Goal: Transaction & Acquisition: Purchase product/service

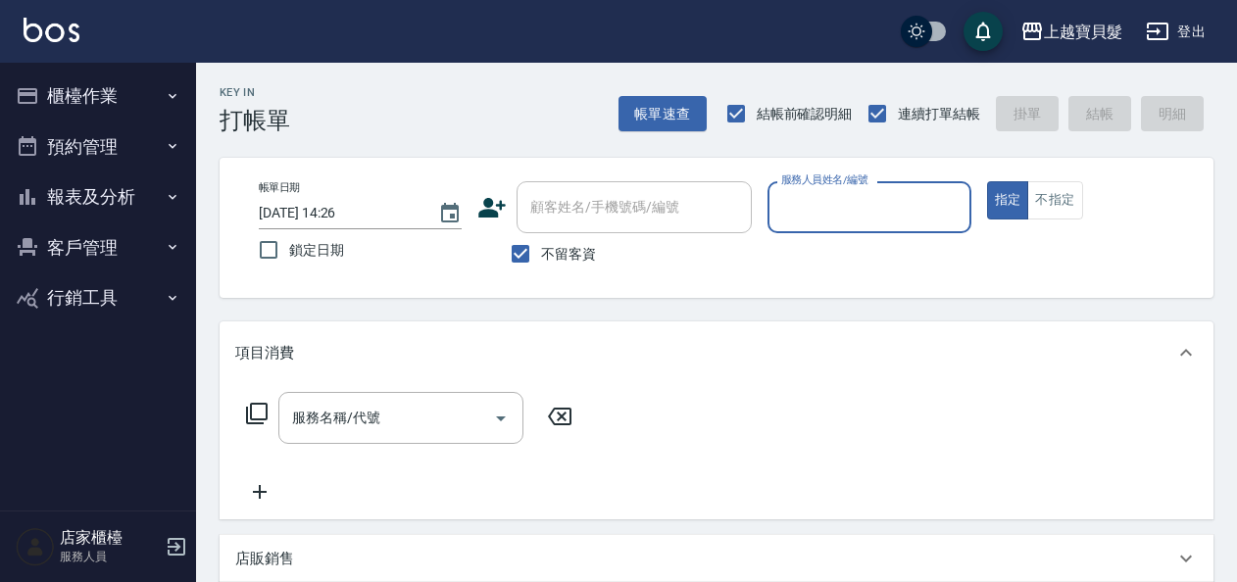
drag, startPoint x: 819, startPoint y: 203, endPoint x: 819, endPoint y: 221, distance: 18.6
click at [819, 210] on input "服務人員姓名/編號" at bounding box center [868, 207] width 185 height 34
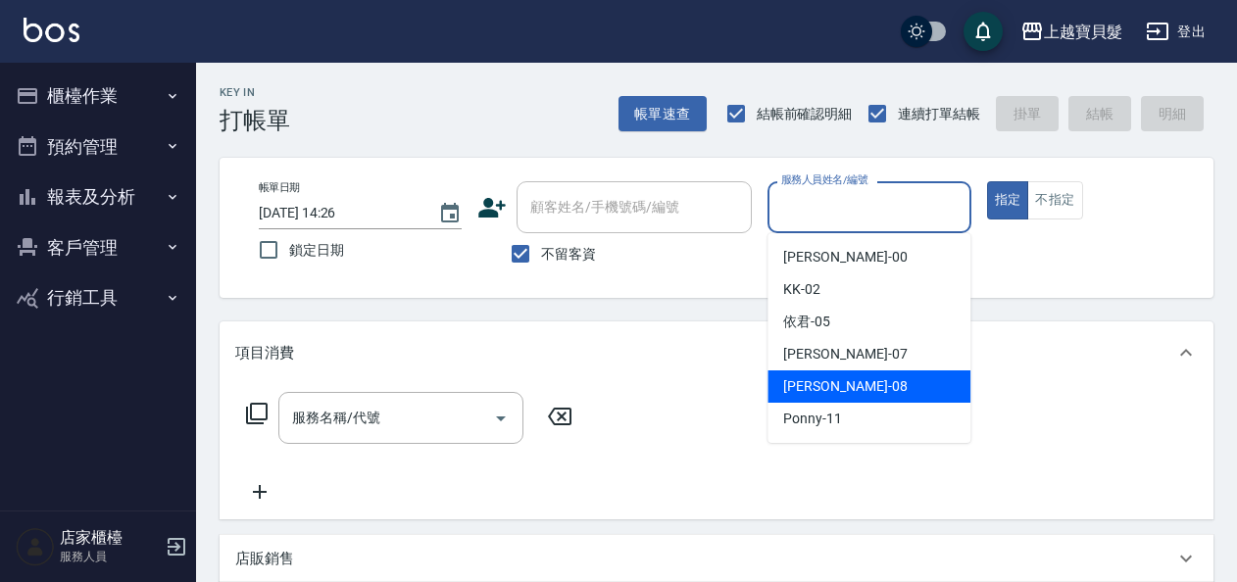
drag, startPoint x: 826, startPoint y: 390, endPoint x: 682, endPoint y: 419, distance: 147.0
click at [823, 390] on span "[PERSON_NAME] -08" at bounding box center [844, 386] width 123 height 21
type input "[PERSON_NAME]-08"
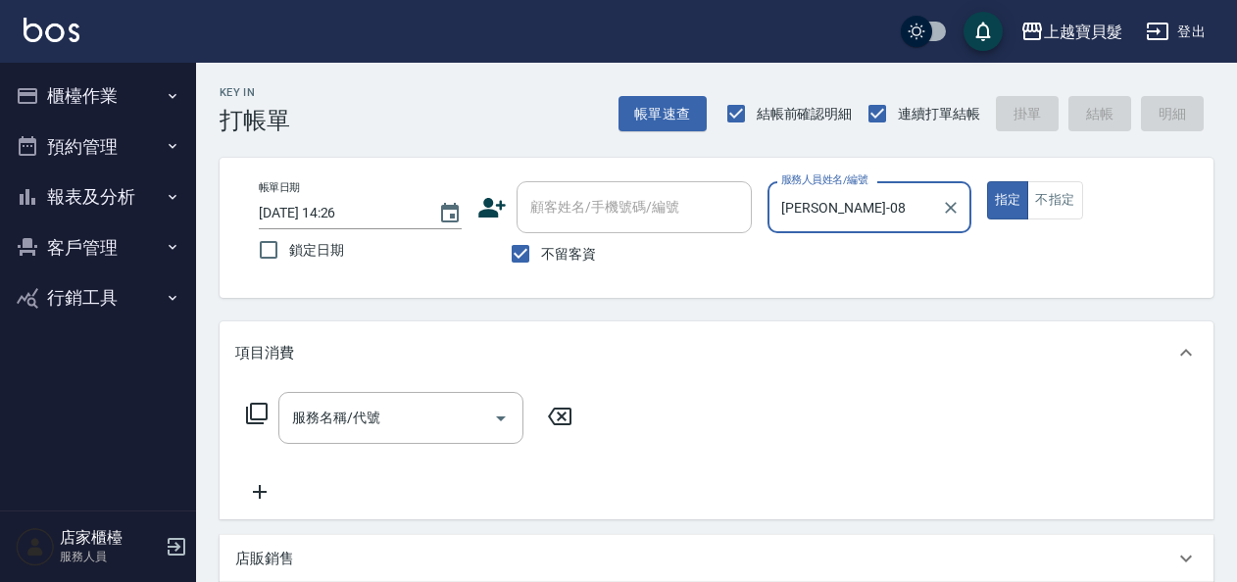
click at [255, 412] on icon at bounding box center [257, 414] width 24 height 24
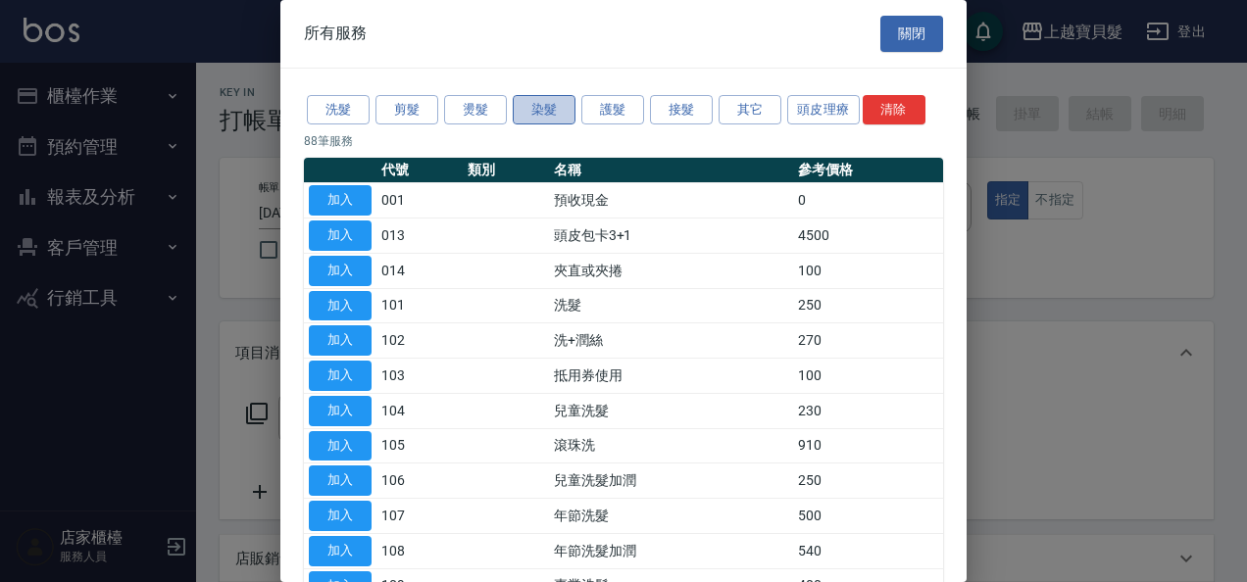
click at [528, 111] on button "染髮" at bounding box center [544, 110] width 63 height 30
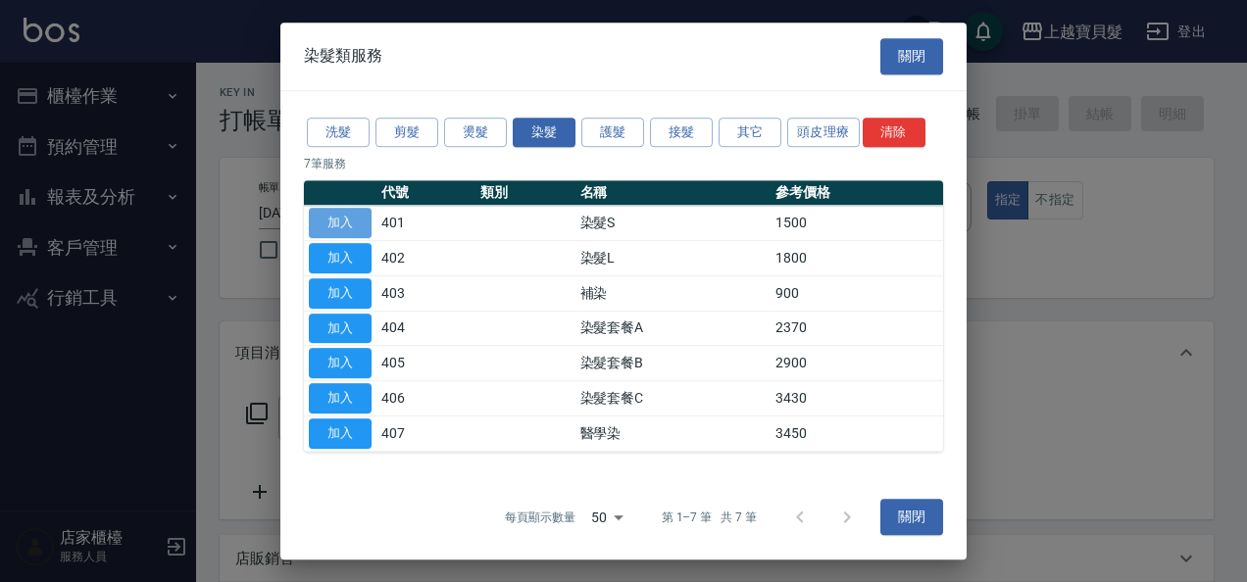
click at [337, 220] on button "加入" at bounding box center [340, 223] width 63 height 30
type input "染髮S(401)"
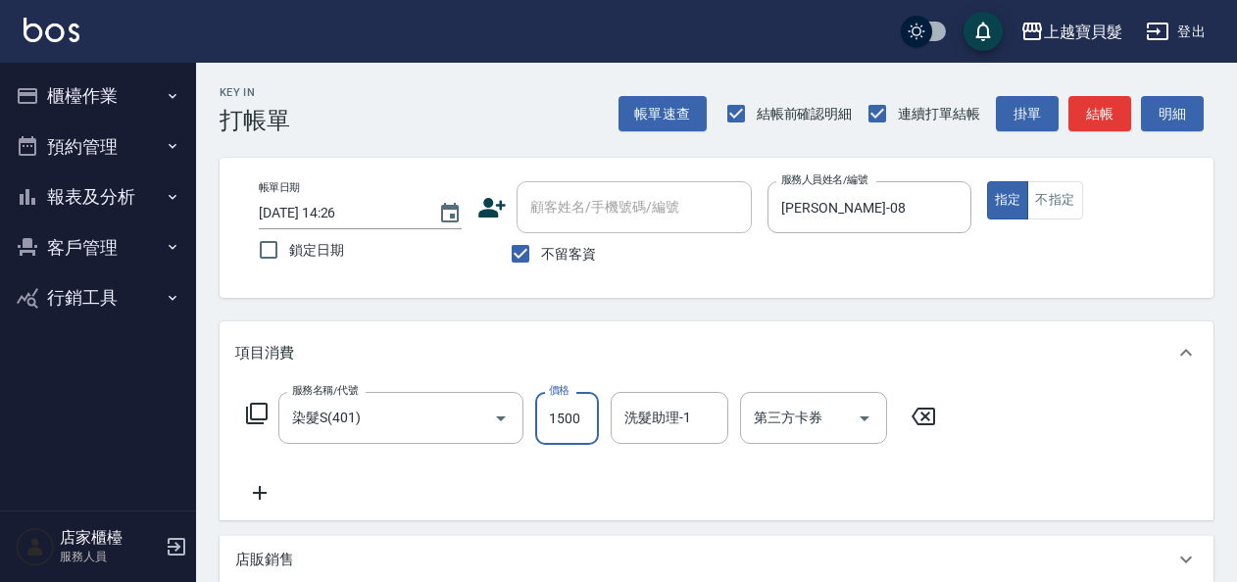
click at [540, 413] on input "1500" at bounding box center [567, 418] width 64 height 53
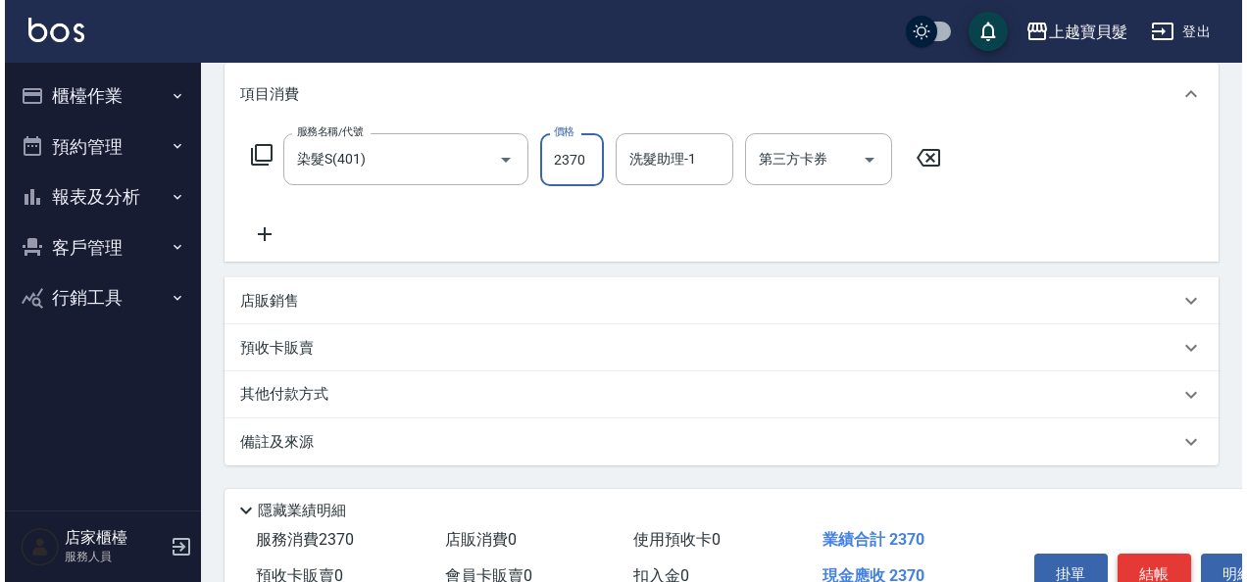
scroll to position [362, 0]
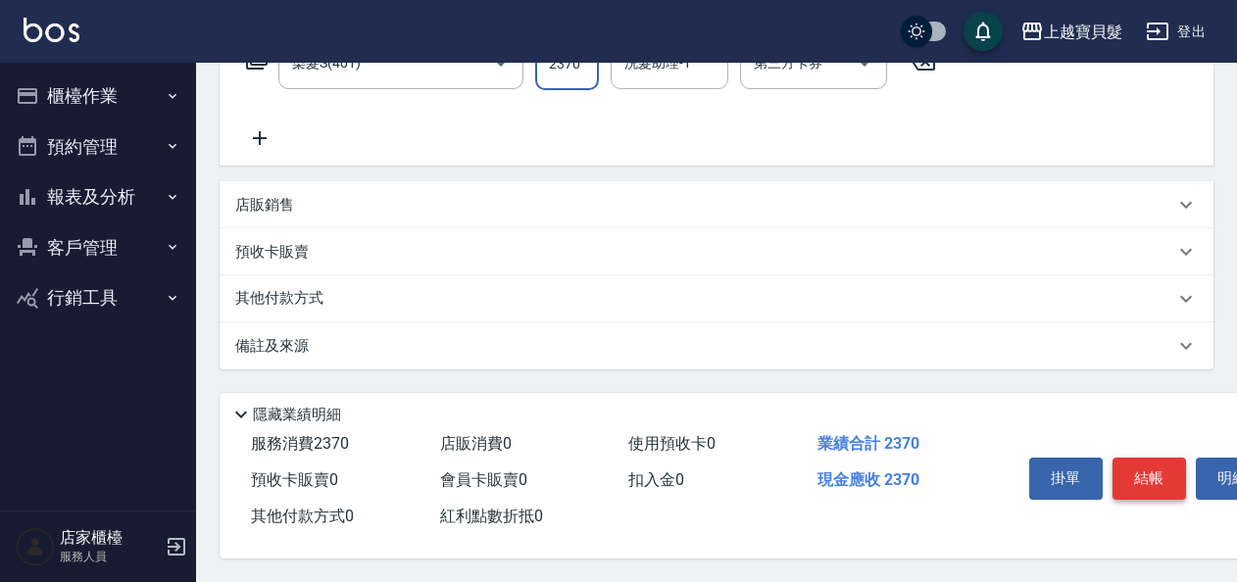
type input "2370"
click at [1143, 477] on button "結帳" at bounding box center [1148, 478] width 73 height 41
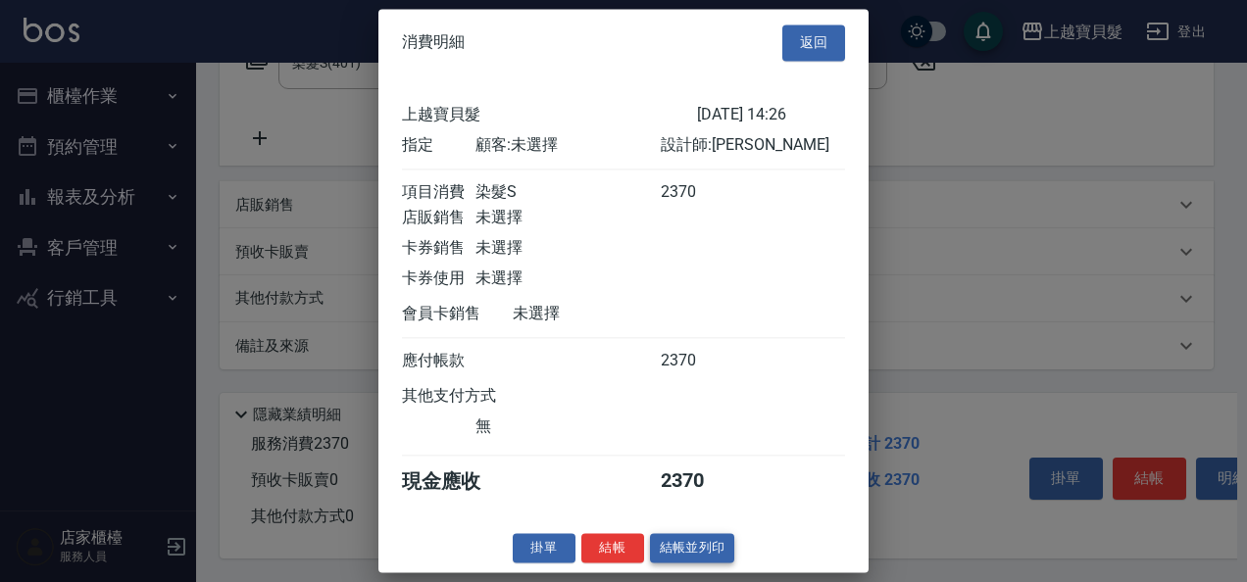
scroll to position [5, 0]
click at [686, 547] on button "結帳並列印" at bounding box center [692, 548] width 85 height 30
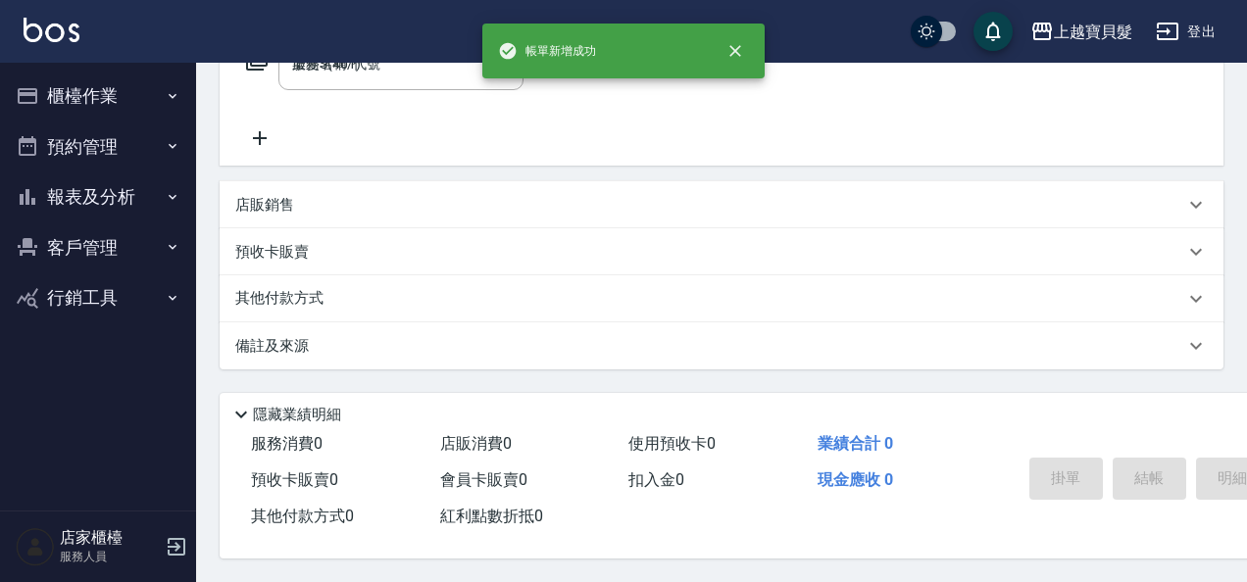
type input "[DATE] 14:27"
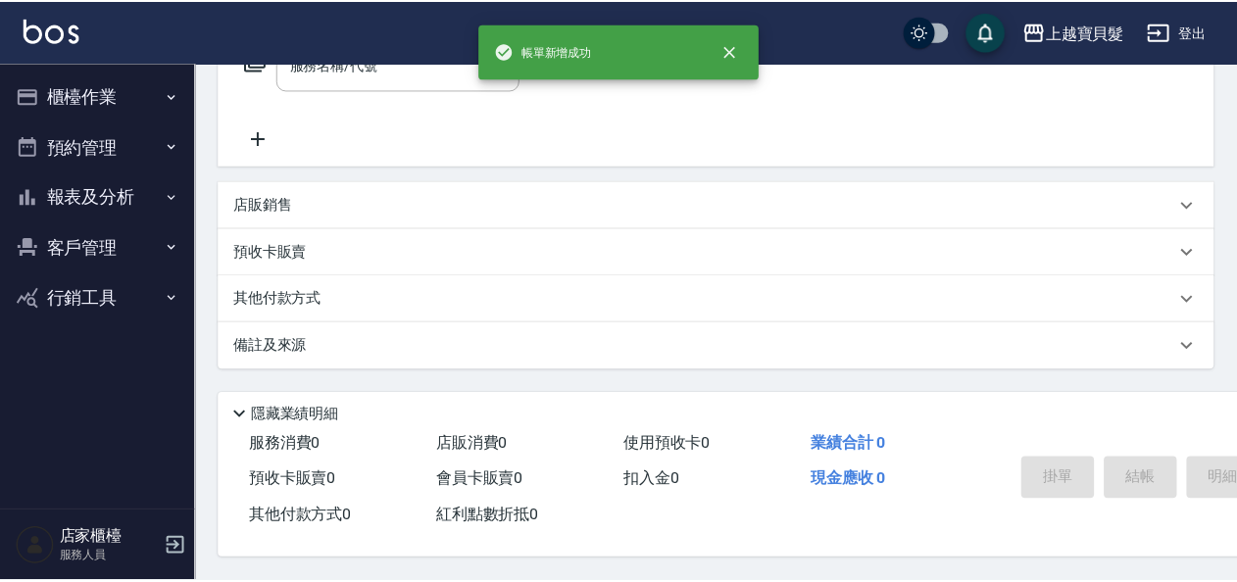
scroll to position [0, 0]
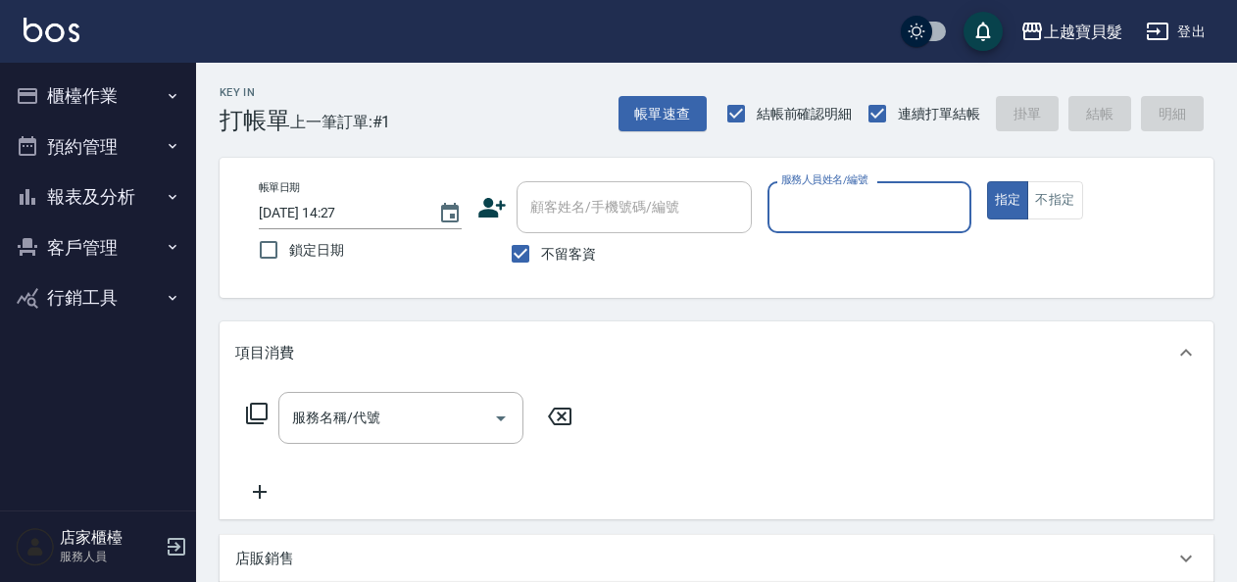
click at [799, 208] on input "服務人員姓名/編號" at bounding box center [868, 207] width 185 height 34
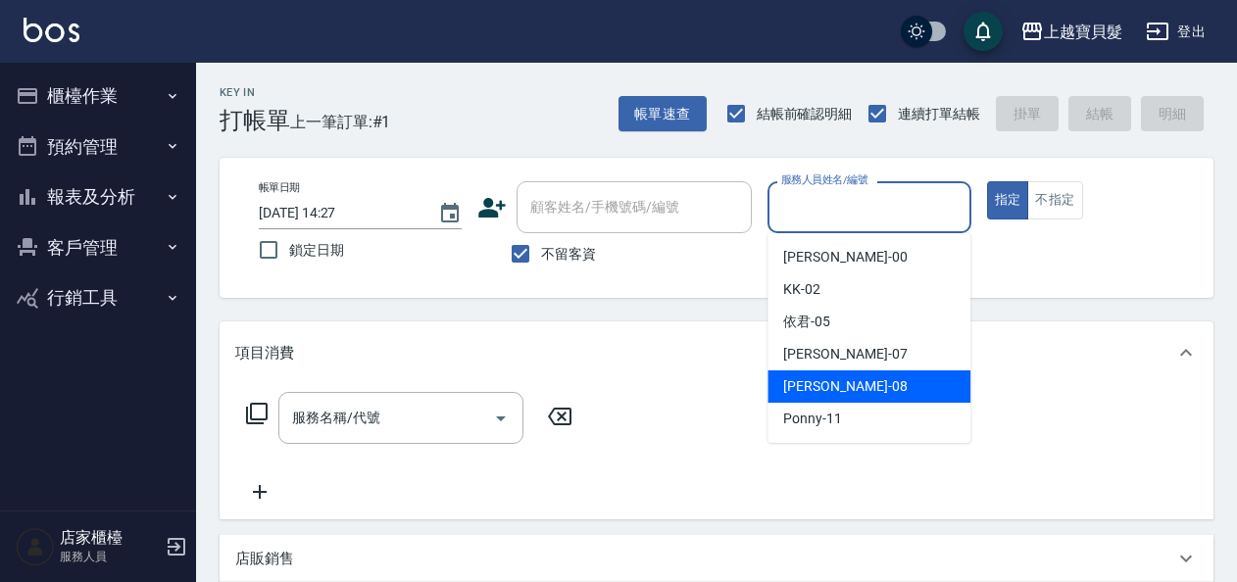
click at [832, 388] on div "[PERSON_NAME] -08" at bounding box center [868, 386] width 203 height 32
type input "[PERSON_NAME]-08"
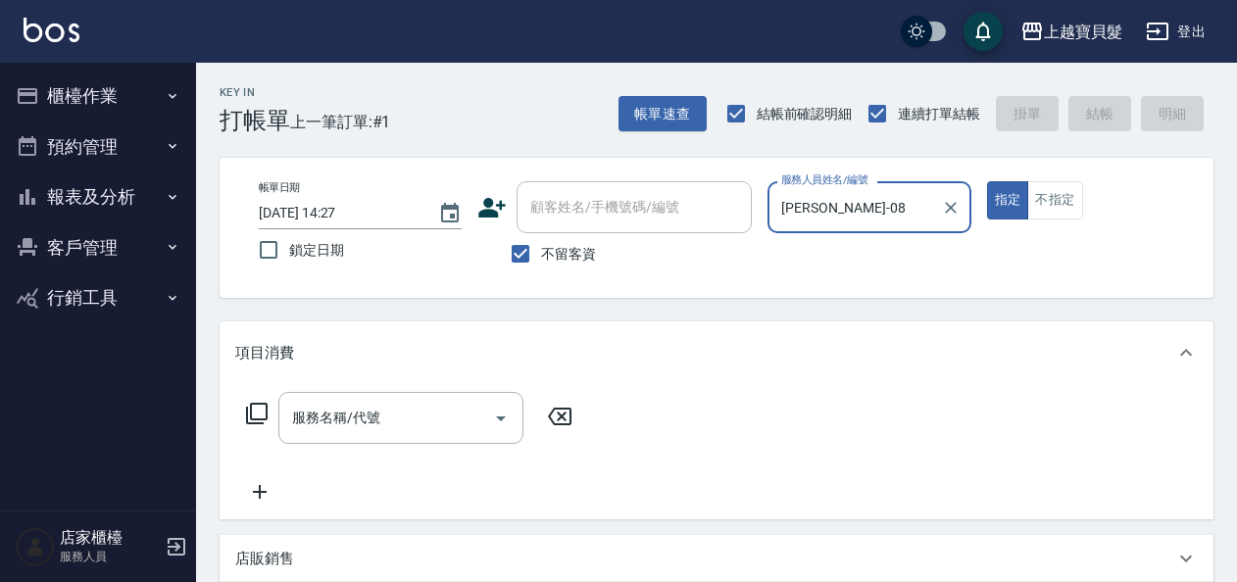
click at [256, 408] on icon at bounding box center [257, 414] width 24 height 24
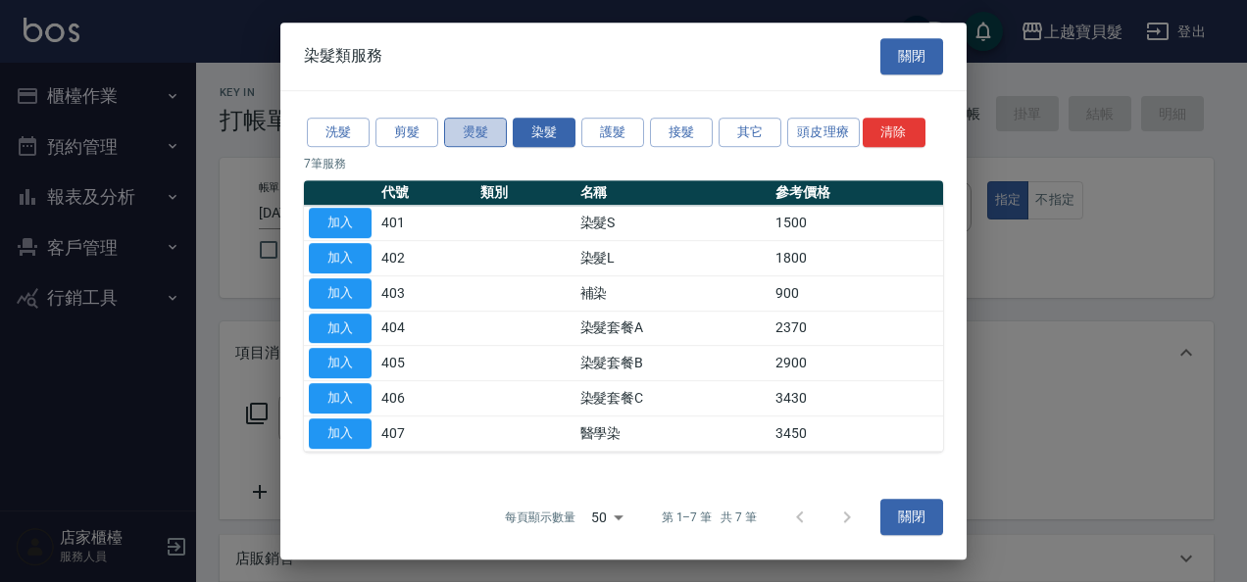
click at [476, 131] on button "燙髮" at bounding box center [475, 133] width 63 height 30
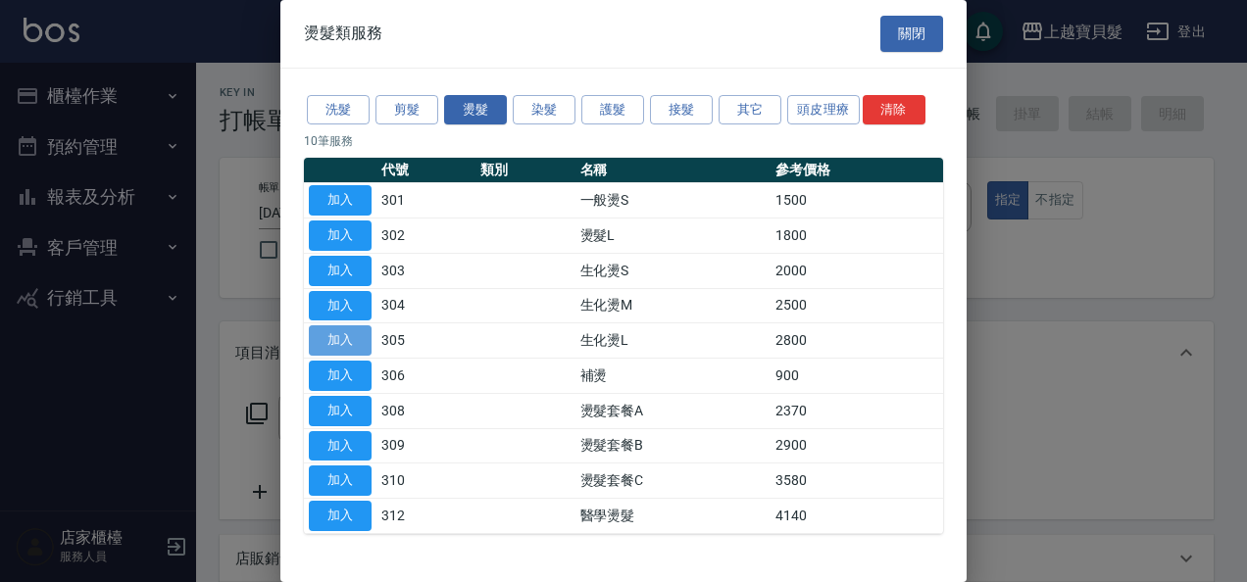
click at [353, 339] on button "加入" at bounding box center [340, 340] width 63 height 30
type input "生化燙L(305)"
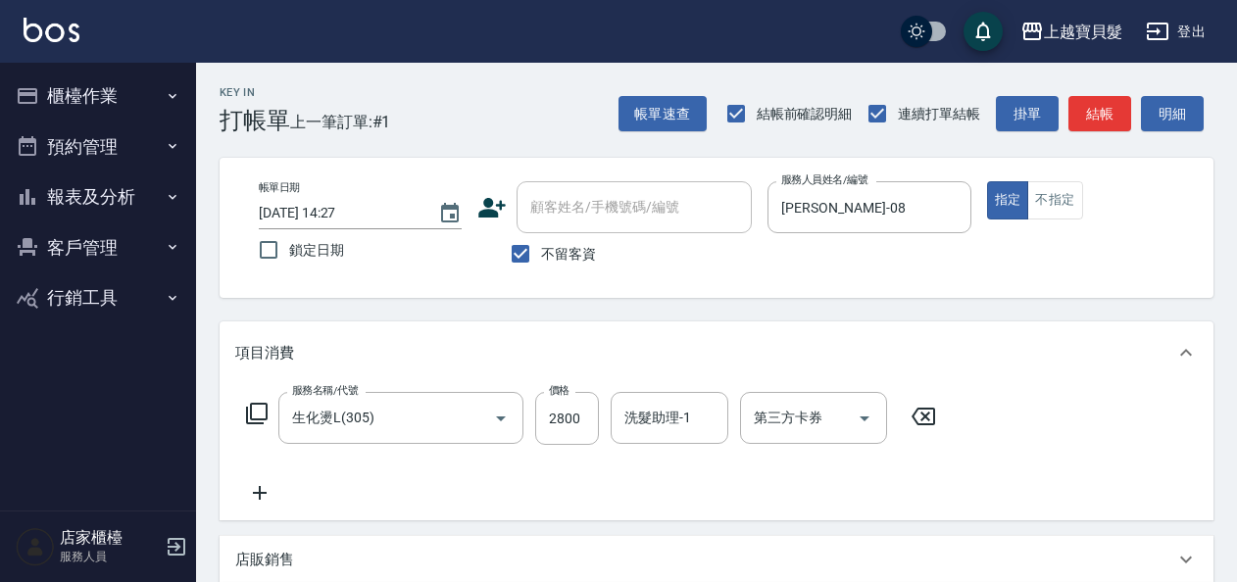
click at [247, 412] on icon at bounding box center [257, 414] width 22 height 22
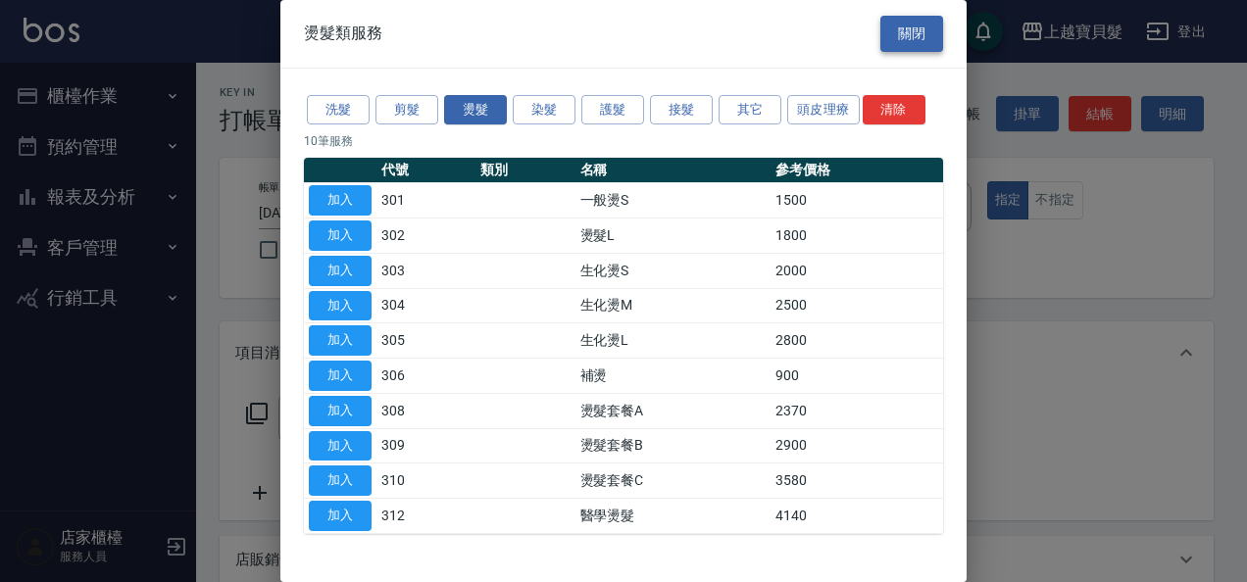
click at [897, 32] on button "關閉" at bounding box center [911, 34] width 63 height 36
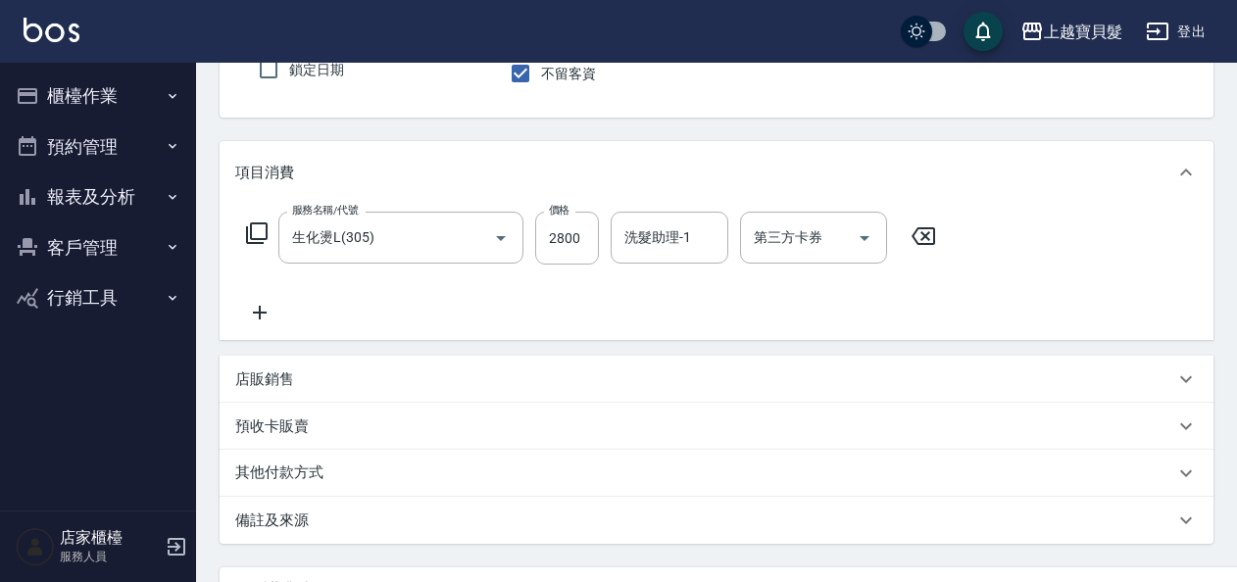
scroll to position [362, 0]
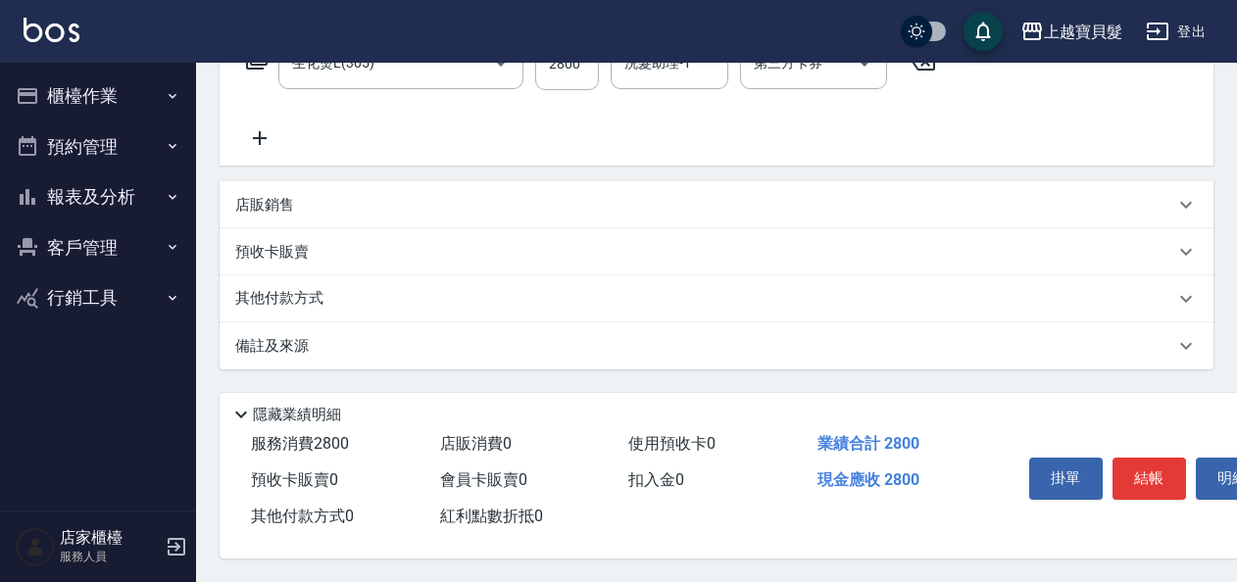
click at [270, 184] on div "店販銷售" at bounding box center [717, 204] width 994 height 47
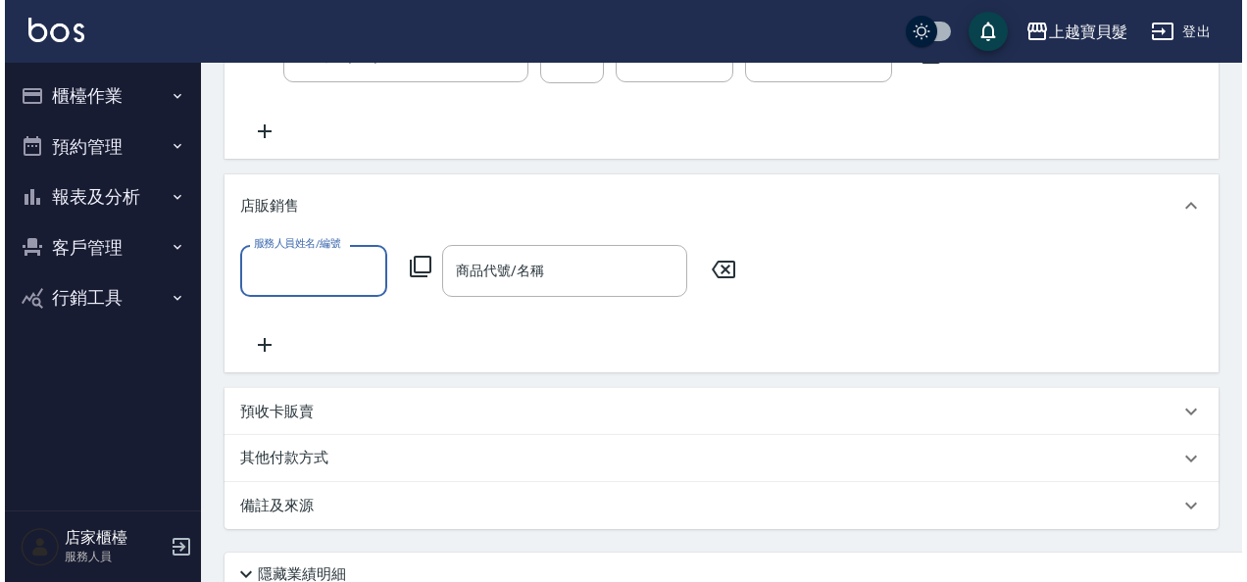
scroll to position [0, 0]
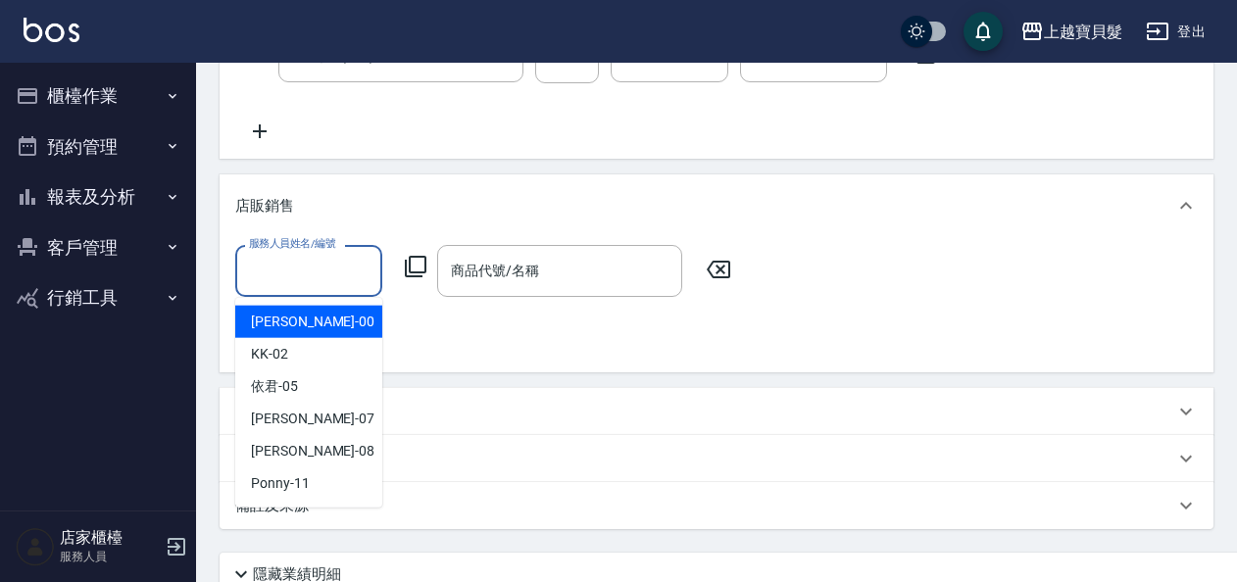
click at [312, 280] on input "服務人員姓名/編號" at bounding box center [308, 271] width 129 height 34
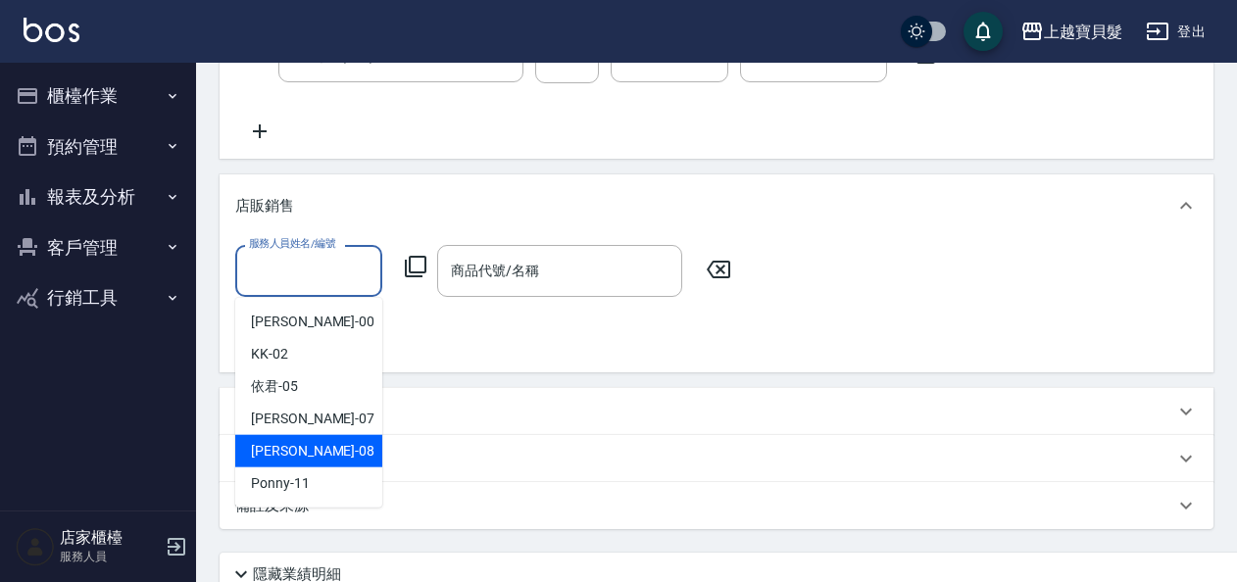
click at [325, 446] on div "[PERSON_NAME] -08" at bounding box center [308, 451] width 147 height 32
type input "[PERSON_NAME]-08"
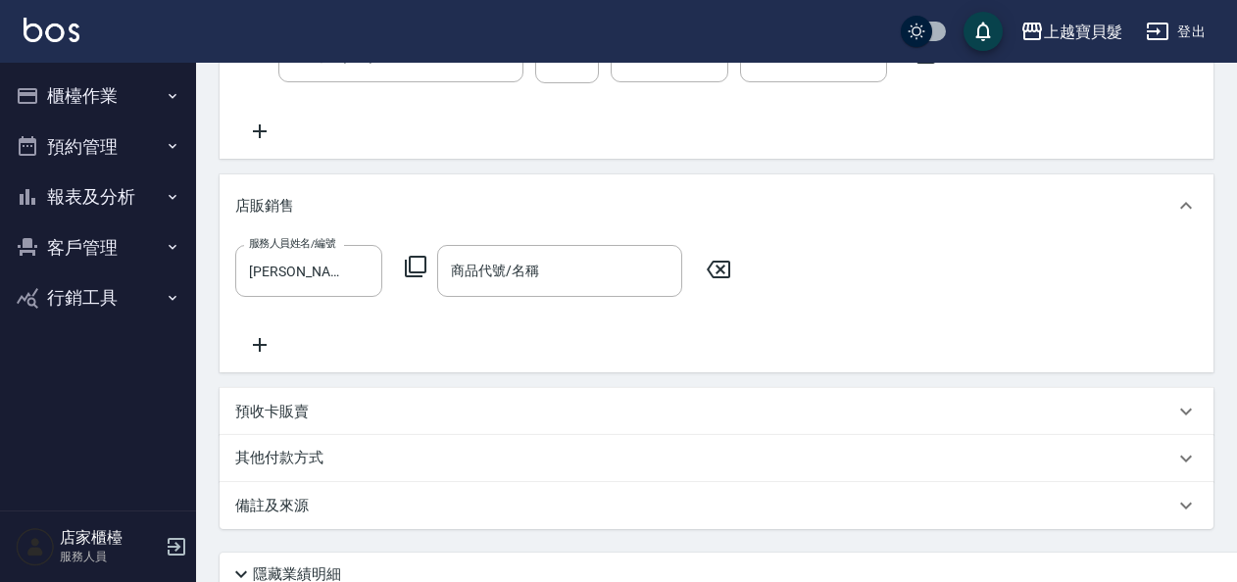
click at [419, 263] on icon at bounding box center [416, 267] width 24 height 24
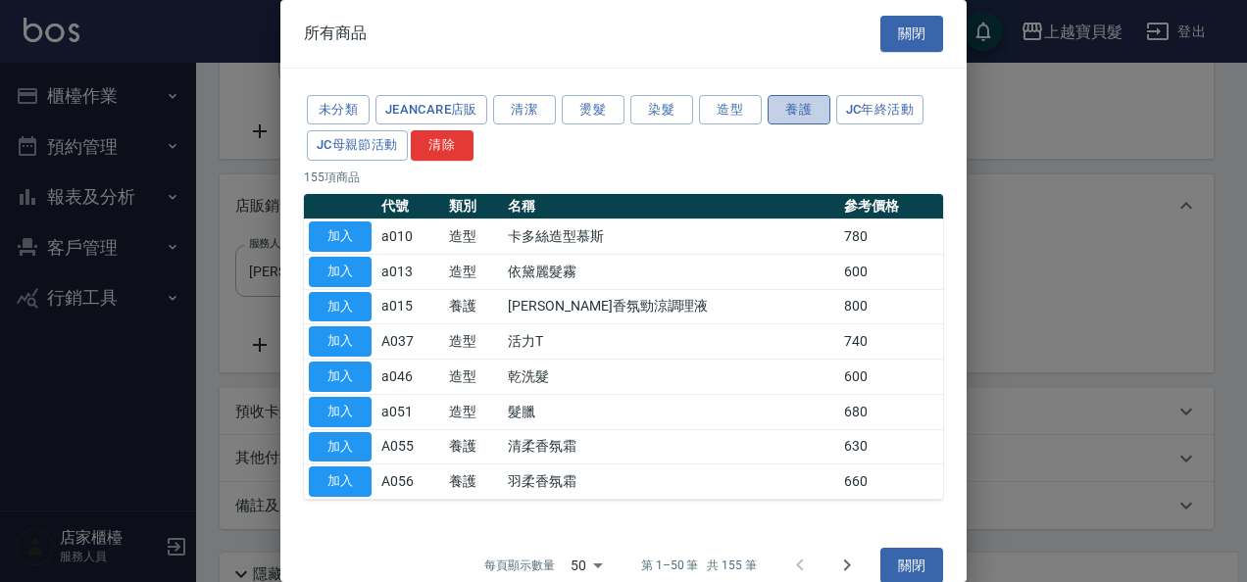
click at [795, 113] on button "養護" at bounding box center [798, 110] width 63 height 30
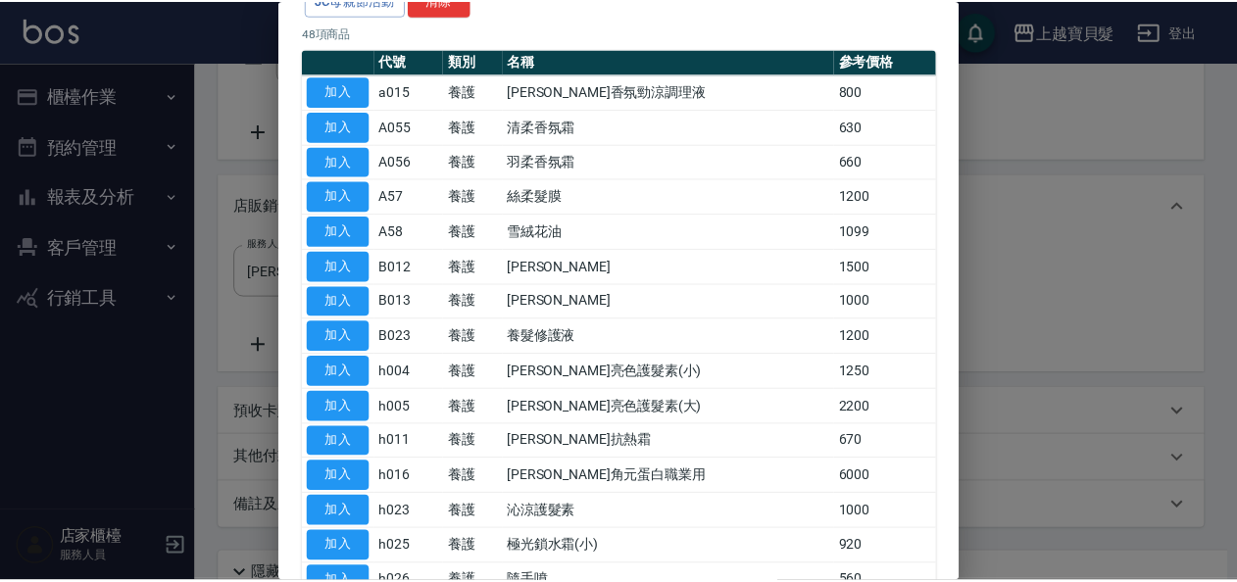
scroll to position [115, 0]
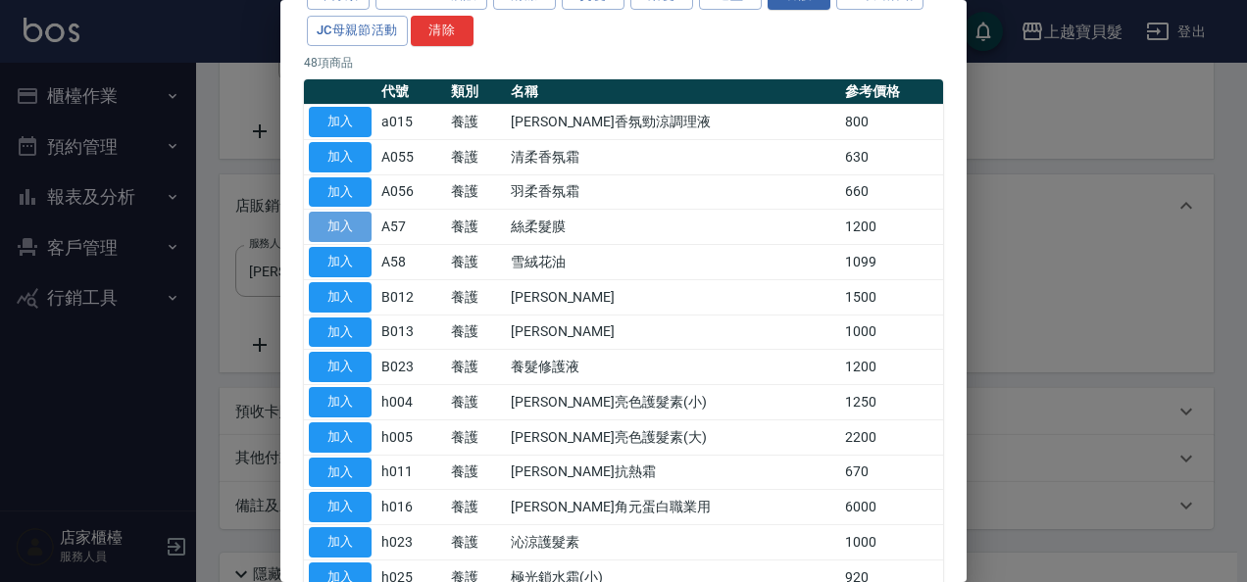
click at [344, 212] on button "加入" at bounding box center [340, 227] width 63 height 30
type input "絲柔髮膜"
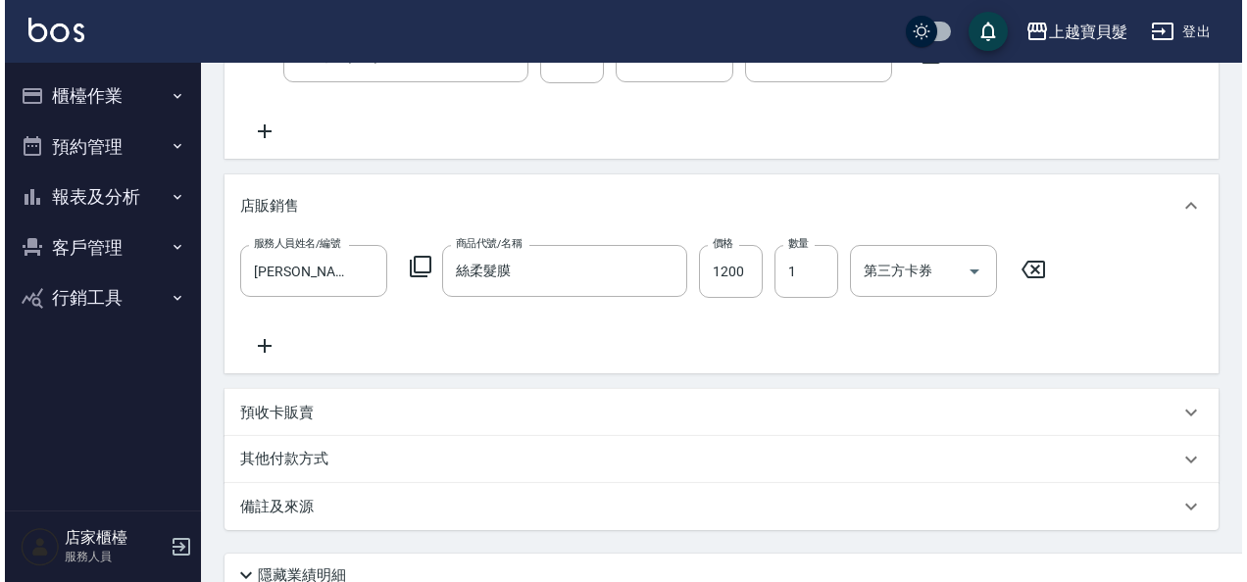
scroll to position [529, 0]
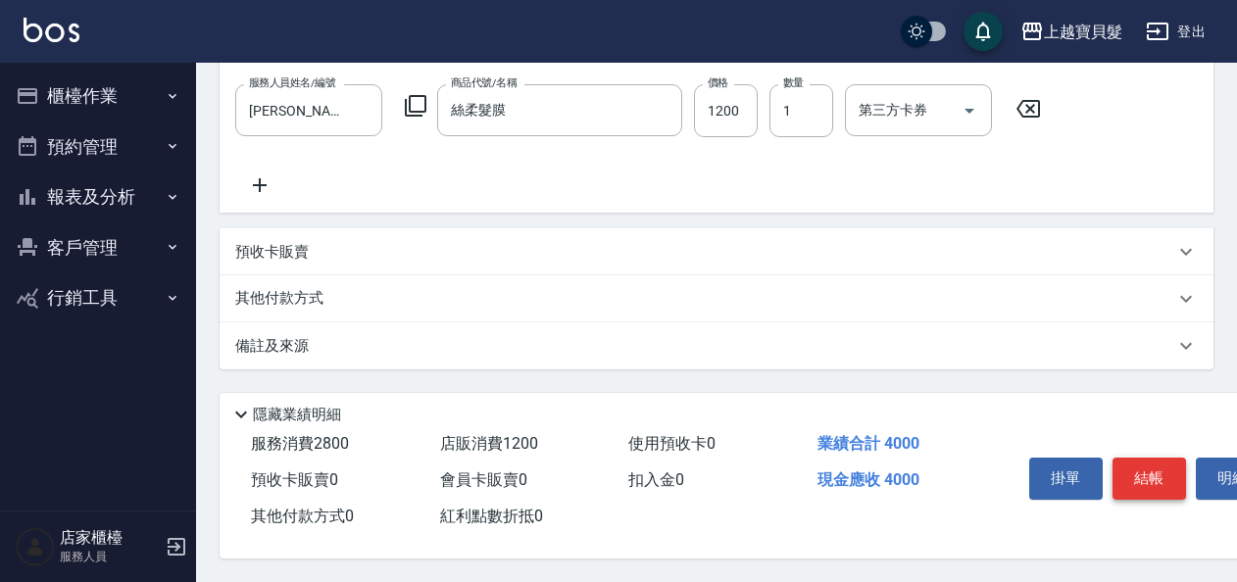
click at [1146, 469] on button "結帳" at bounding box center [1148, 478] width 73 height 41
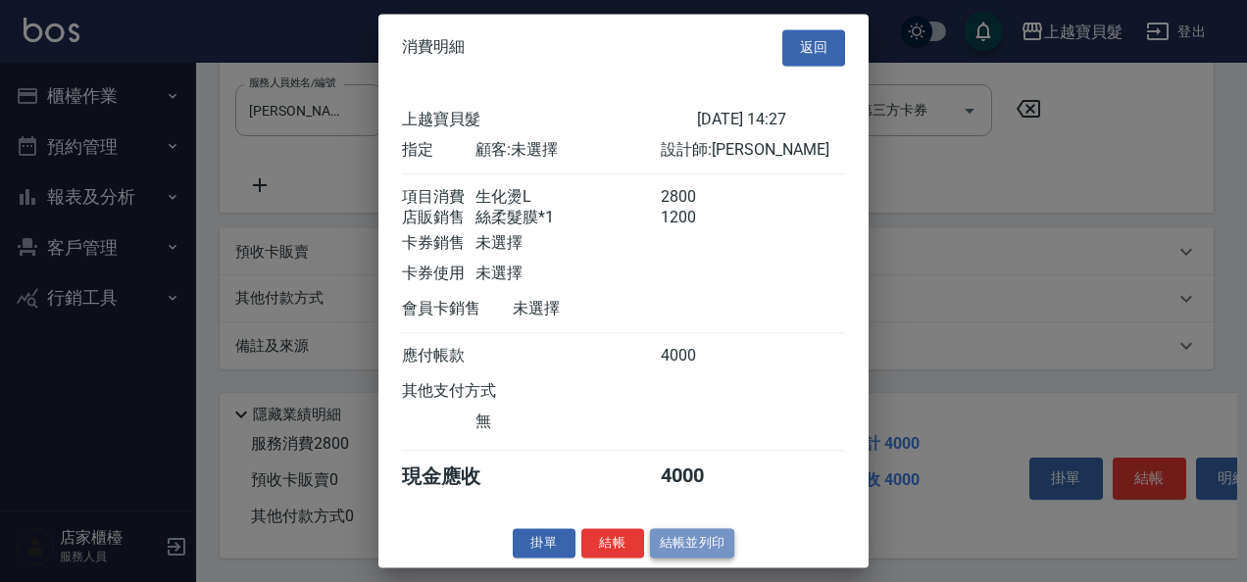
click at [682, 550] on button "結帳並列印" at bounding box center [692, 543] width 85 height 30
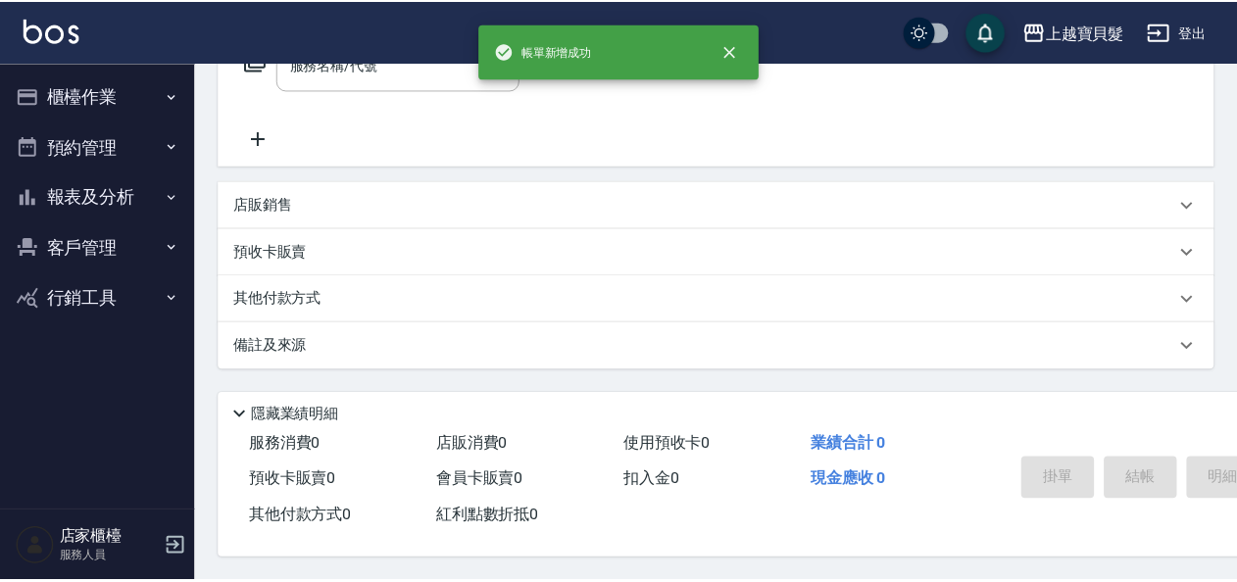
scroll to position [0, 0]
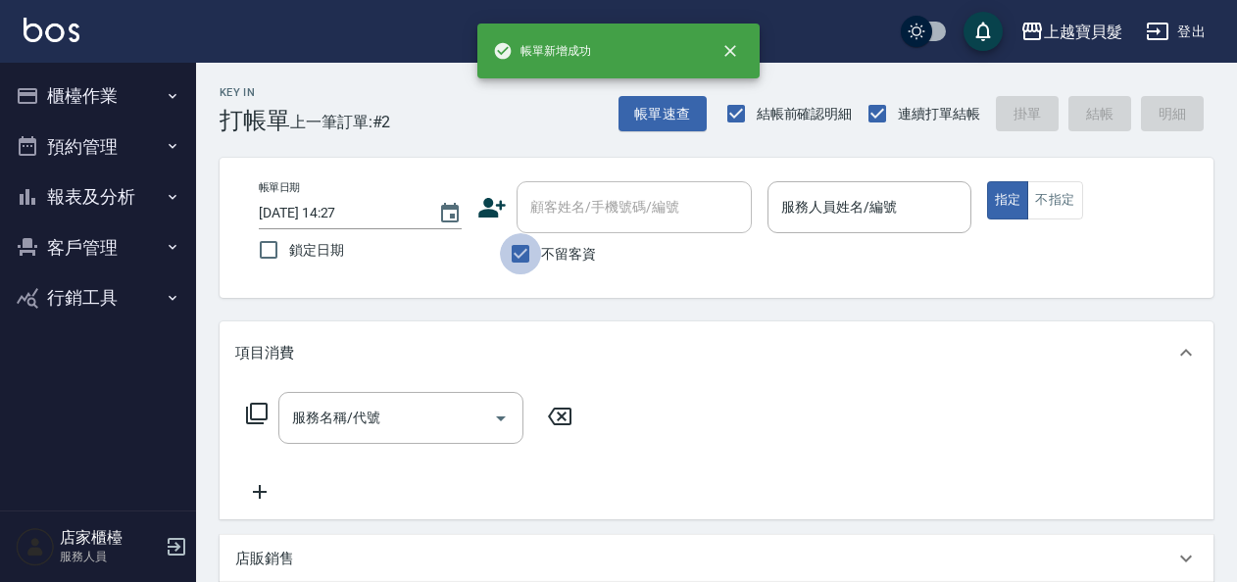
click at [521, 253] on input "不留客資" at bounding box center [520, 253] width 41 height 41
checkbox input "false"
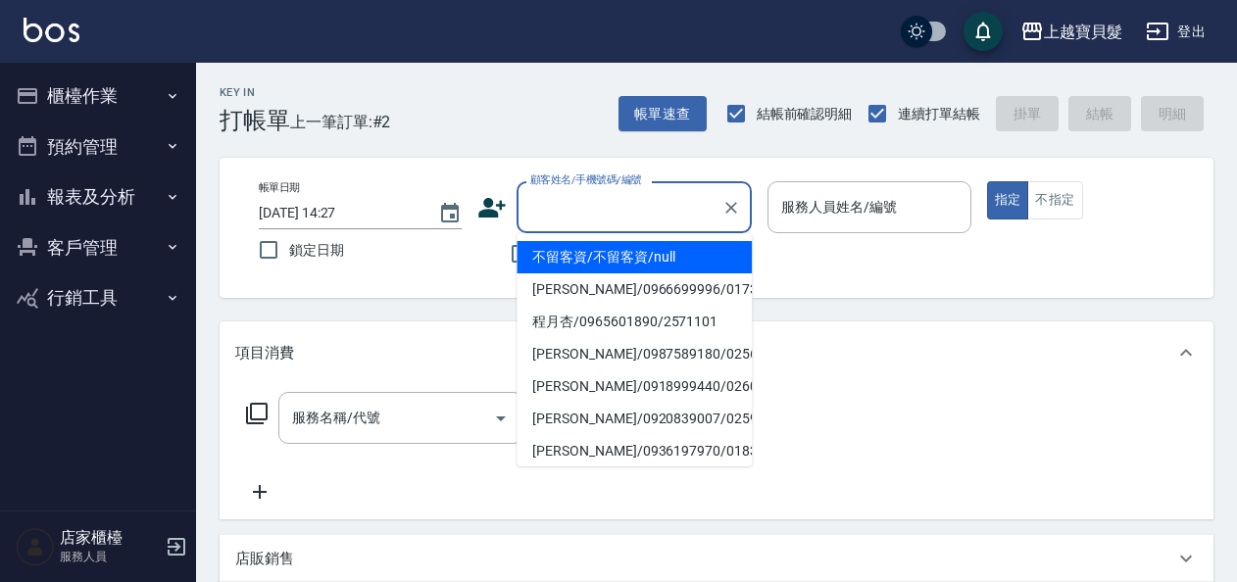
click at [610, 209] on input "顧客姓名/手機號碼/編號" at bounding box center [619, 207] width 188 height 34
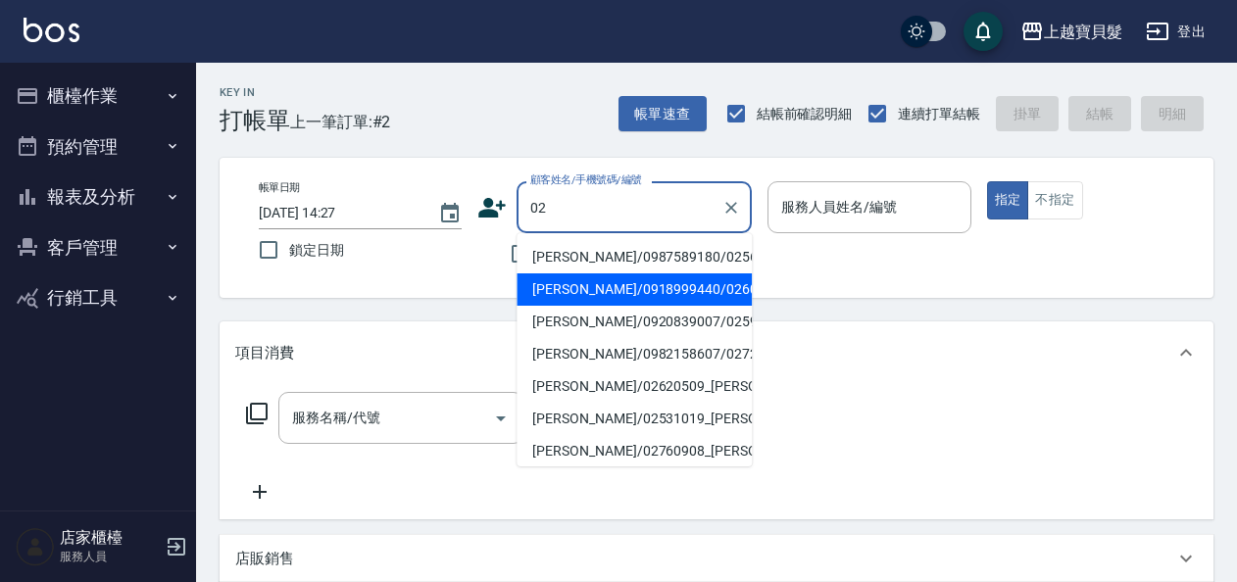
click at [592, 292] on li "[PERSON_NAME]/0918999440/02600606" at bounding box center [633, 289] width 235 height 32
type input "[PERSON_NAME]/0918999440/02600606"
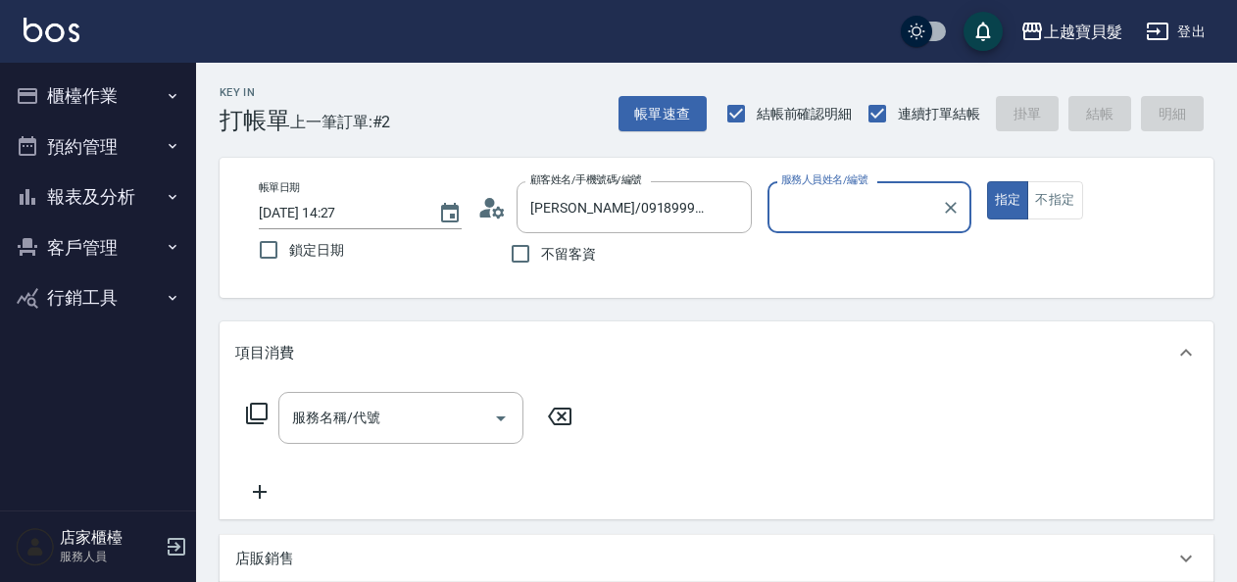
type input "[PERSON_NAME]-08"
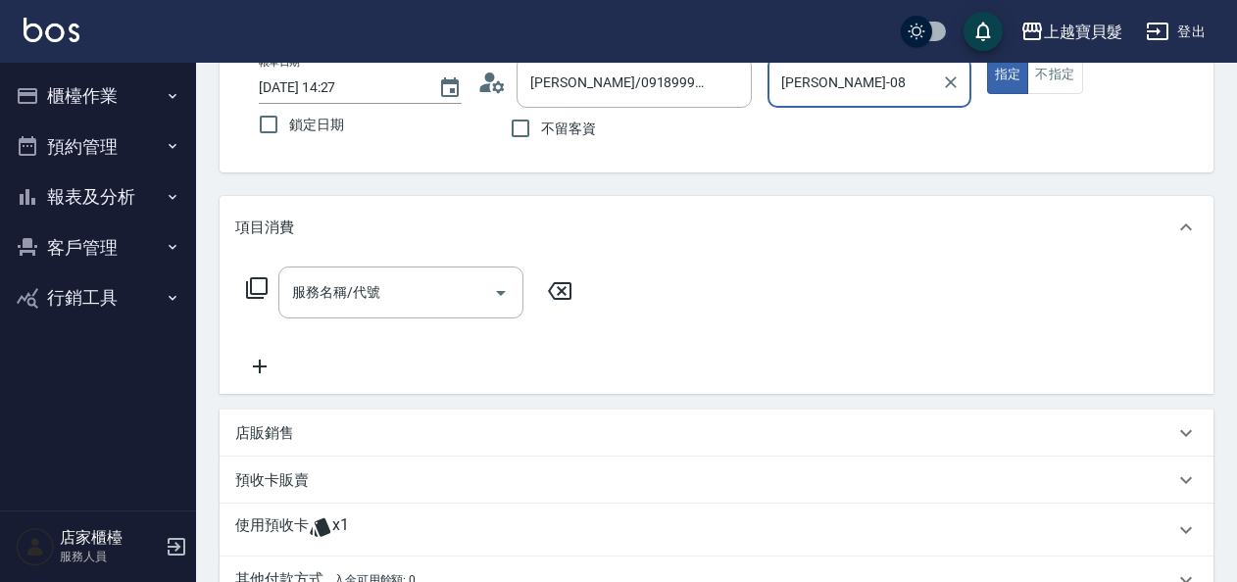
scroll to position [196, 0]
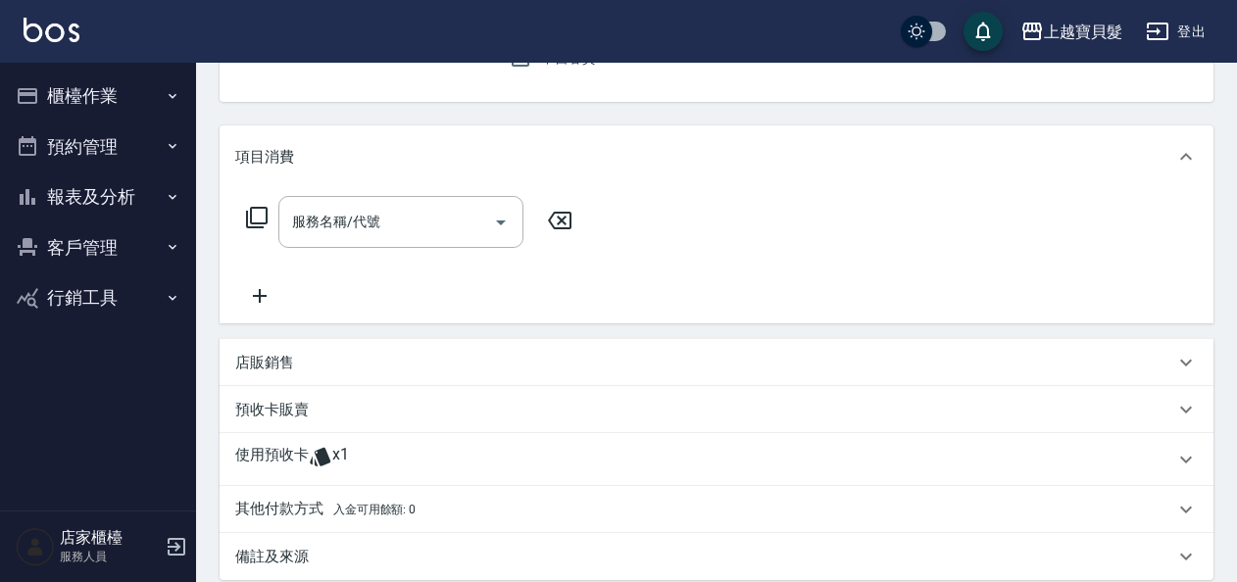
click at [278, 416] on p "預收卡販賣" at bounding box center [271, 410] width 73 height 21
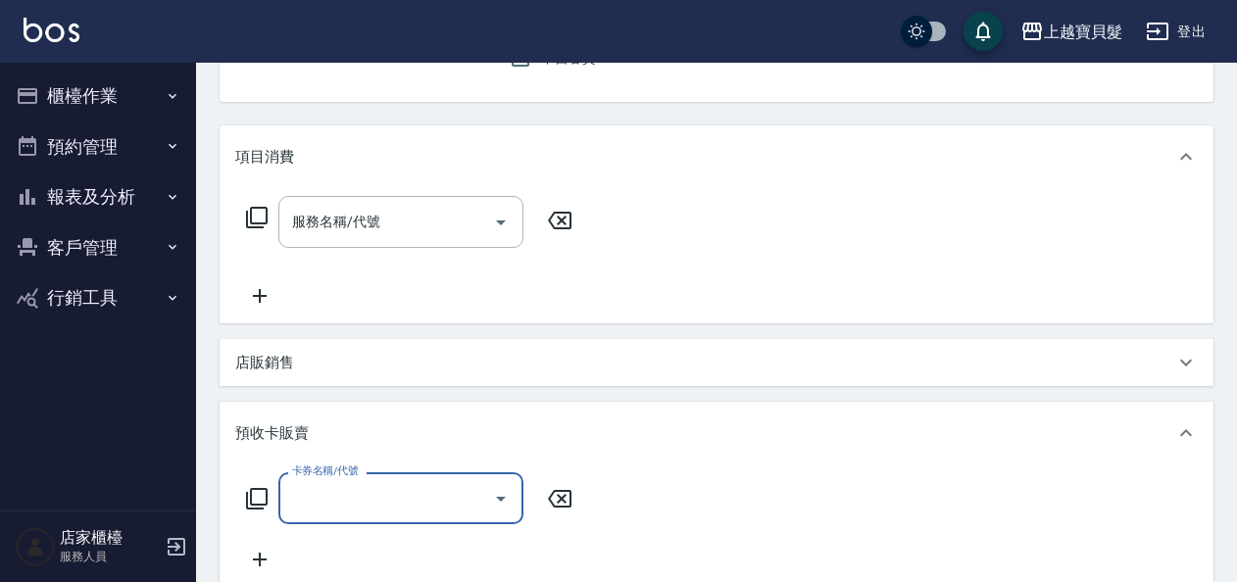
scroll to position [0, 0]
click at [318, 500] on input "卡券名稱/代號" at bounding box center [386, 498] width 198 height 34
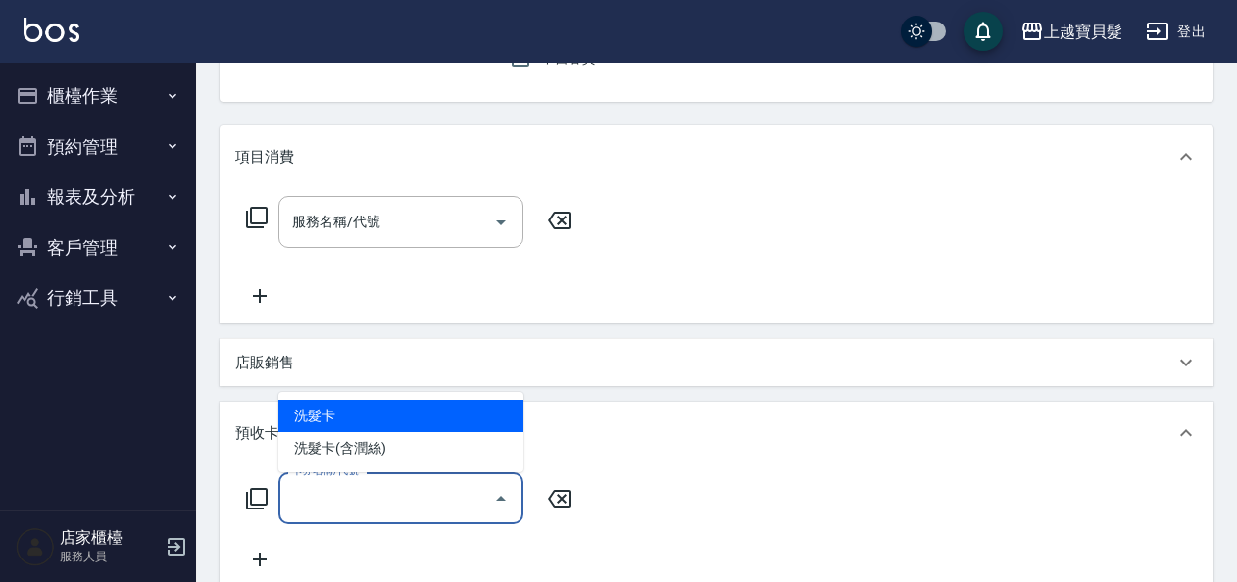
click at [327, 410] on span "洗髮卡" at bounding box center [400, 416] width 245 height 32
type input "洗髮卡"
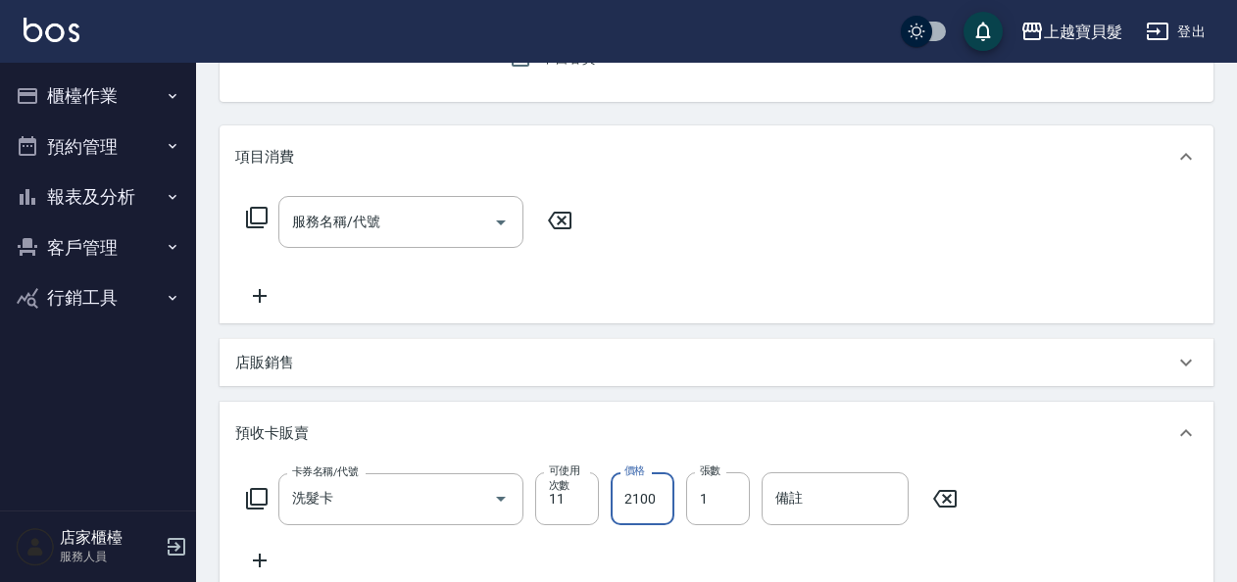
click at [615, 501] on input "2100" at bounding box center [643, 498] width 64 height 53
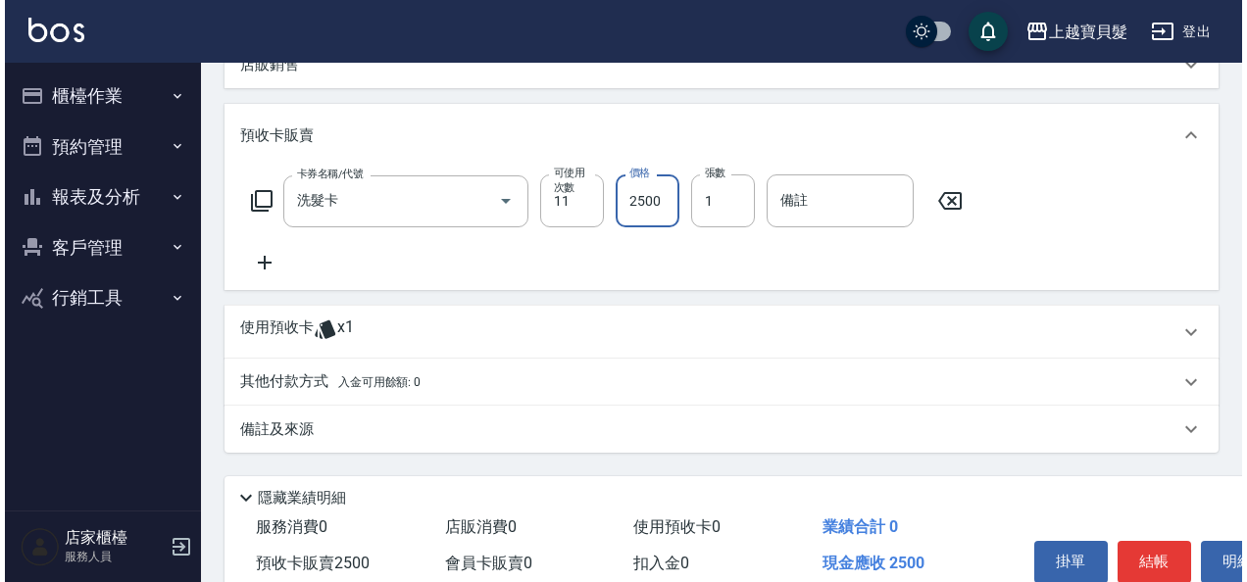
scroll to position [584, 0]
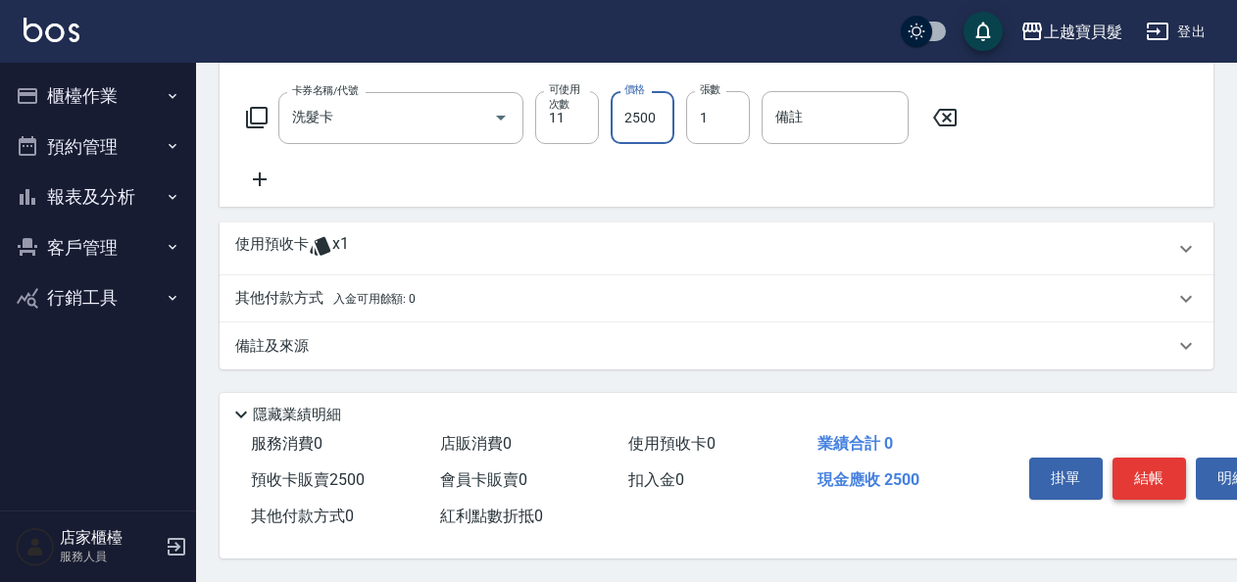
type input "2500"
click at [1141, 472] on button "結帳" at bounding box center [1148, 478] width 73 height 41
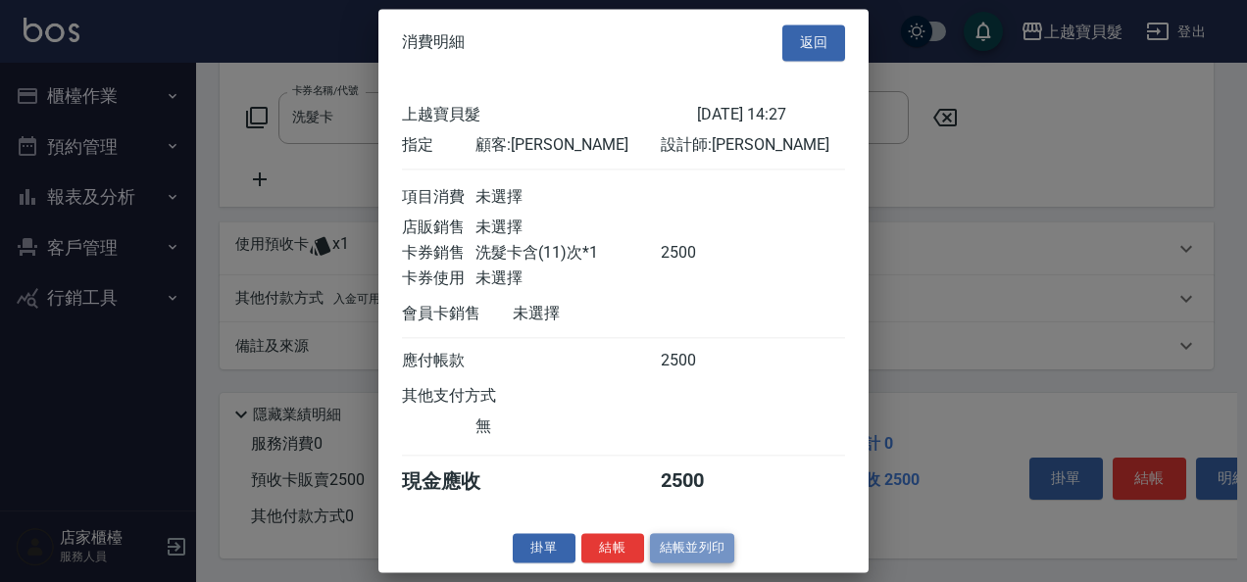
click at [676, 552] on button "結帳並列印" at bounding box center [692, 548] width 85 height 30
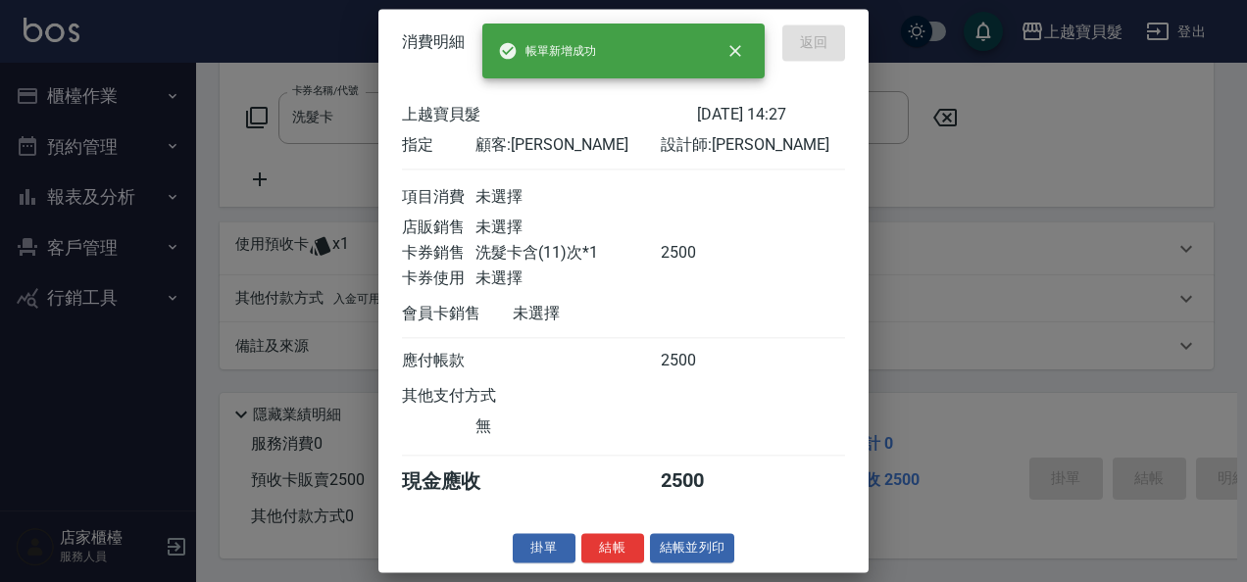
type input "[DATE] 14:28"
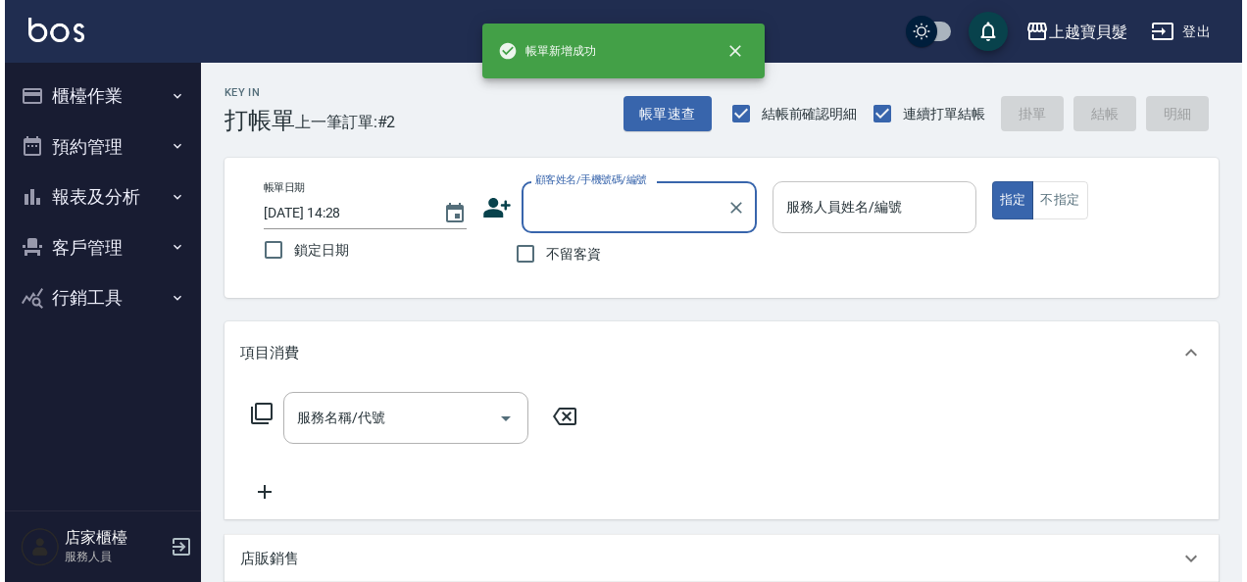
scroll to position [0, 0]
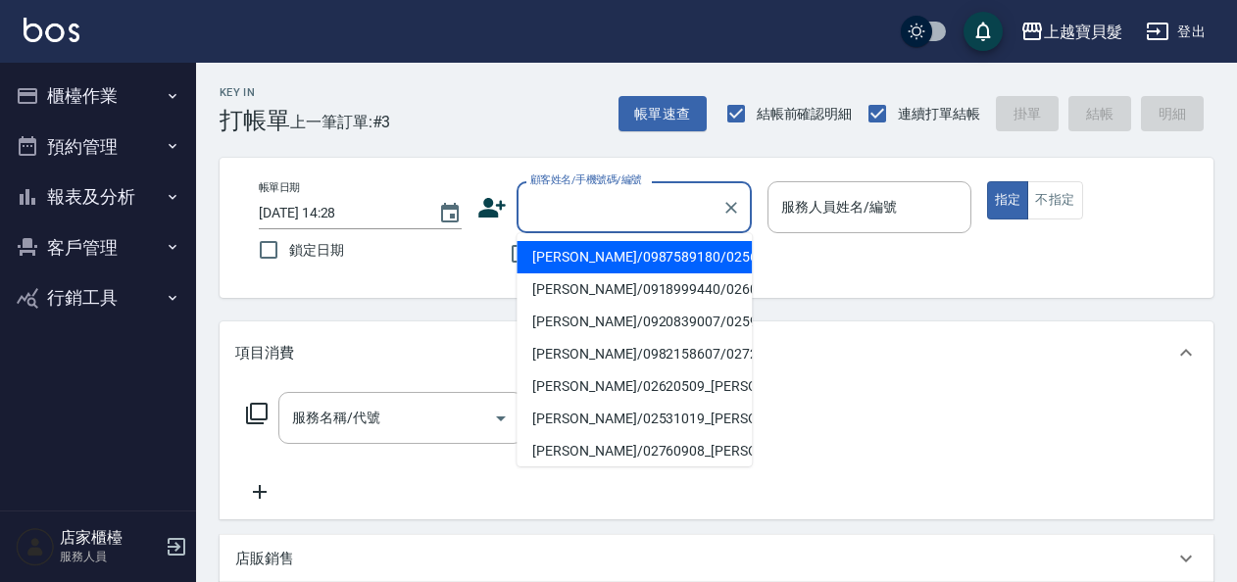
click at [559, 204] on input "顧客姓名/手機號碼/編號" at bounding box center [619, 207] width 188 height 34
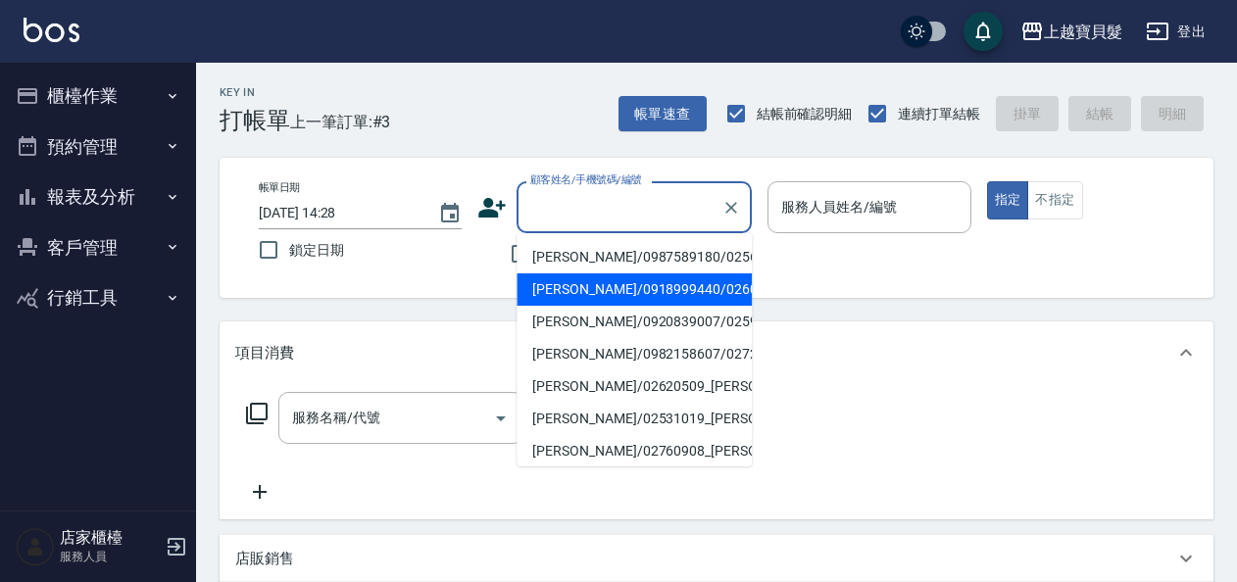
click at [568, 279] on li "[PERSON_NAME]/0918999440/02600606" at bounding box center [633, 289] width 235 height 32
type input "[PERSON_NAME]/0918999440/02600606"
type input "[PERSON_NAME]-08"
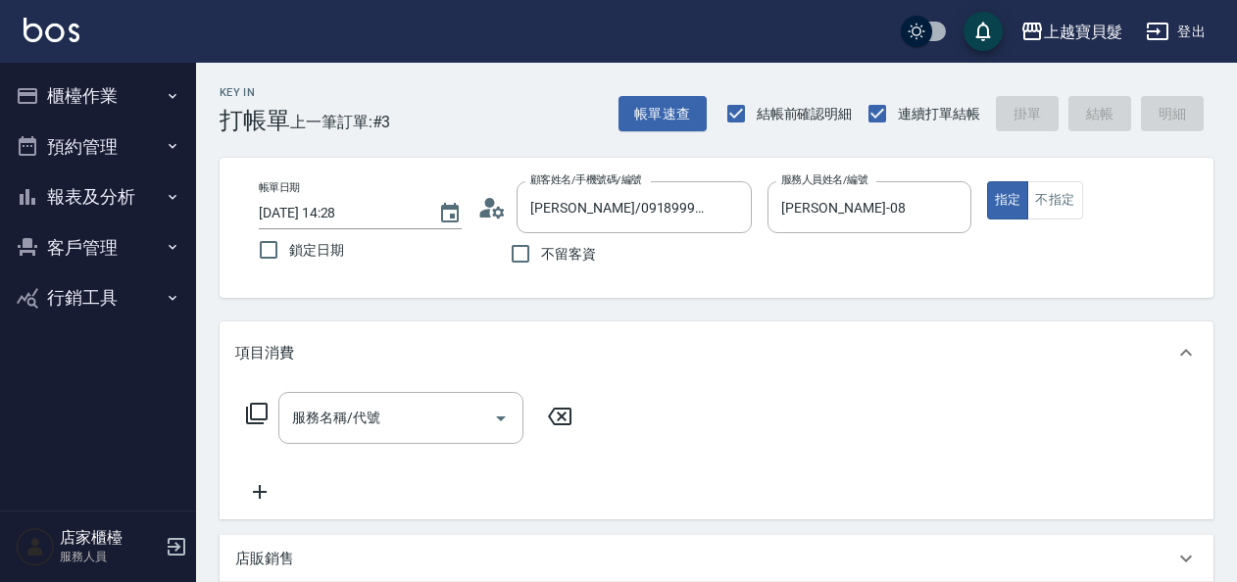
click at [247, 415] on icon at bounding box center [257, 414] width 22 height 22
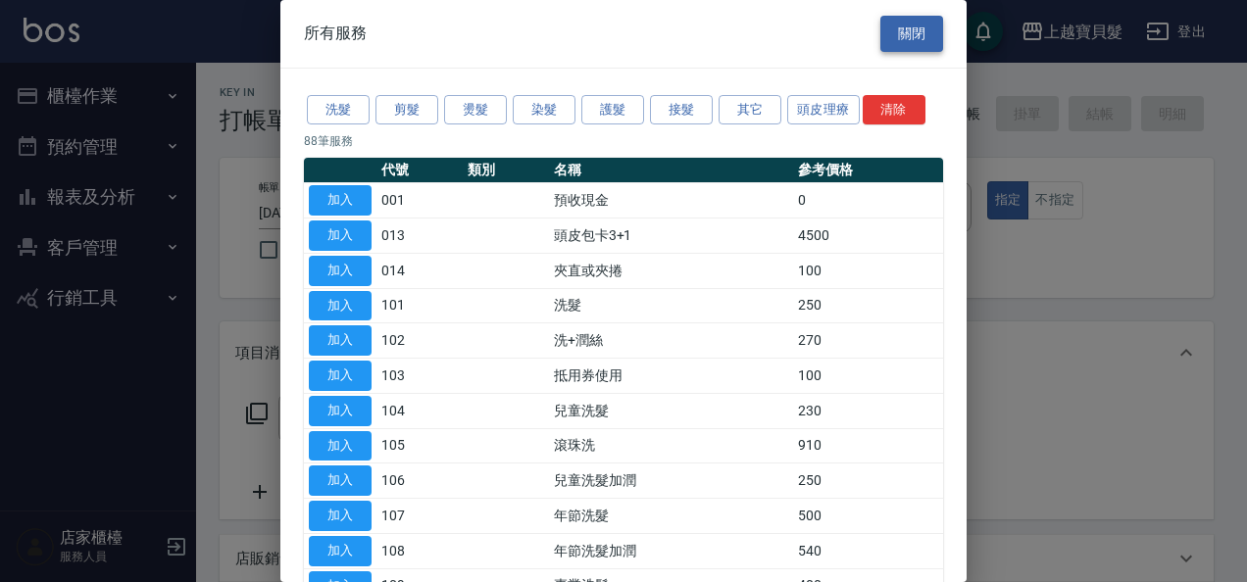
click at [887, 23] on button "關閉" at bounding box center [911, 34] width 63 height 36
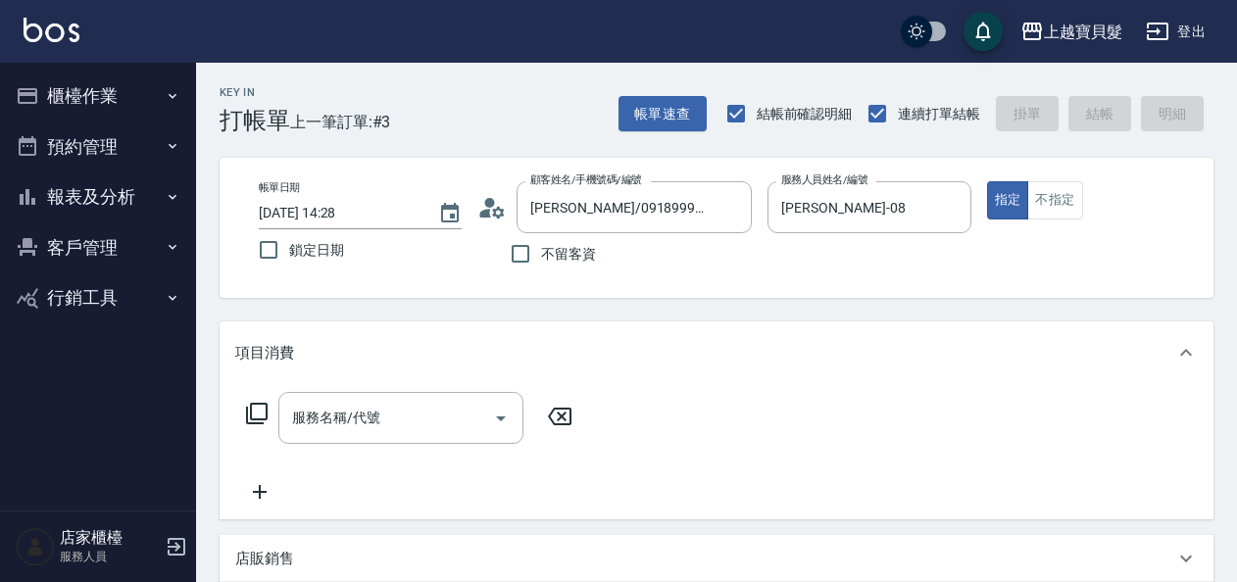
click at [263, 408] on icon at bounding box center [257, 414] width 24 height 24
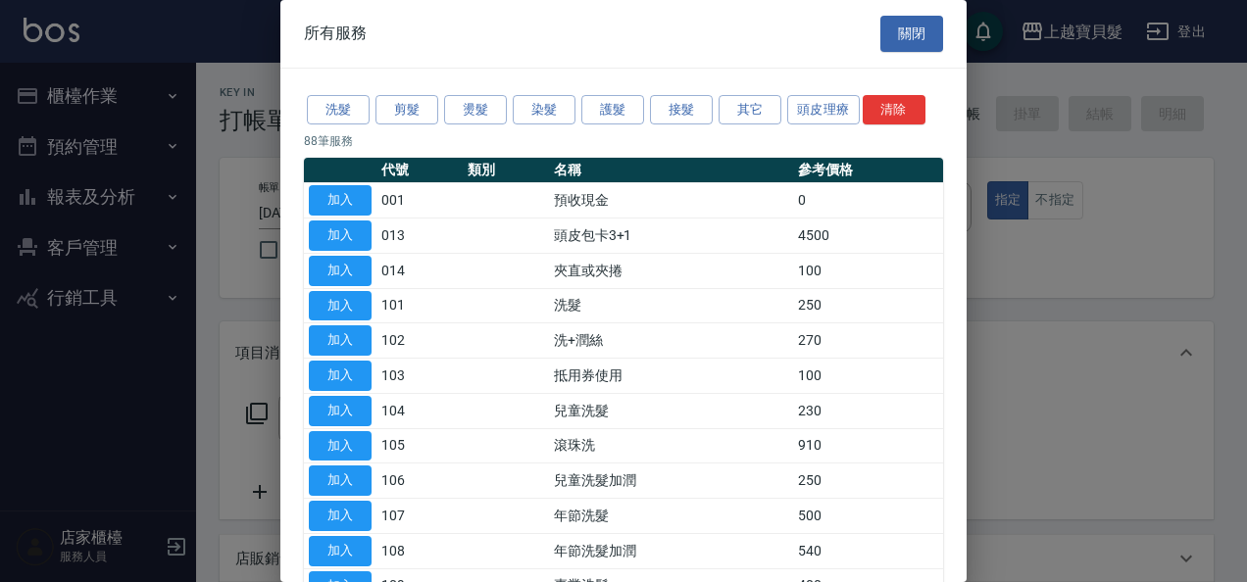
click at [904, 22] on button "關閉" at bounding box center [911, 34] width 63 height 36
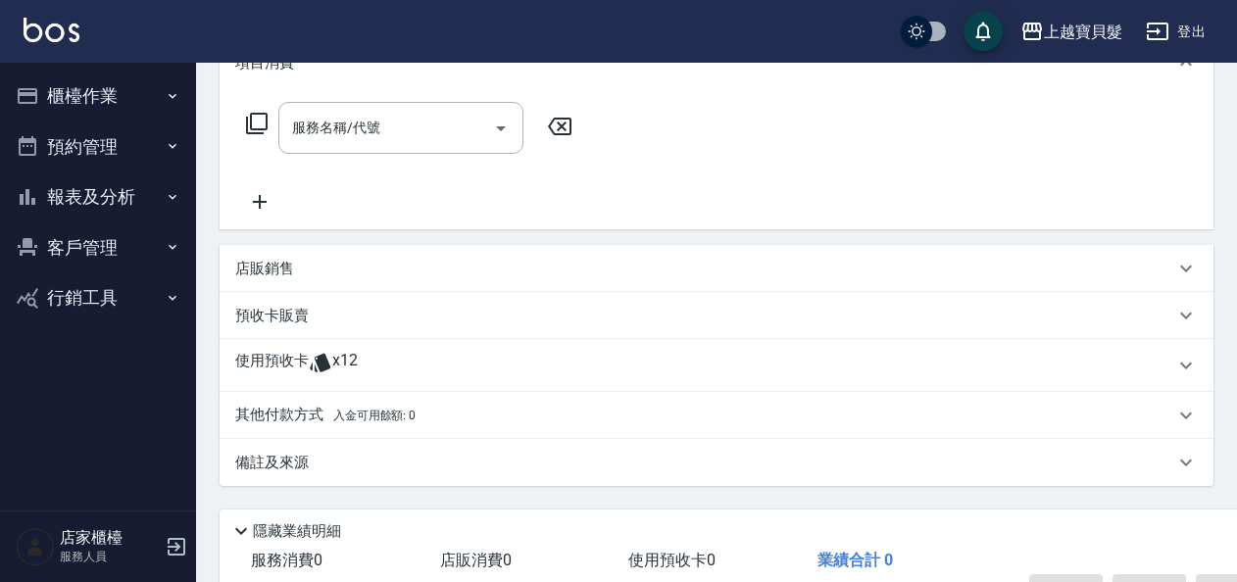
scroll to position [294, 0]
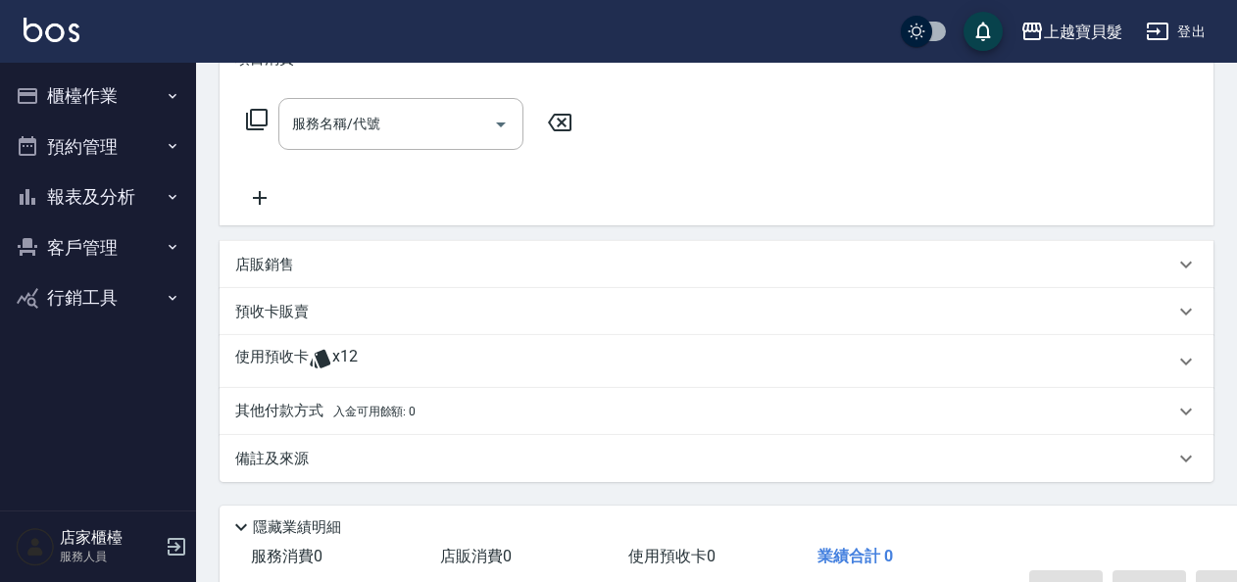
click at [327, 357] on icon at bounding box center [321, 359] width 24 height 24
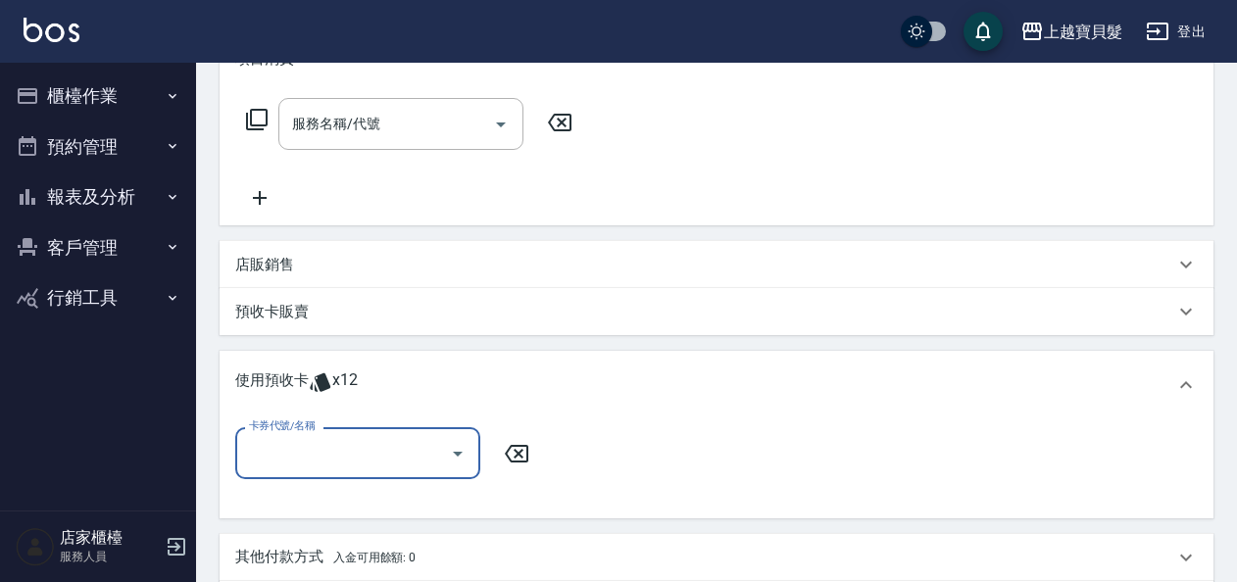
scroll to position [0, 0]
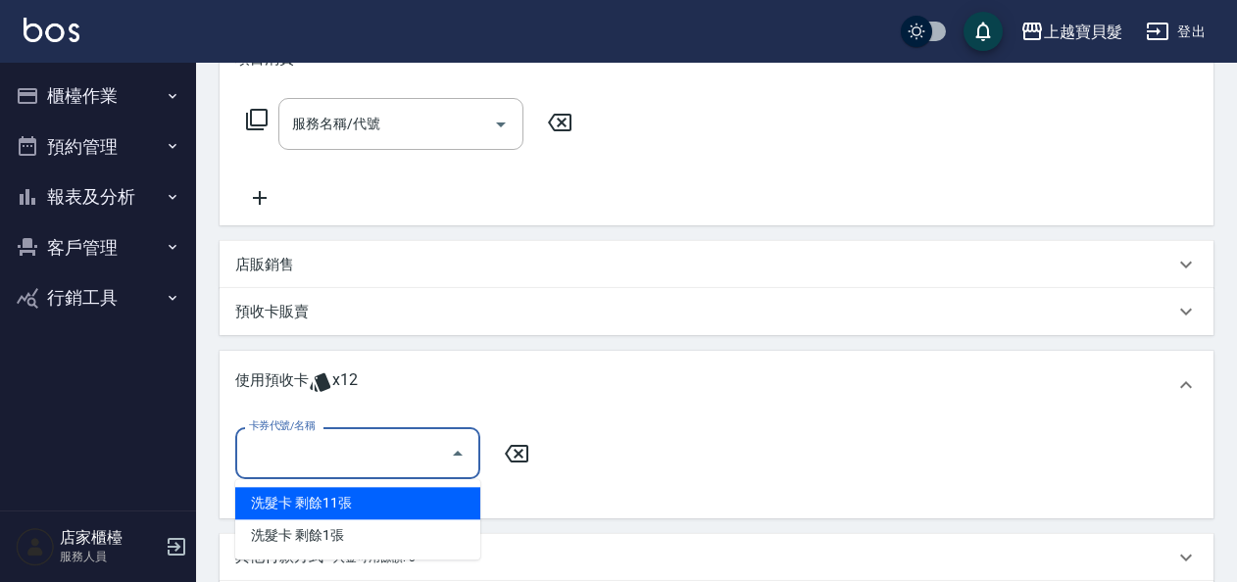
click at [439, 449] on input "卡券代號/名稱" at bounding box center [343, 453] width 198 height 34
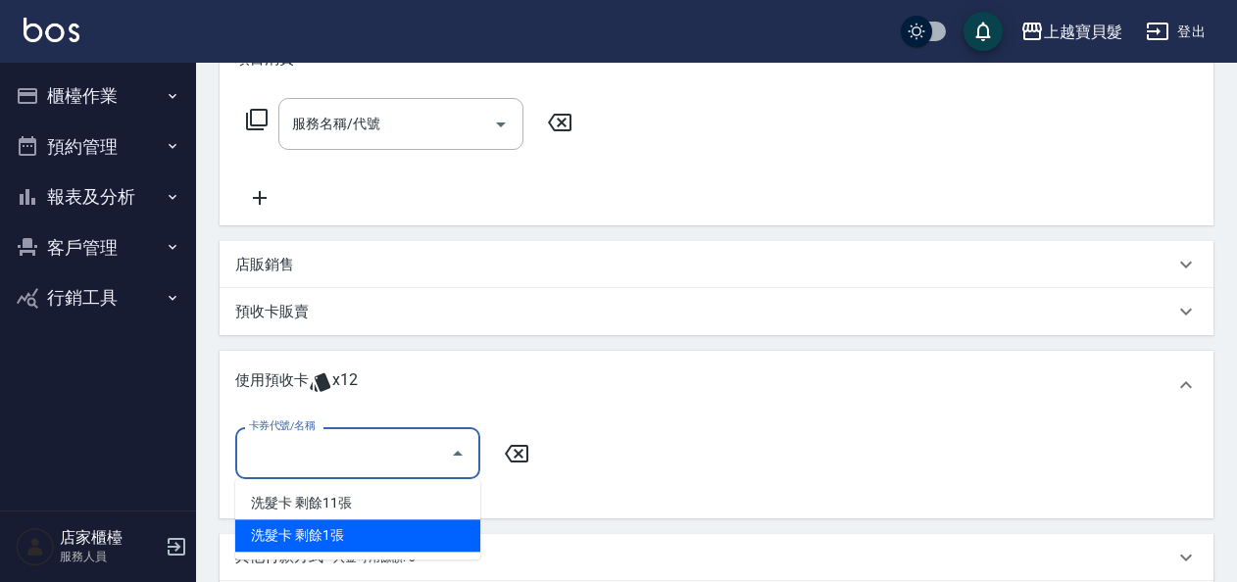
click at [433, 533] on div "洗髮卡 剩餘1張" at bounding box center [357, 535] width 245 height 32
type input "洗髮卡"
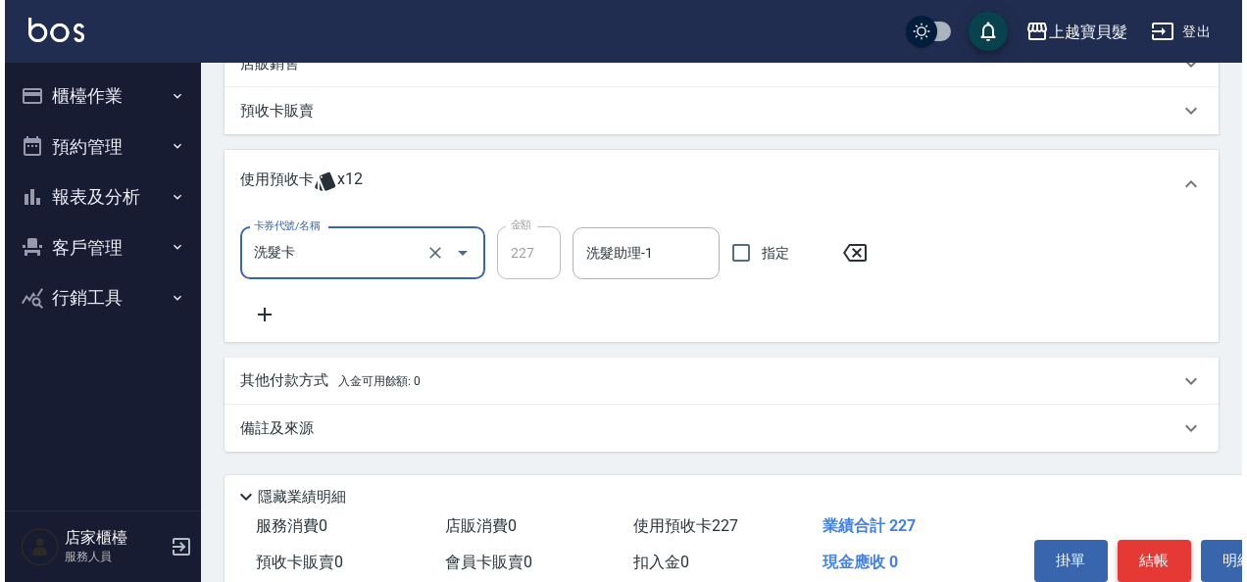
scroll to position [584, 0]
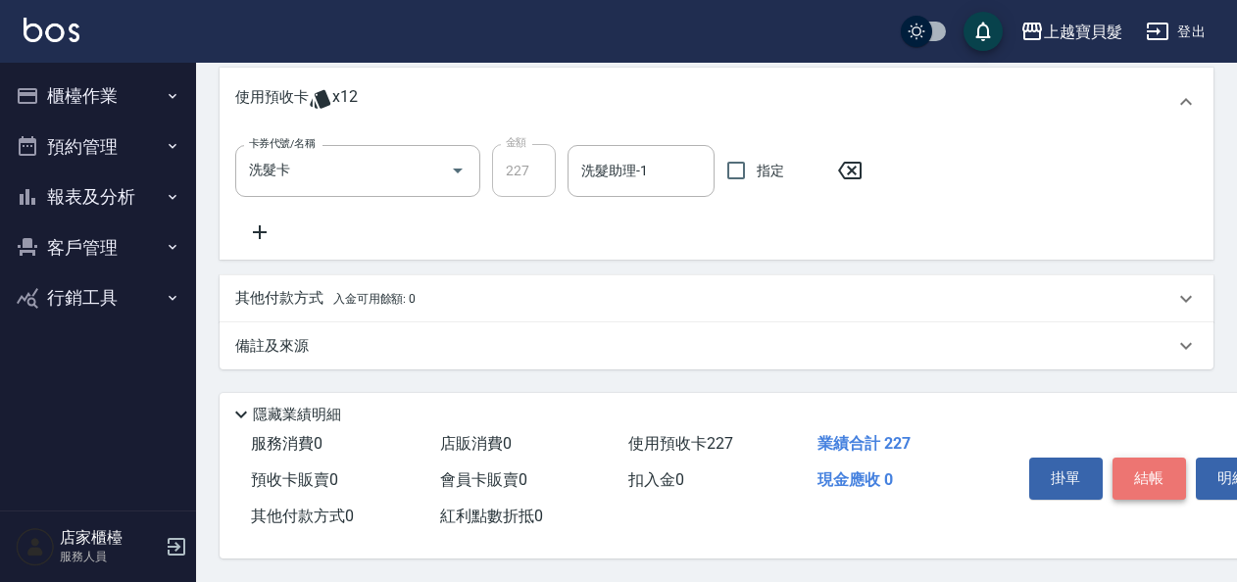
click at [1150, 474] on button "結帳" at bounding box center [1148, 478] width 73 height 41
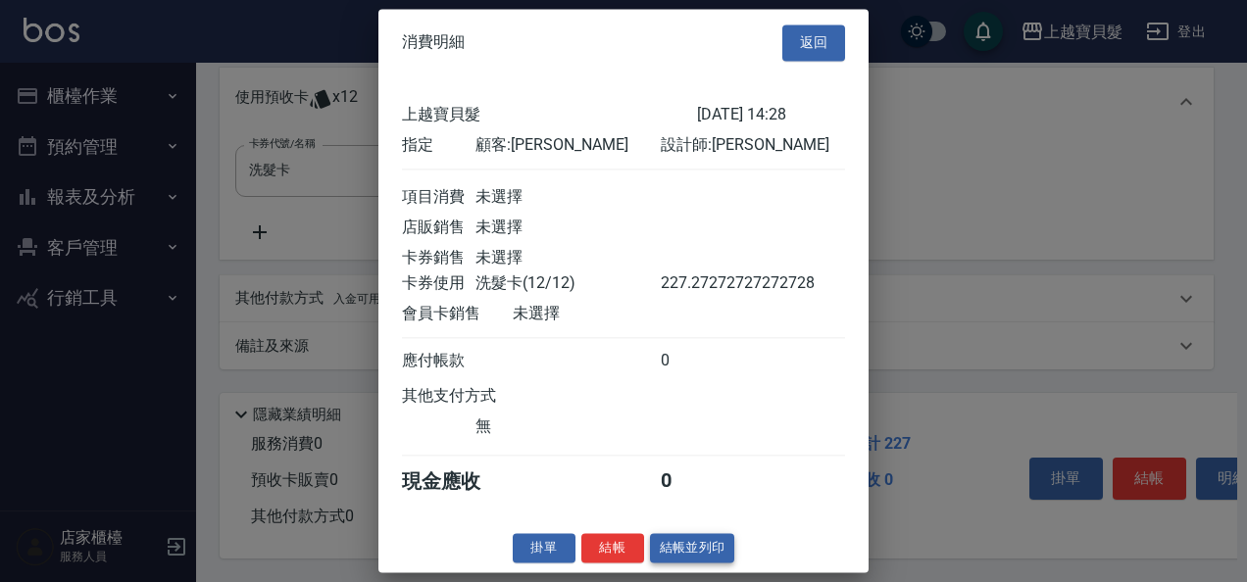
click at [681, 562] on button "結帳並列印" at bounding box center [692, 548] width 85 height 30
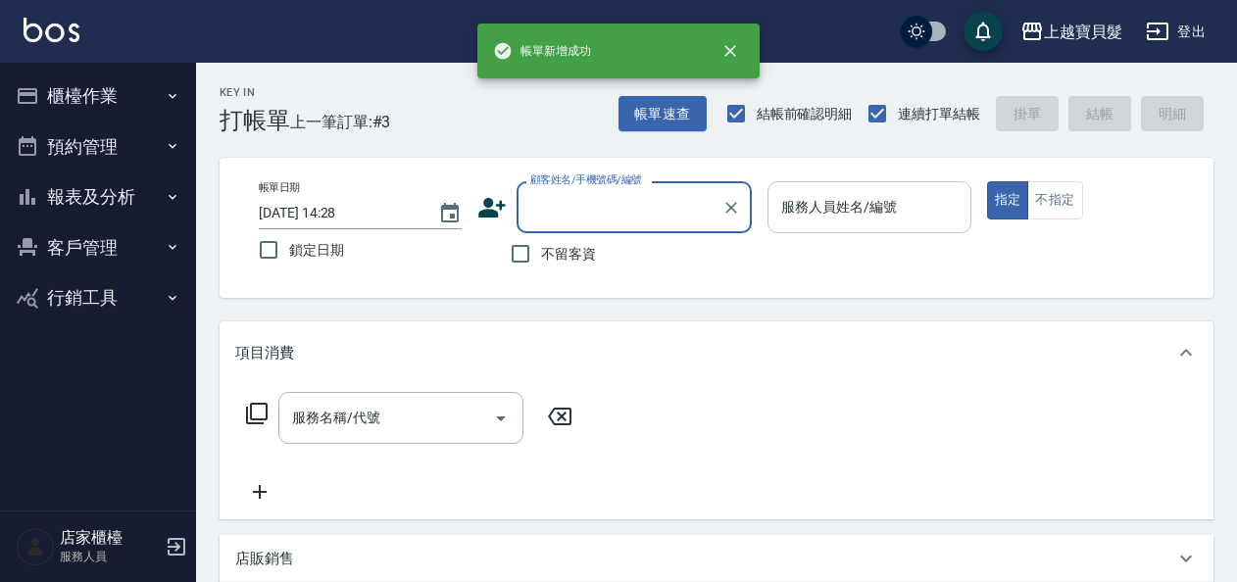
scroll to position [0, 0]
click at [519, 244] on input "不留客資" at bounding box center [520, 253] width 41 height 41
checkbox input "true"
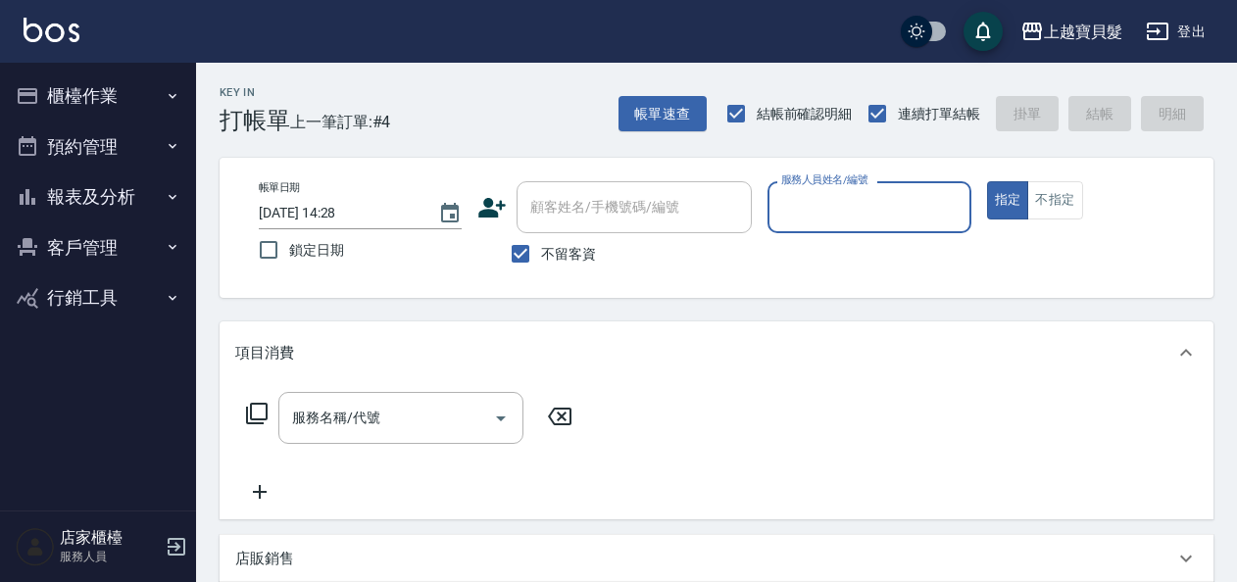
drag, startPoint x: 822, startPoint y: 199, endPoint x: 813, endPoint y: 221, distance: 24.2
click at [820, 200] on input "服務人員姓名/編號" at bounding box center [868, 207] width 185 height 34
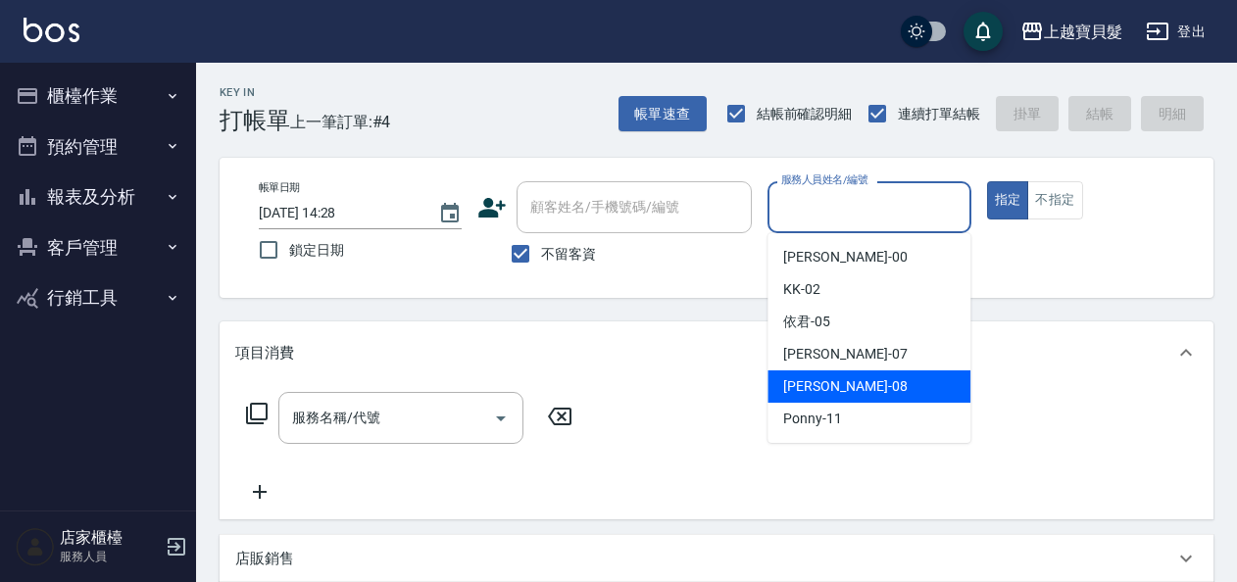
click at [818, 377] on span "[PERSON_NAME] -08" at bounding box center [844, 386] width 123 height 21
type input "[PERSON_NAME]-08"
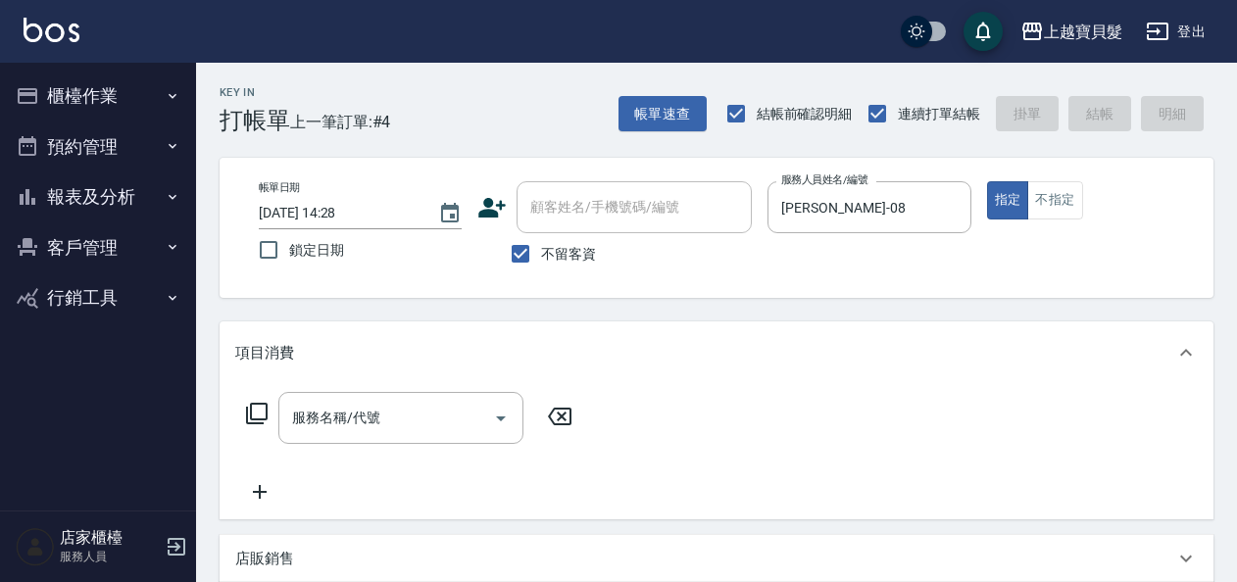
click at [258, 406] on icon at bounding box center [257, 414] width 24 height 24
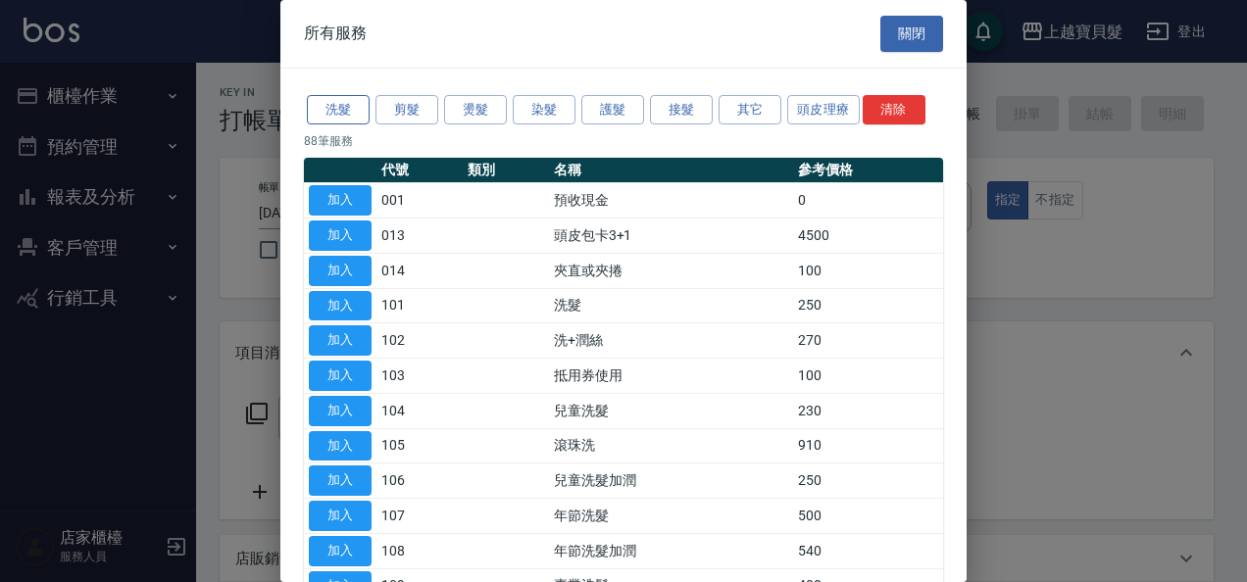
click at [351, 106] on button "洗髮" at bounding box center [338, 110] width 63 height 30
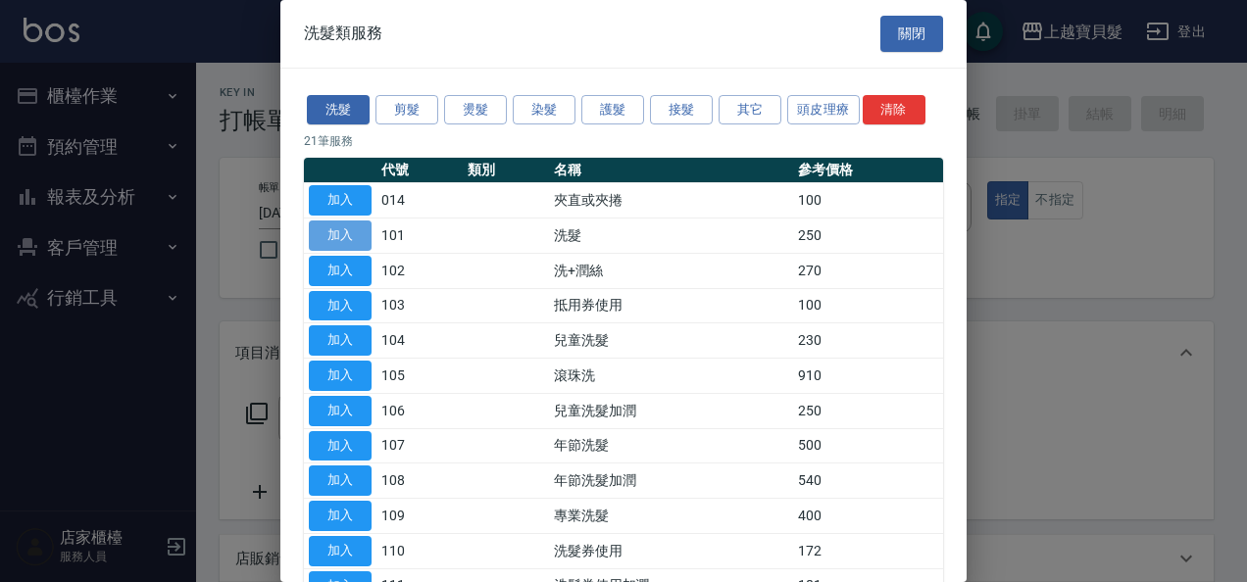
click at [338, 227] on button "加入" at bounding box center [340, 235] width 63 height 30
type input "洗髮(101)"
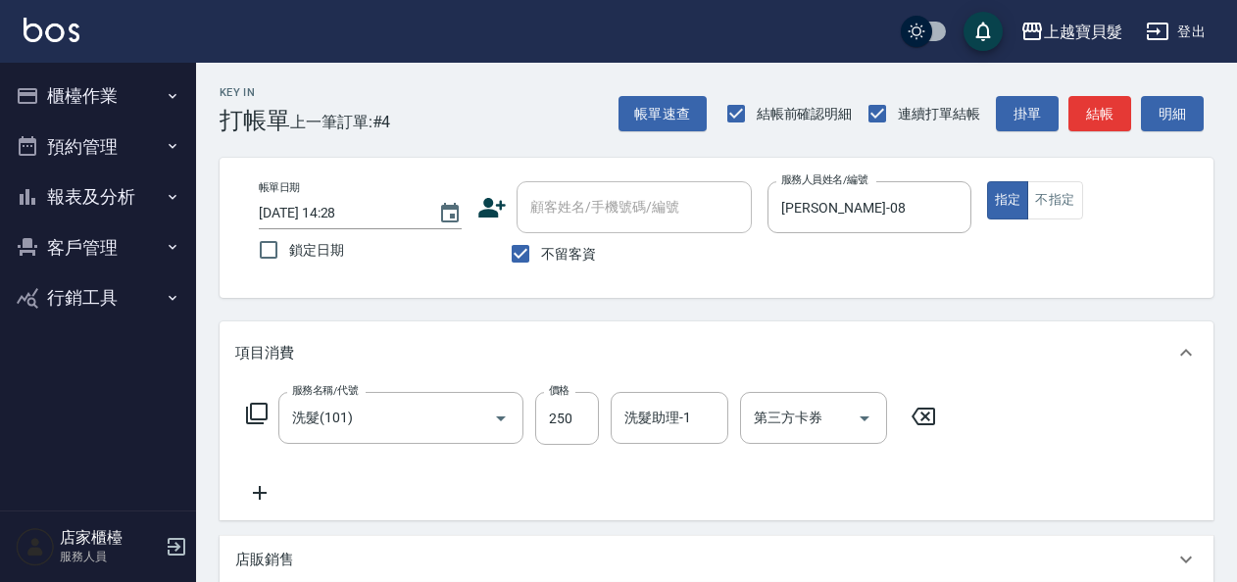
click at [261, 412] on icon at bounding box center [257, 414] width 24 height 24
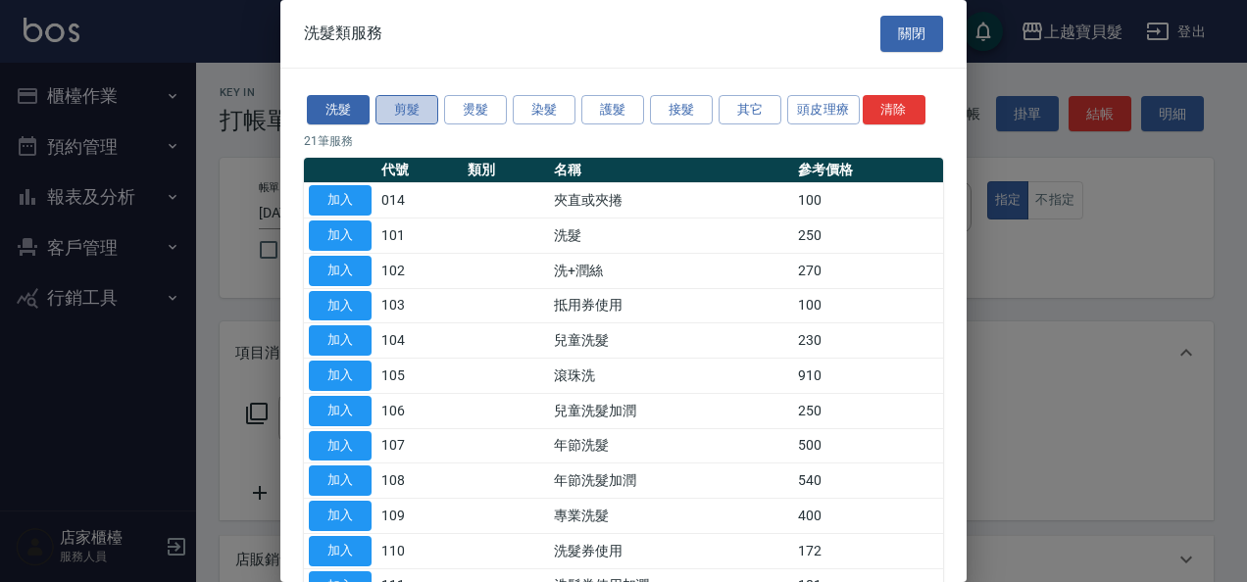
click at [402, 116] on button "剪髮" at bounding box center [406, 110] width 63 height 30
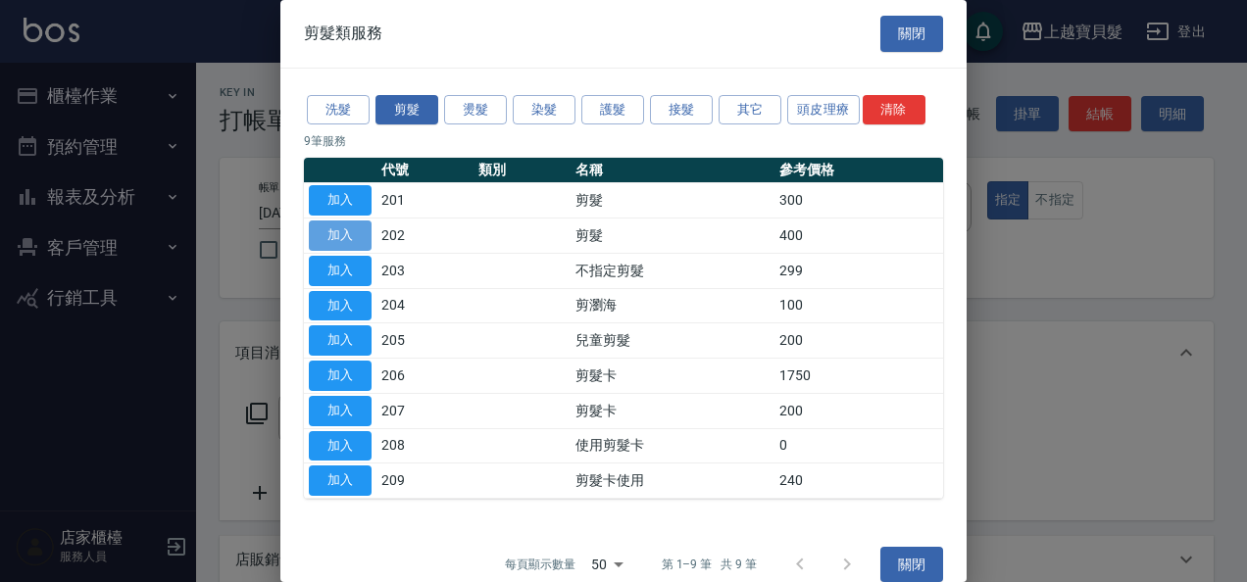
click at [332, 231] on button "加入" at bounding box center [340, 235] width 63 height 30
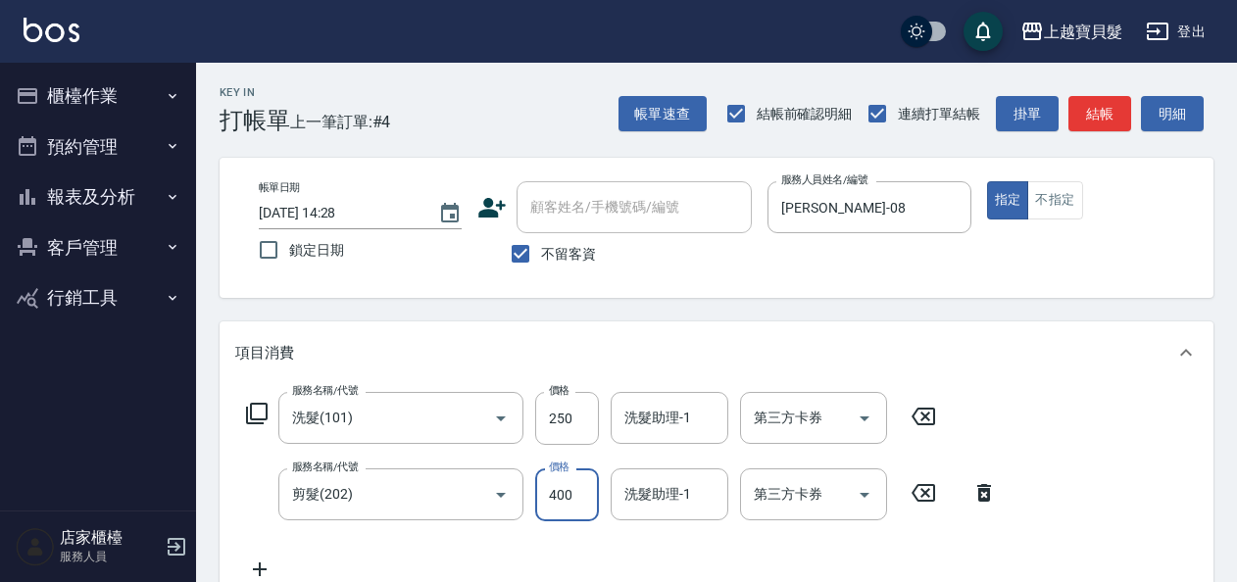
click at [539, 490] on input "400" at bounding box center [567, 494] width 64 height 53
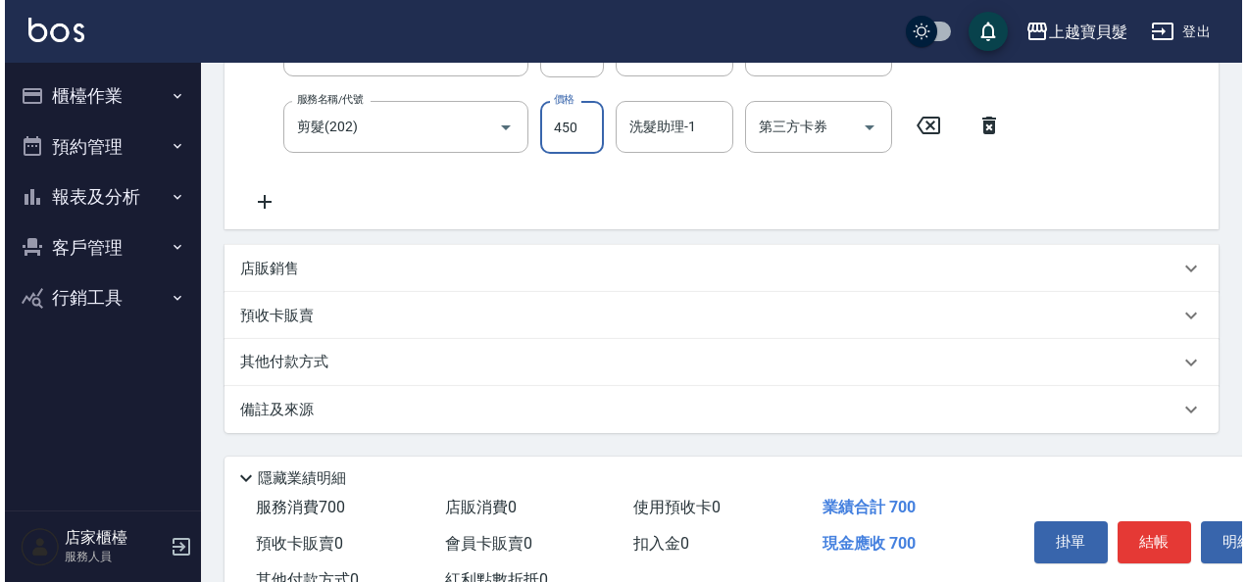
scroll to position [438, 0]
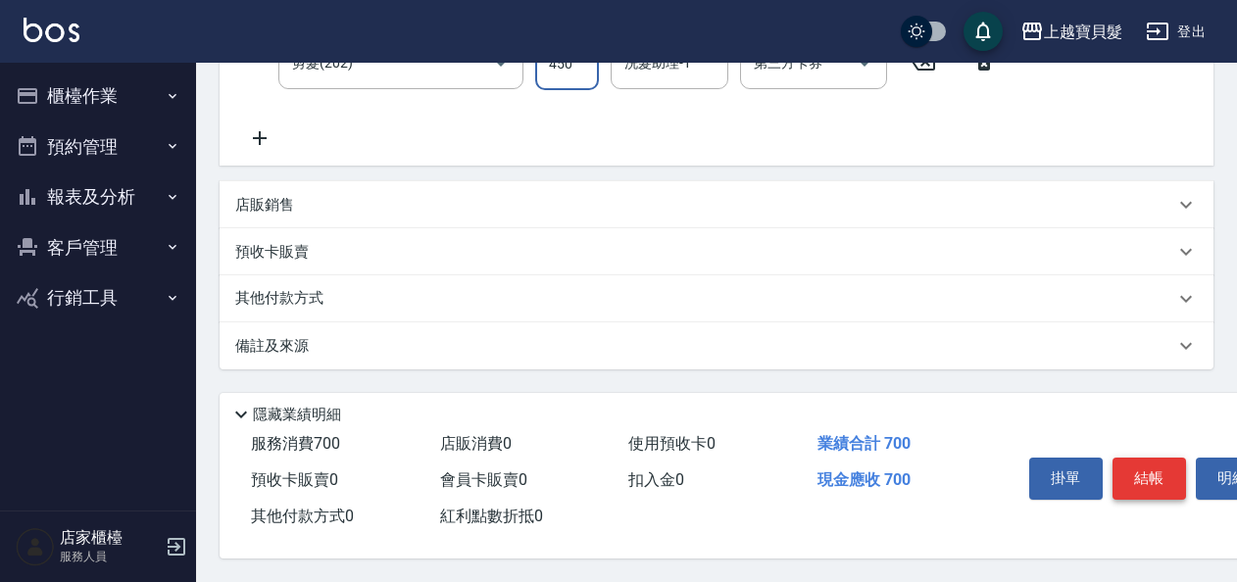
type input "450"
click at [1139, 474] on button "結帳" at bounding box center [1148, 478] width 73 height 41
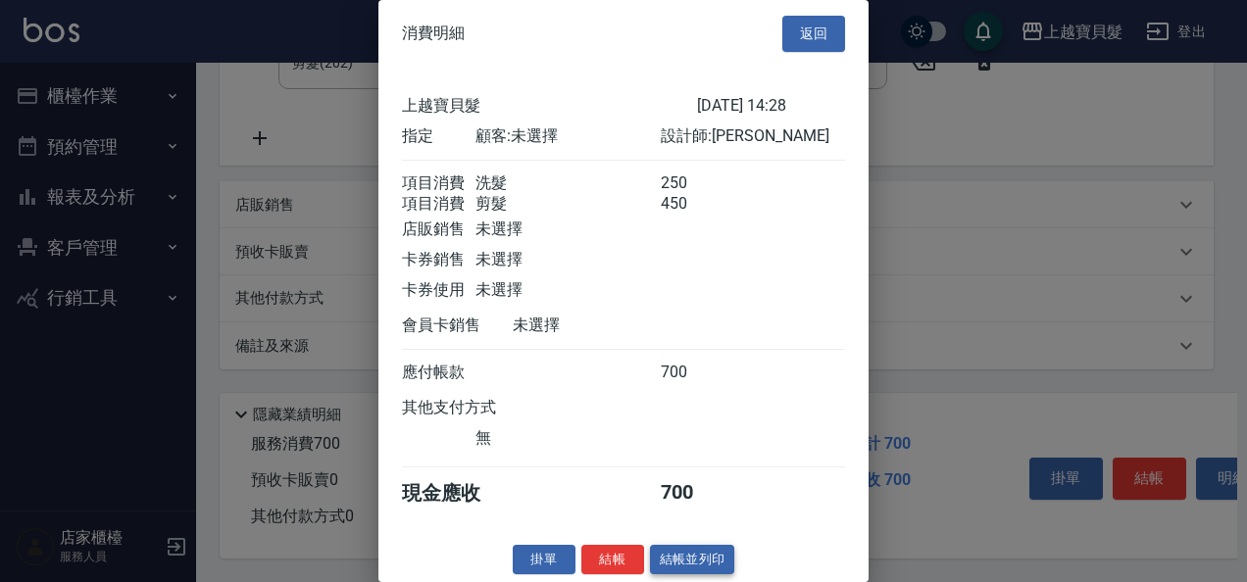
scroll to position [27, 0]
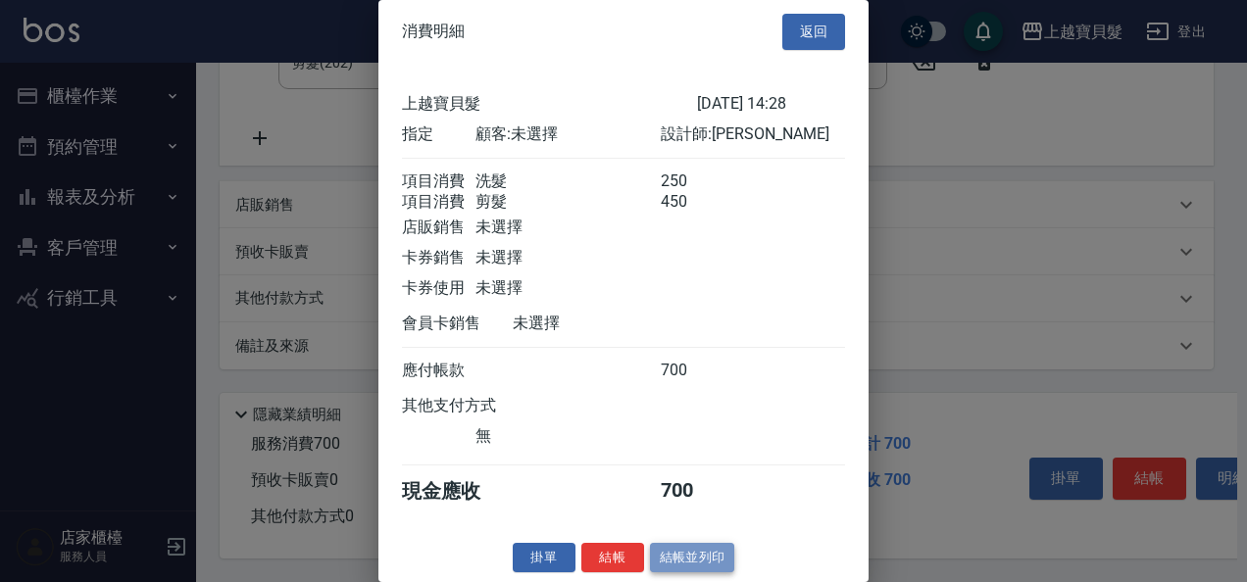
click at [665, 554] on button "結帳並列印" at bounding box center [692, 558] width 85 height 30
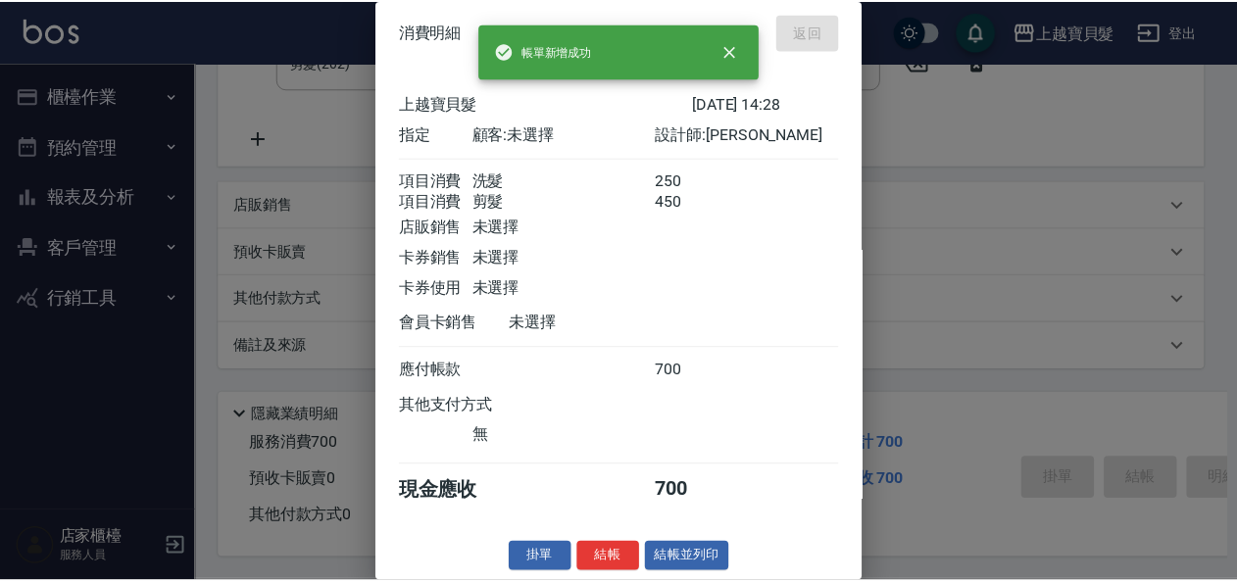
scroll to position [0, 0]
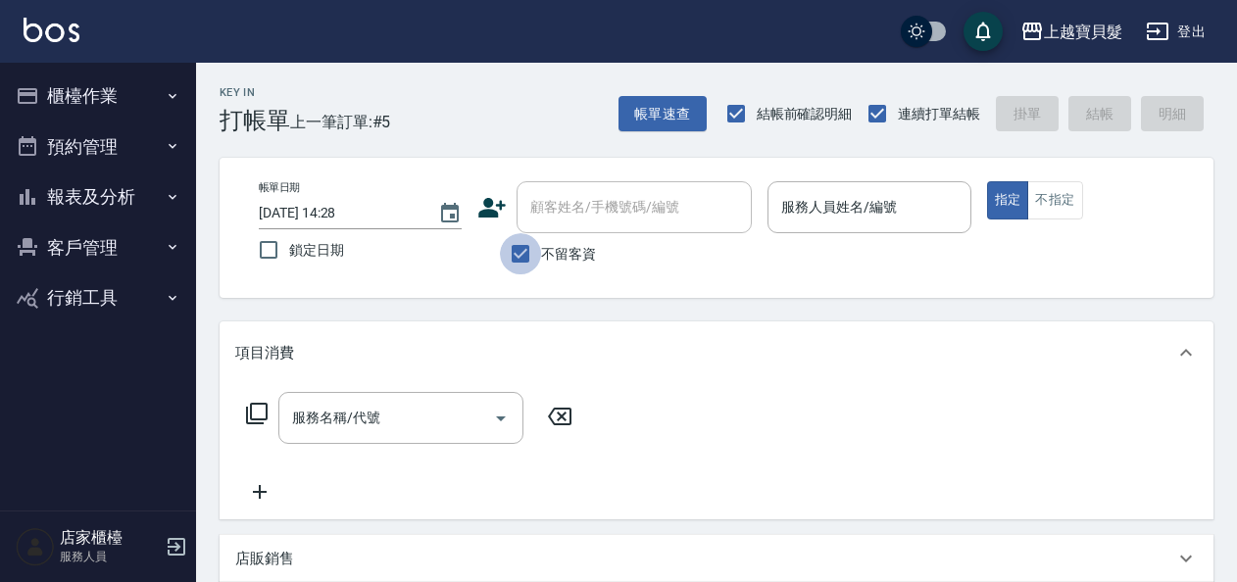
click at [516, 257] on input "不留客資" at bounding box center [520, 253] width 41 height 41
checkbox input "false"
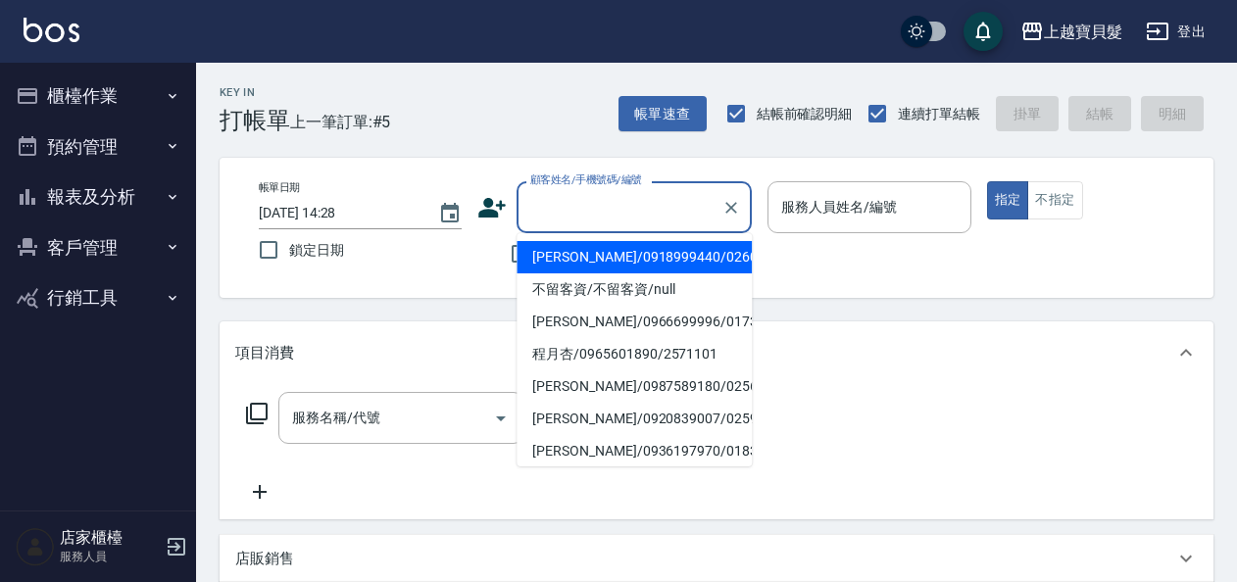
click at [582, 208] on input "顧客姓名/手機號碼/編號" at bounding box center [619, 207] width 188 height 34
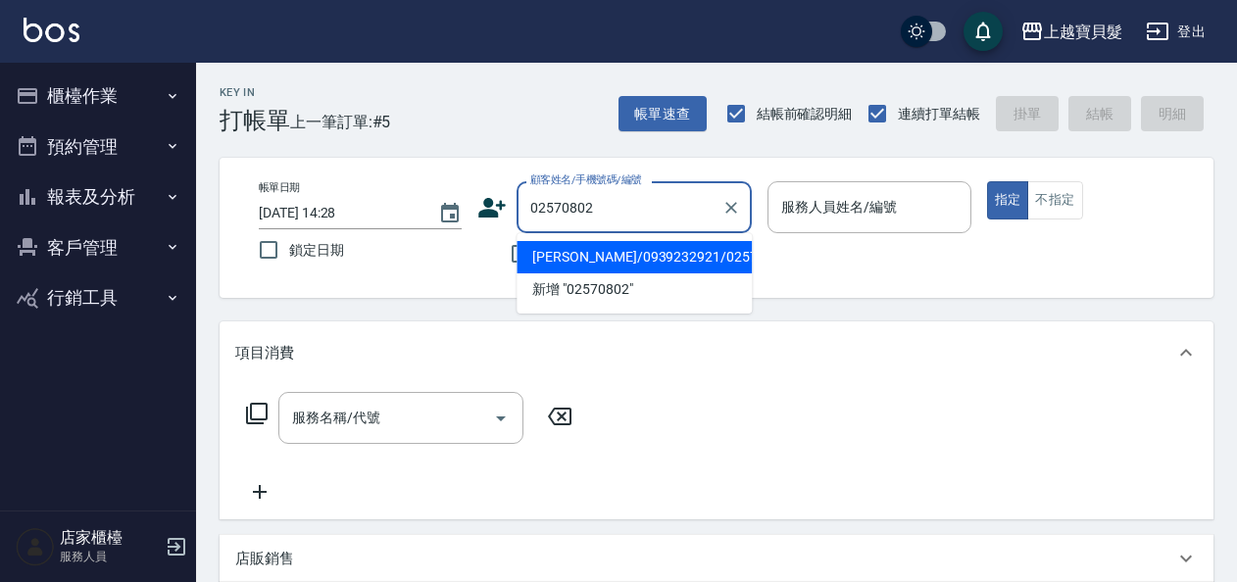
click at [596, 258] on li "[PERSON_NAME]/0939232921/02570802" at bounding box center [633, 257] width 235 height 32
type input "[PERSON_NAME]/0939232921/02570802"
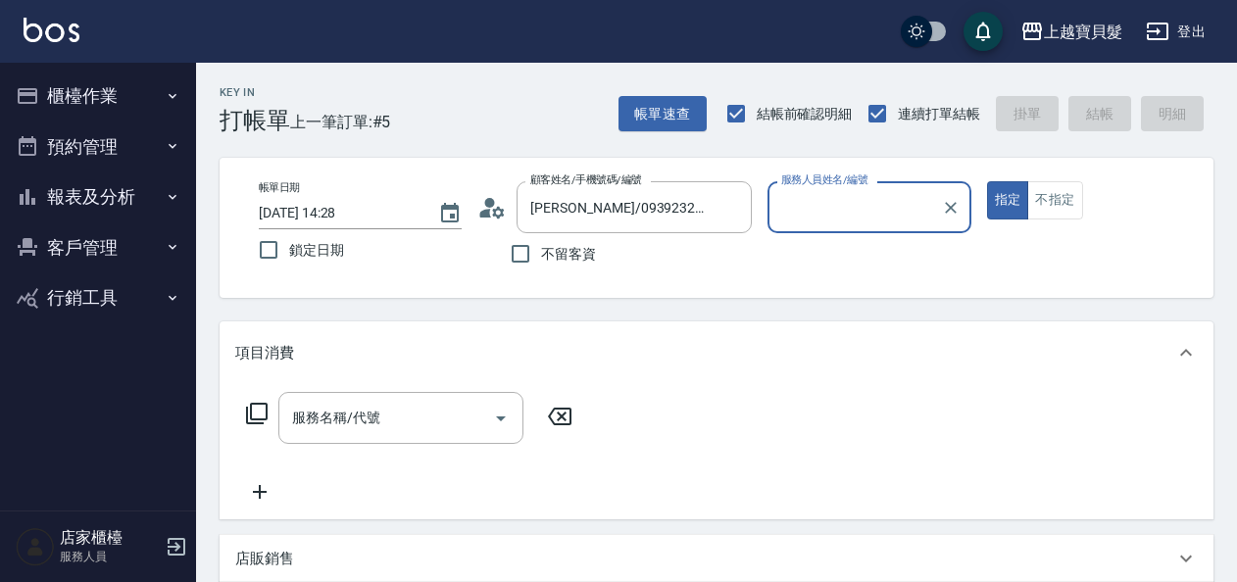
type input "[PERSON_NAME]-08"
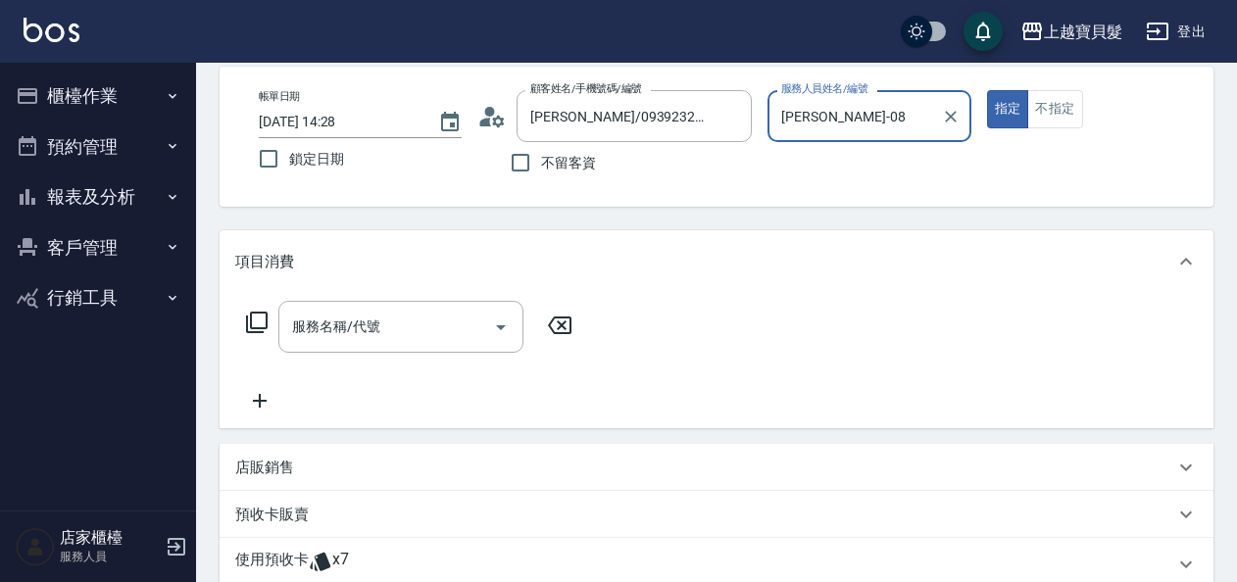
scroll to position [196, 0]
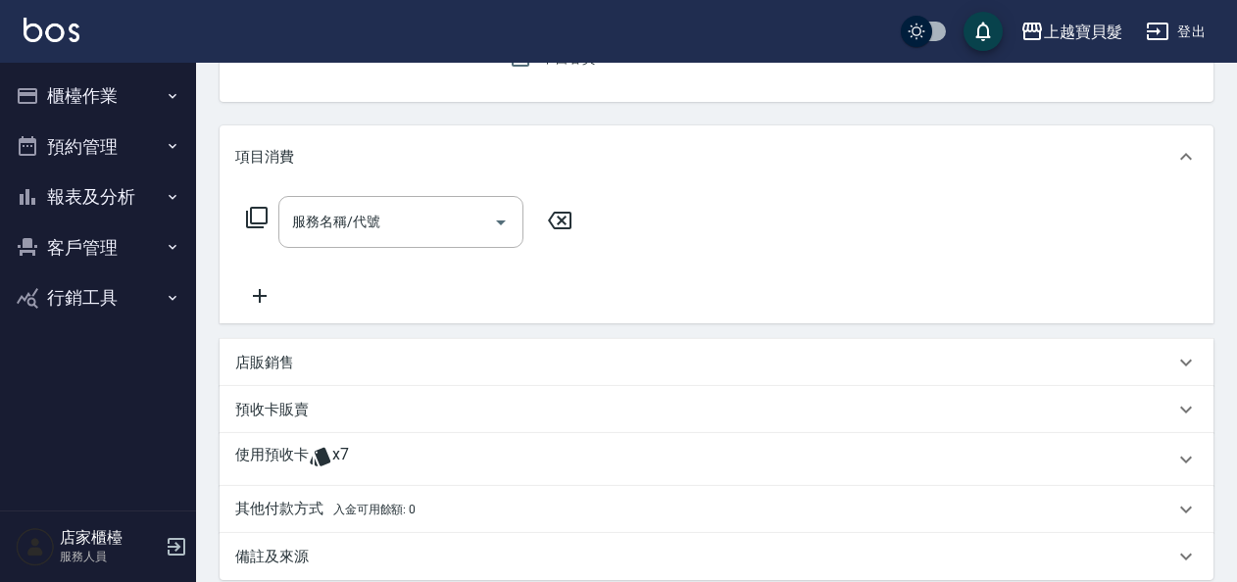
click at [327, 450] on icon at bounding box center [321, 457] width 24 height 24
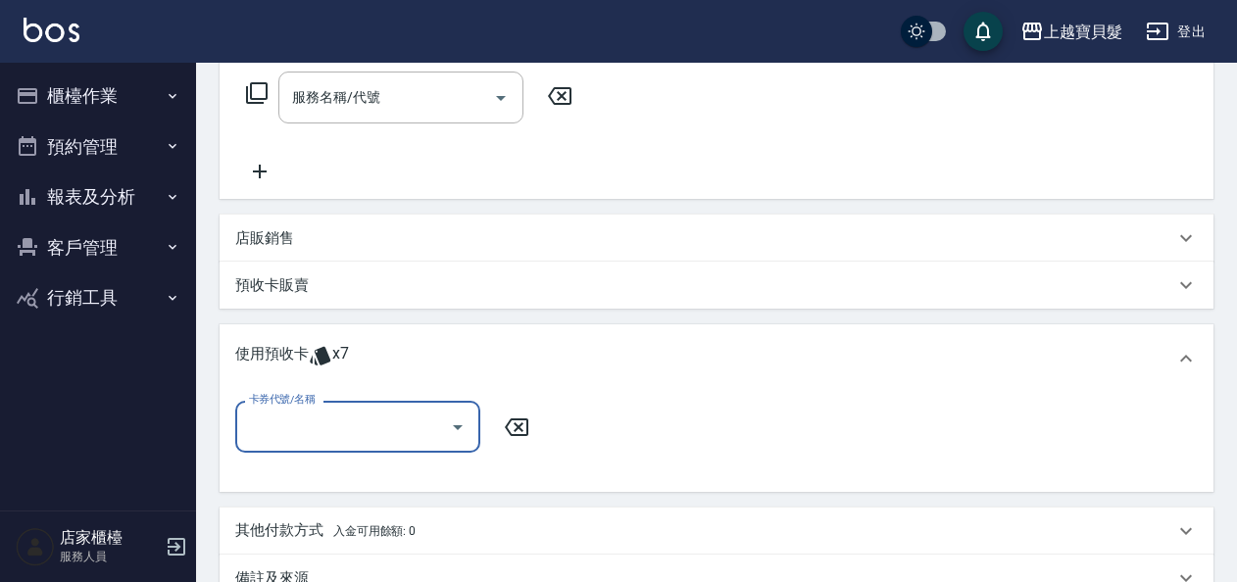
scroll to position [392, 0]
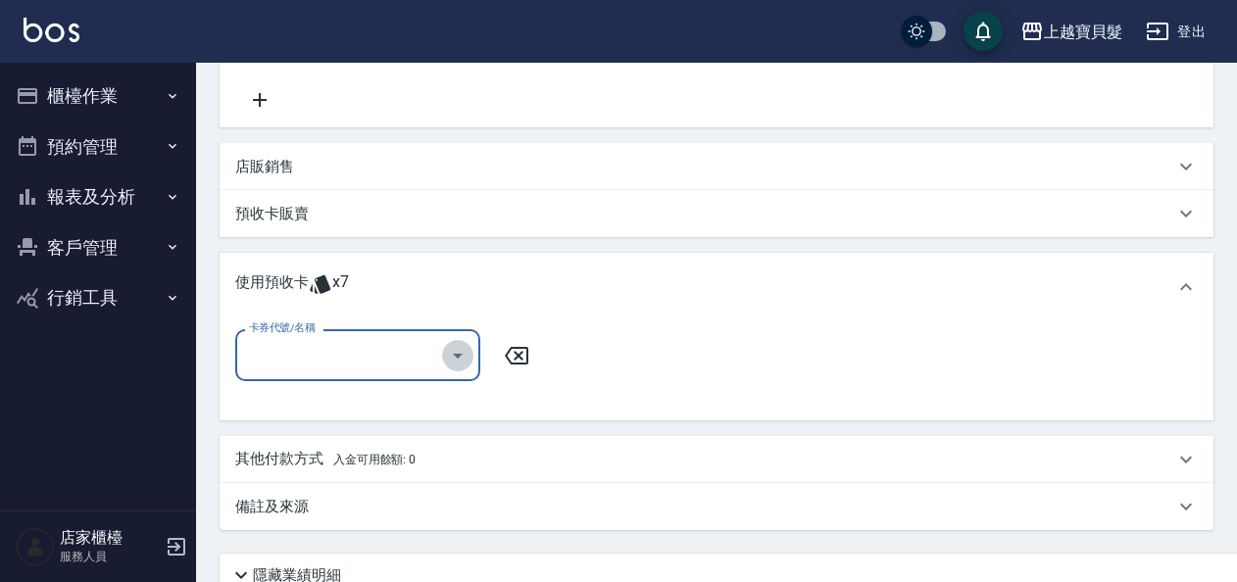
drag, startPoint x: 453, startPoint y: 353, endPoint x: 465, endPoint y: 376, distance: 26.3
click at [453, 355] on icon "Open" at bounding box center [458, 356] width 24 height 24
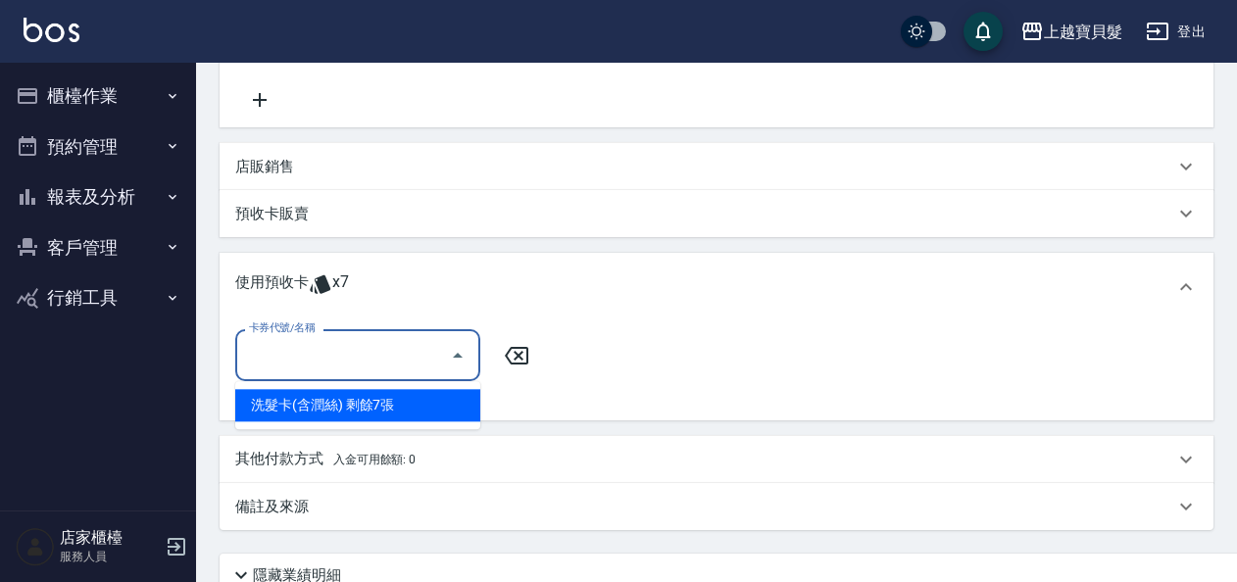
click at [467, 398] on div "洗髮卡(含潤絲) 剩餘7張" at bounding box center [357, 405] width 245 height 32
type input "洗髮卡(含潤絲)"
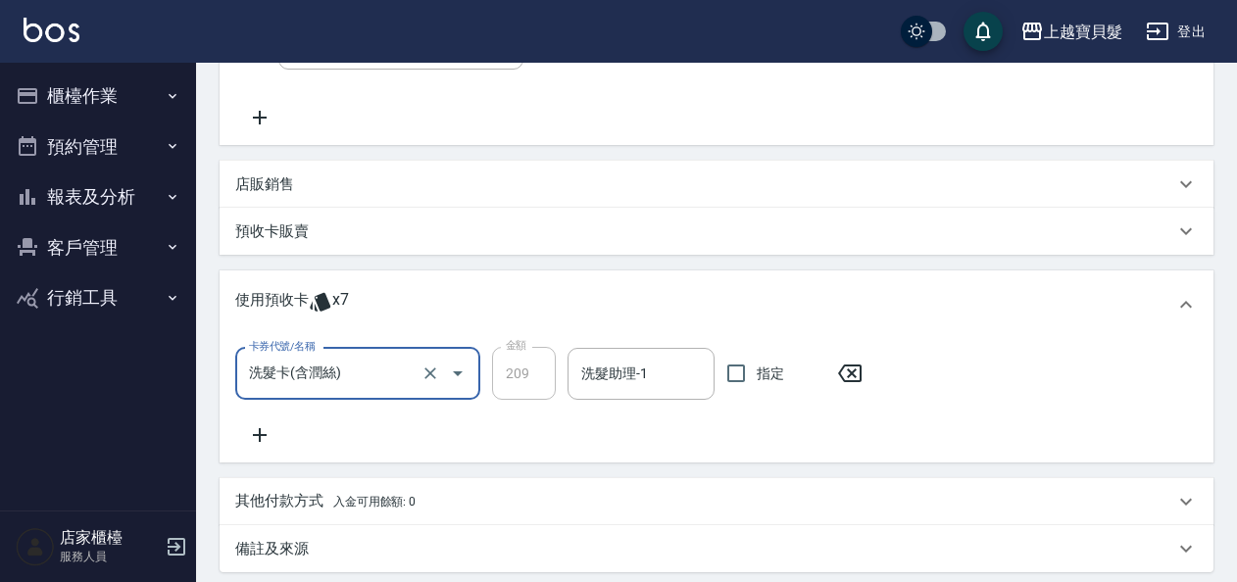
scroll to position [98, 0]
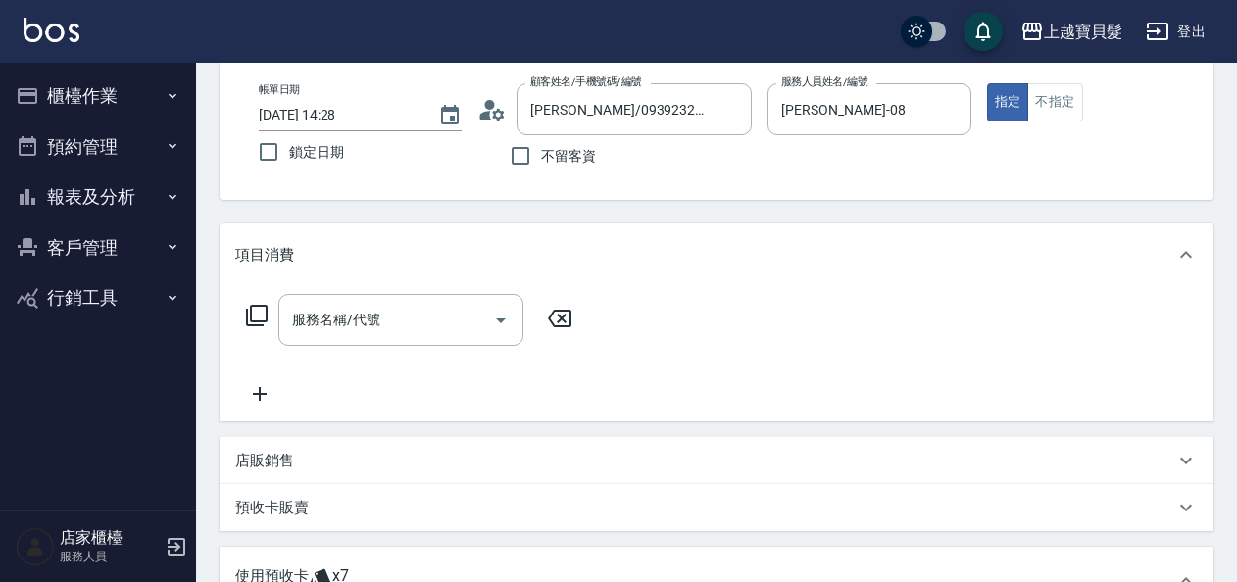
click at [259, 314] on icon at bounding box center [257, 316] width 24 height 24
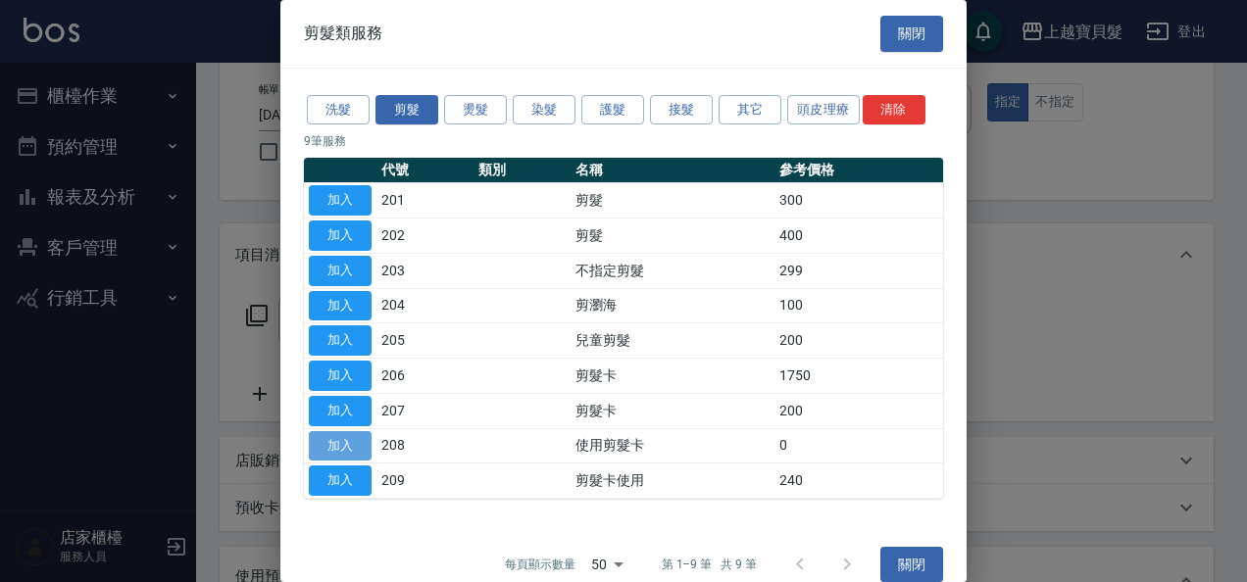
click at [350, 437] on button "加入" at bounding box center [340, 446] width 63 height 30
type input "使用剪髮卡(208)"
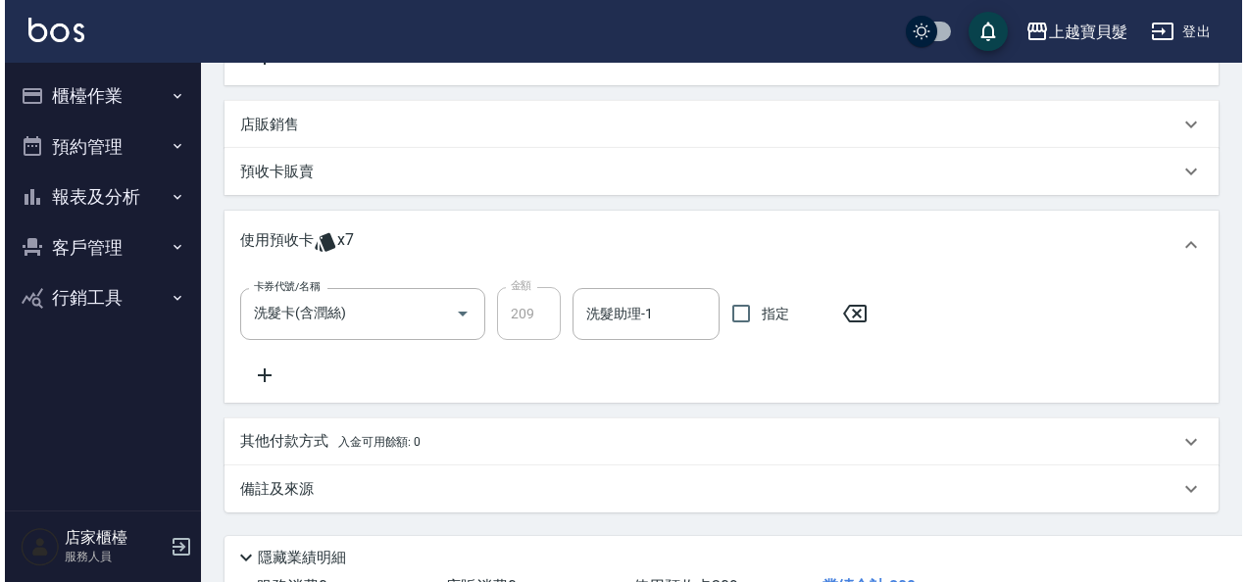
scroll to position [585, 0]
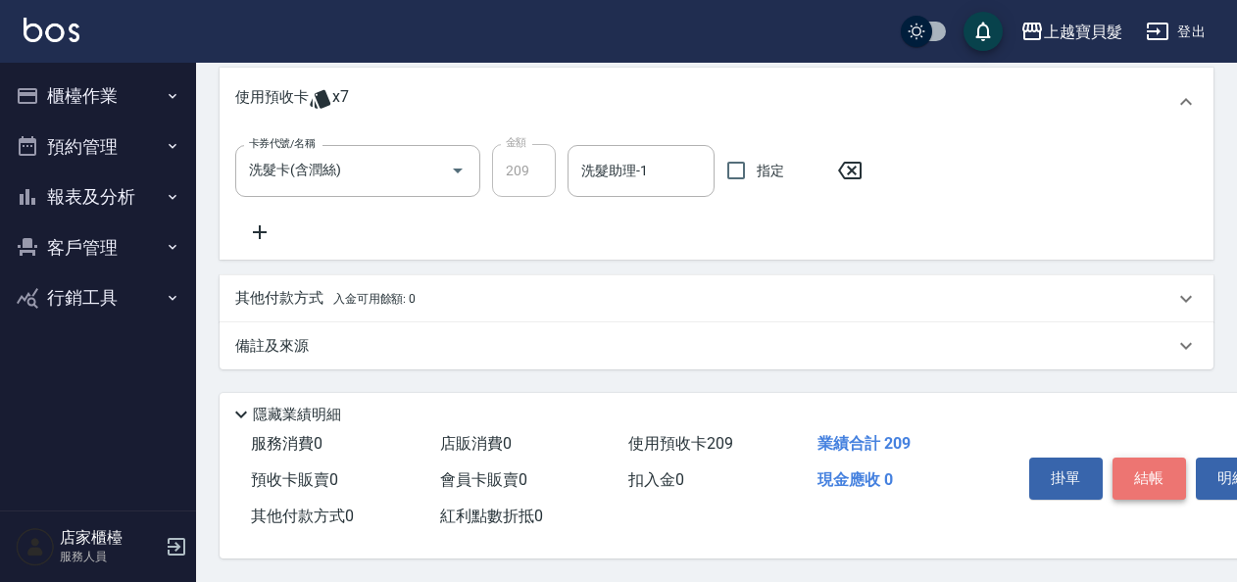
click at [1132, 468] on button "結帳" at bounding box center [1148, 478] width 73 height 41
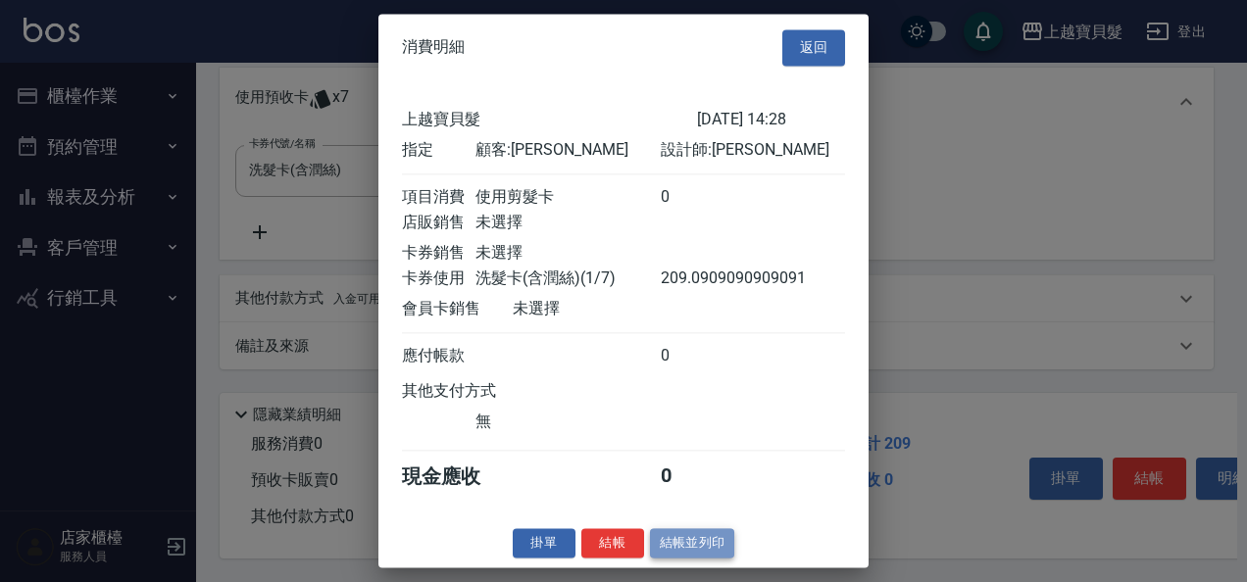
click at [675, 557] on button "結帳並列印" at bounding box center [692, 543] width 85 height 30
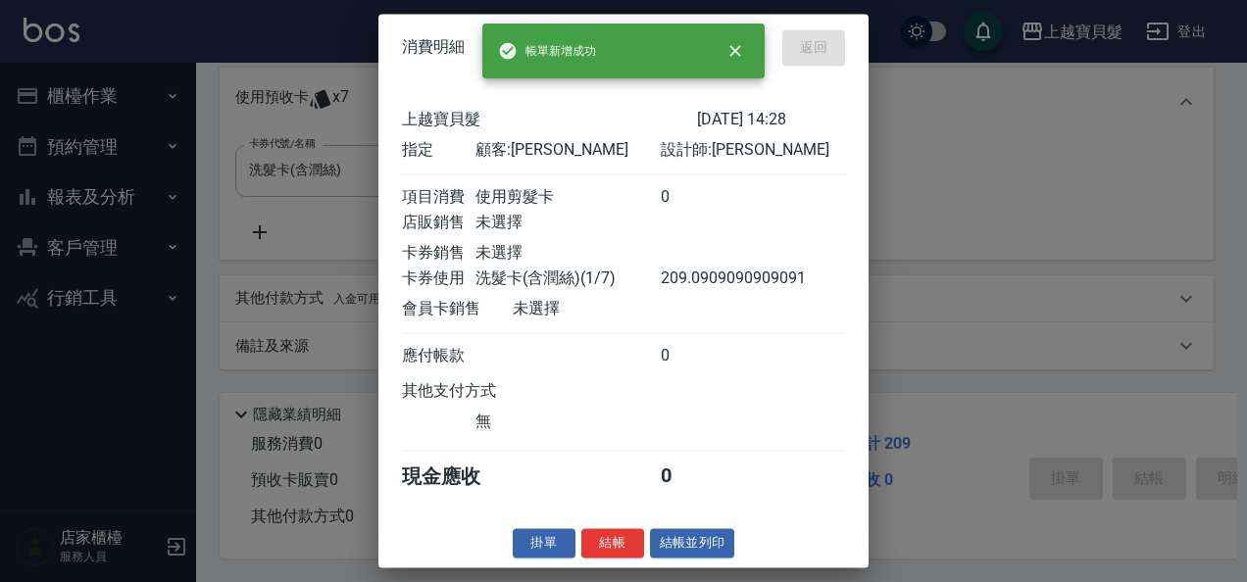
type input "[DATE] 14:29"
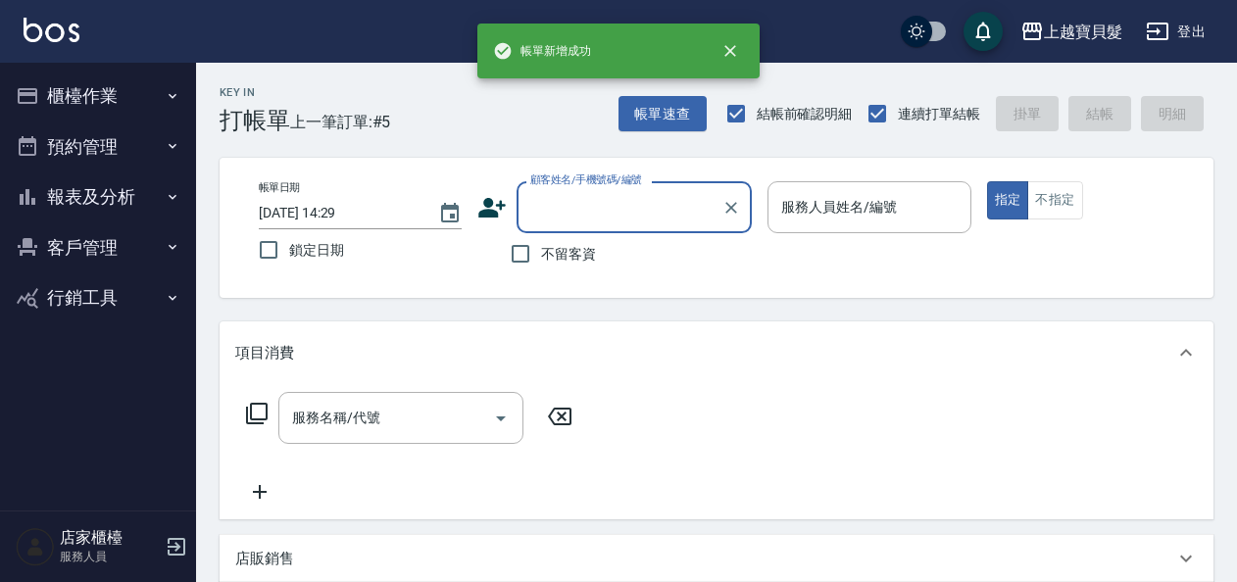
scroll to position [0, 0]
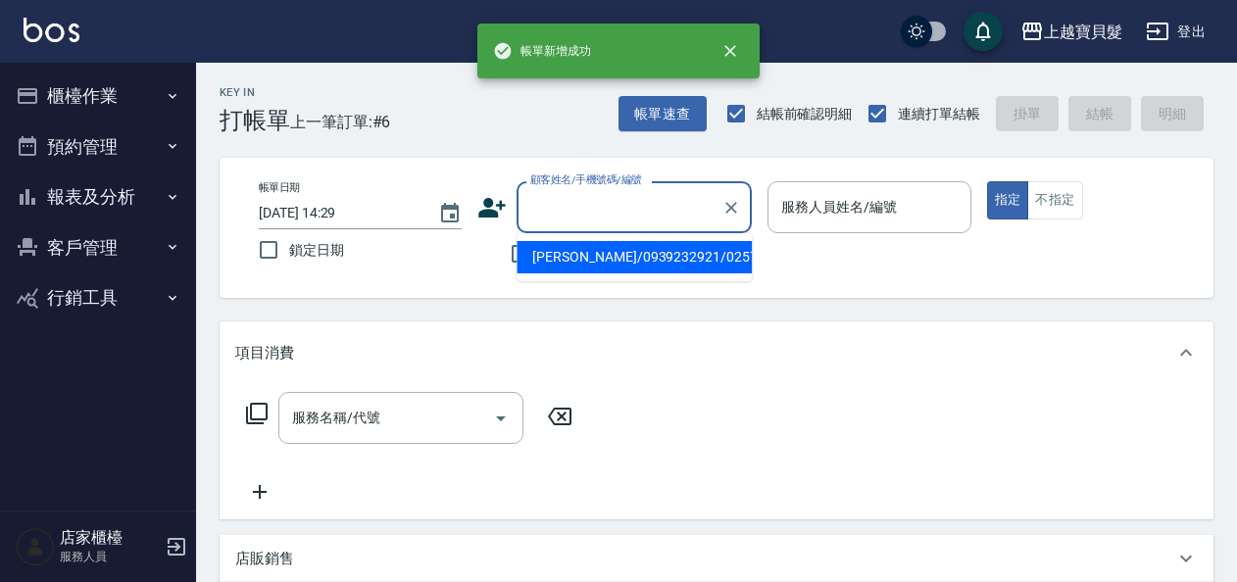
click at [594, 198] on input "顧客姓名/手機號碼/編號" at bounding box center [619, 207] width 188 height 34
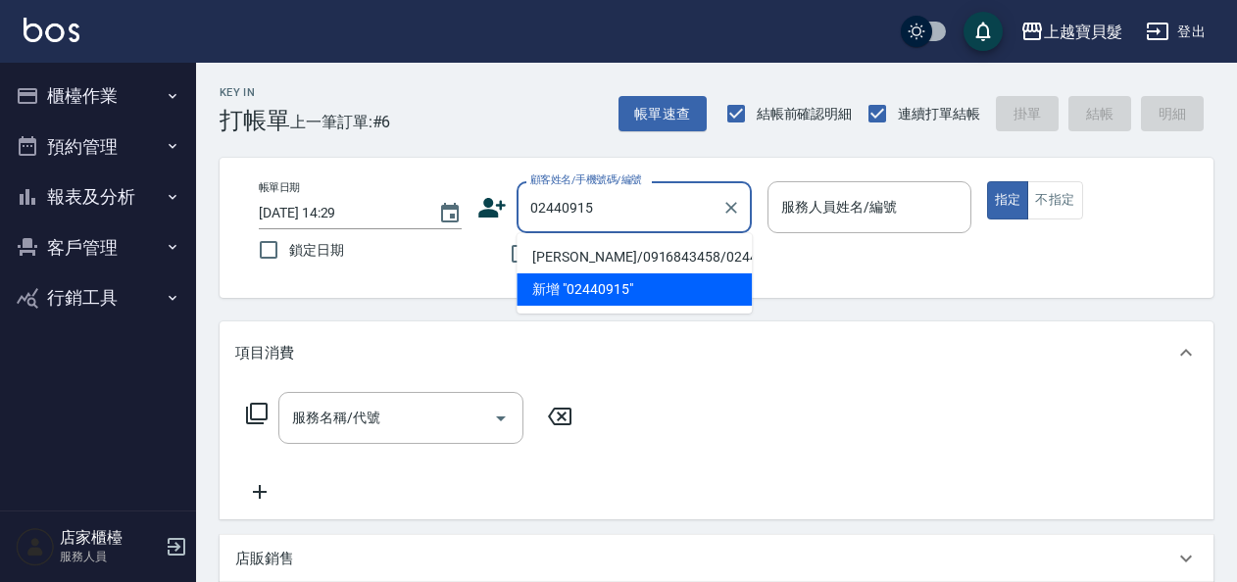
click at [604, 257] on li "[PERSON_NAME]/0916843458/02440915" at bounding box center [633, 257] width 235 height 32
type input "[PERSON_NAME]/0916843458/02440915"
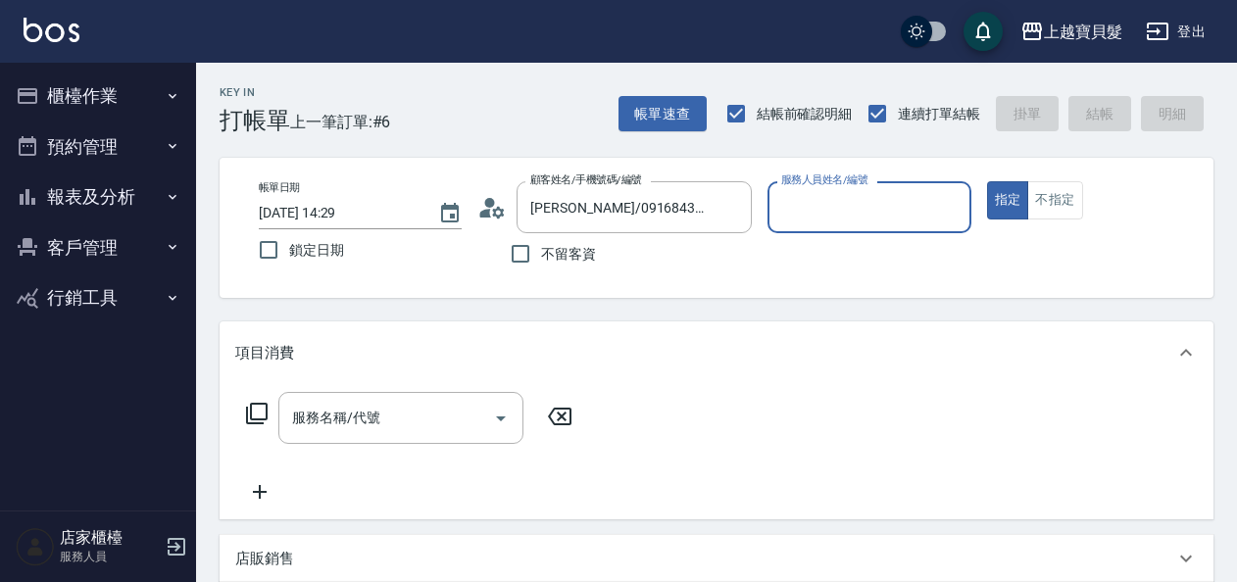
type input "[PERSON_NAME]-08"
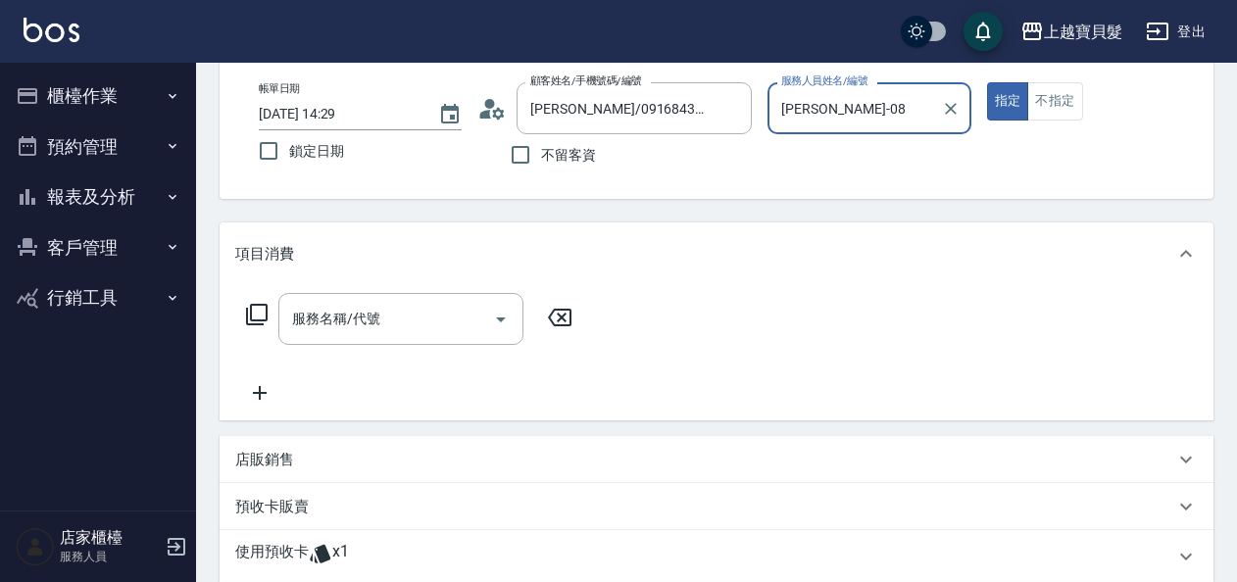
scroll to position [294, 0]
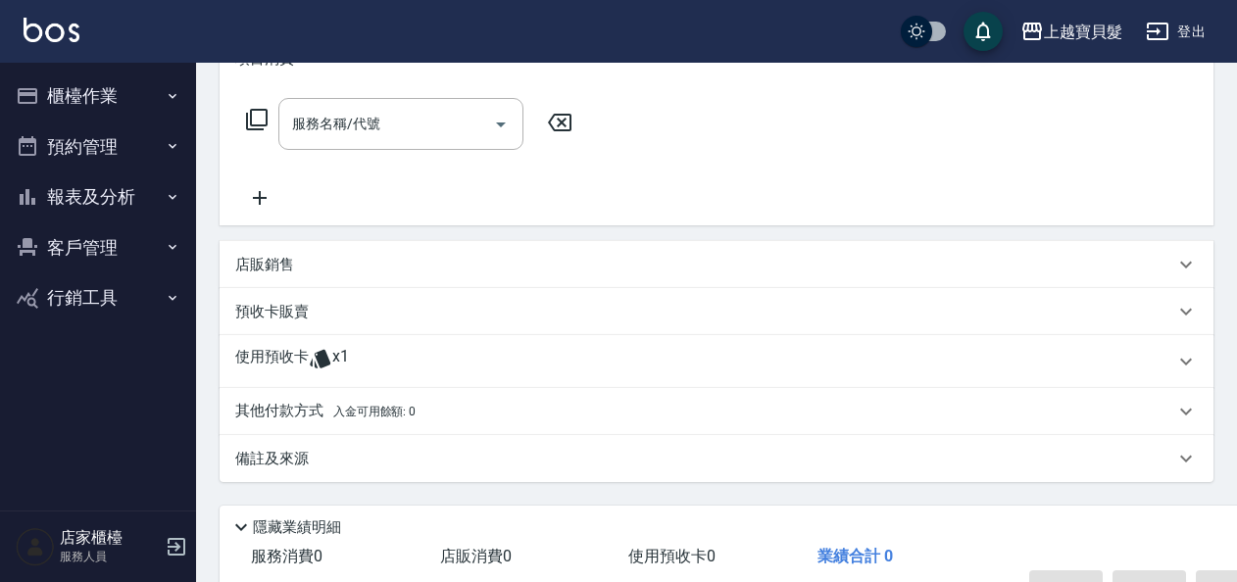
click at [341, 353] on span "x1" at bounding box center [340, 361] width 17 height 29
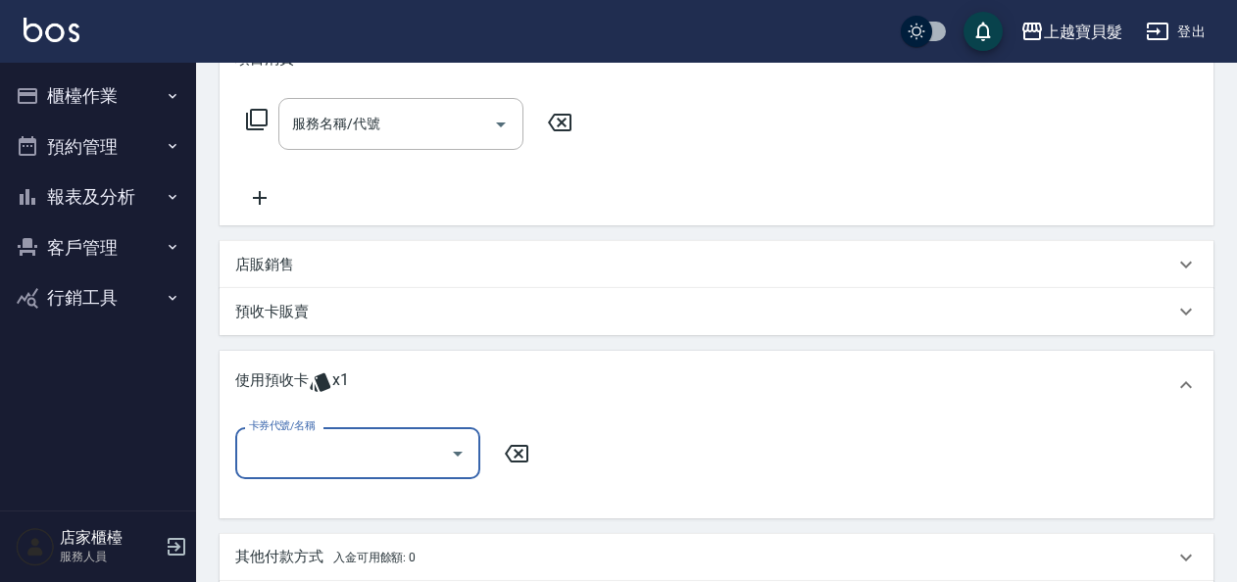
scroll to position [0, 0]
click at [431, 457] on input "卡券代號/名稱" at bounding box center [343, 453] width 198 height 34
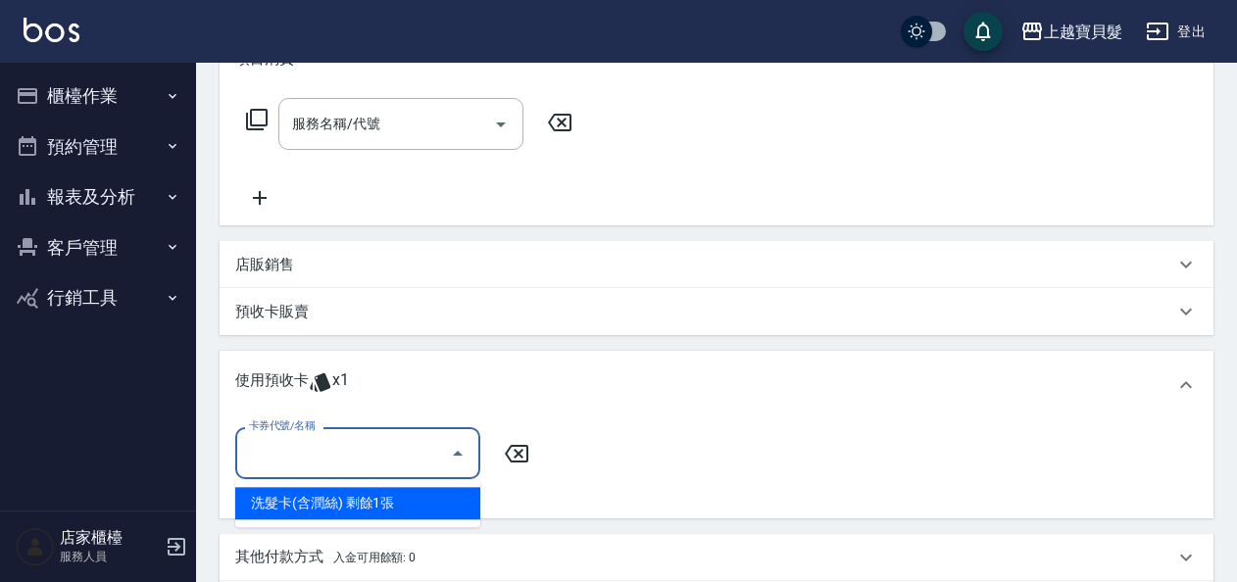
click at [432, 504] on div "洗髮卡(含潤絲) 剩餘1張" at bounding box center [357, 503] width 245 height 32
type input "洗髮卡(含潤絲)"
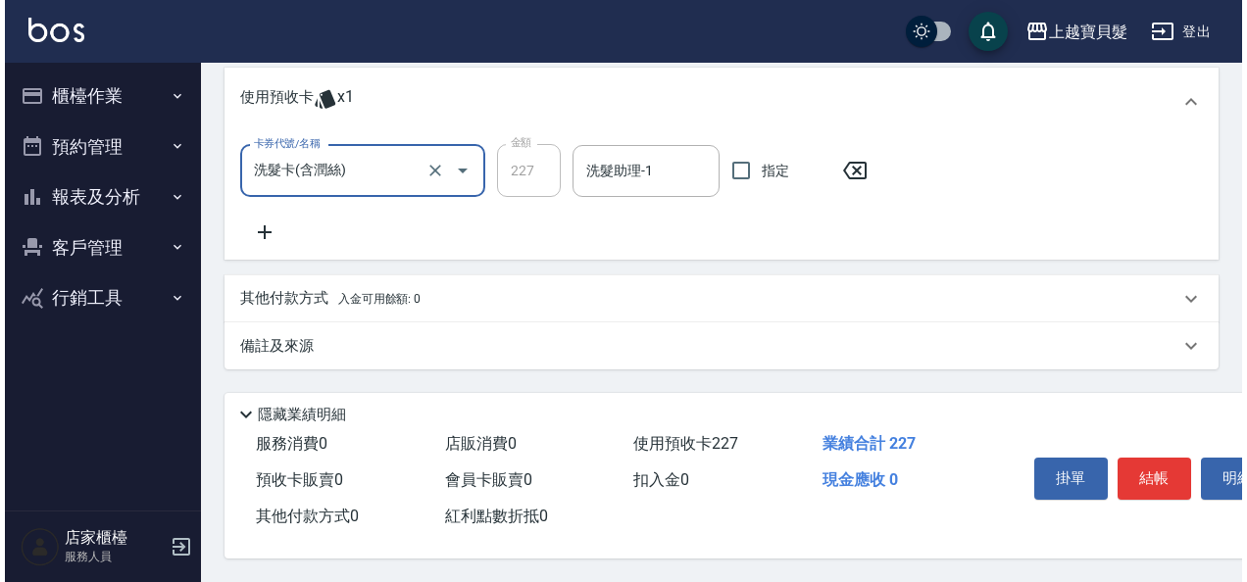
scroll to position [584, 0]
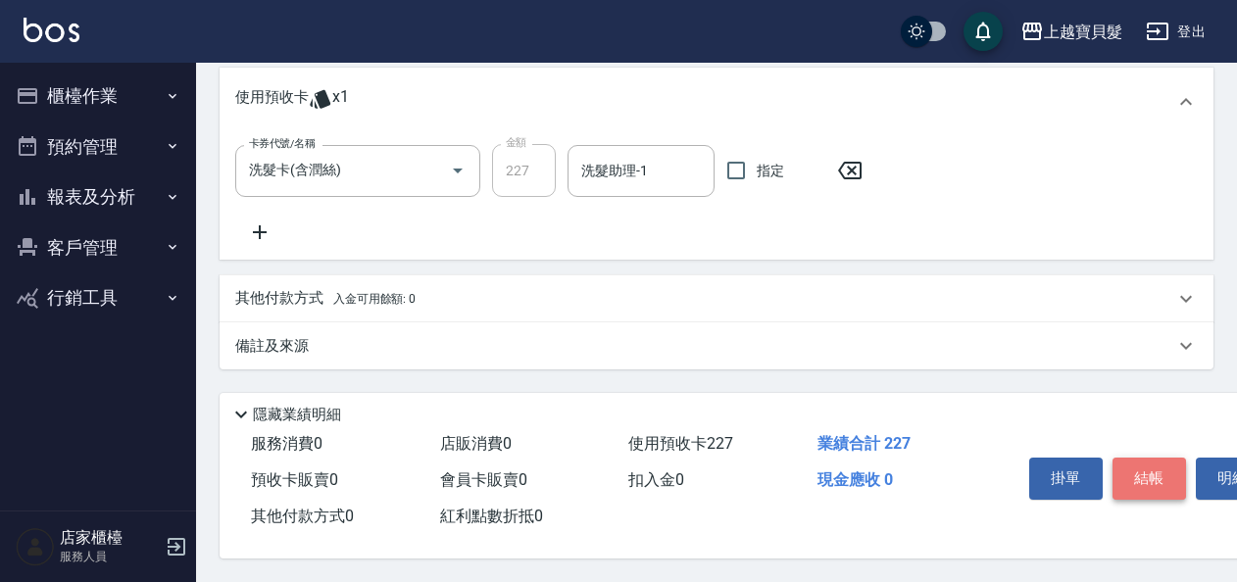
click at [1146, 469] on button "結帳" at bounding box center [1148, 478] width 73 height 41
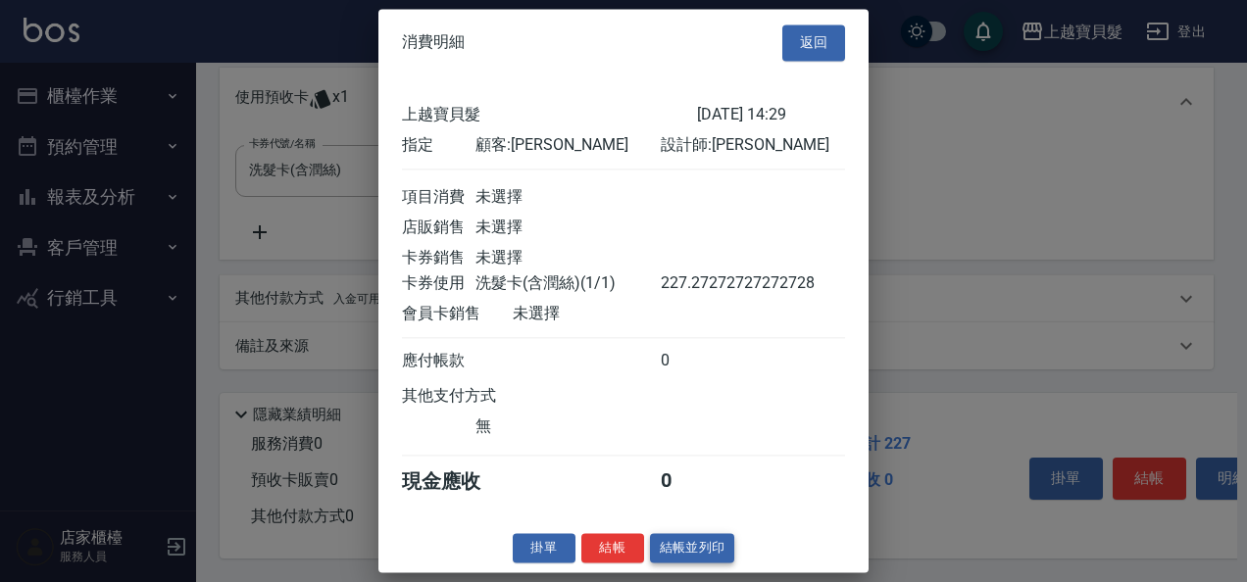
click at [682, 561] on button "結帳並列印" at bounding box center [692, 548] width 85 height 30
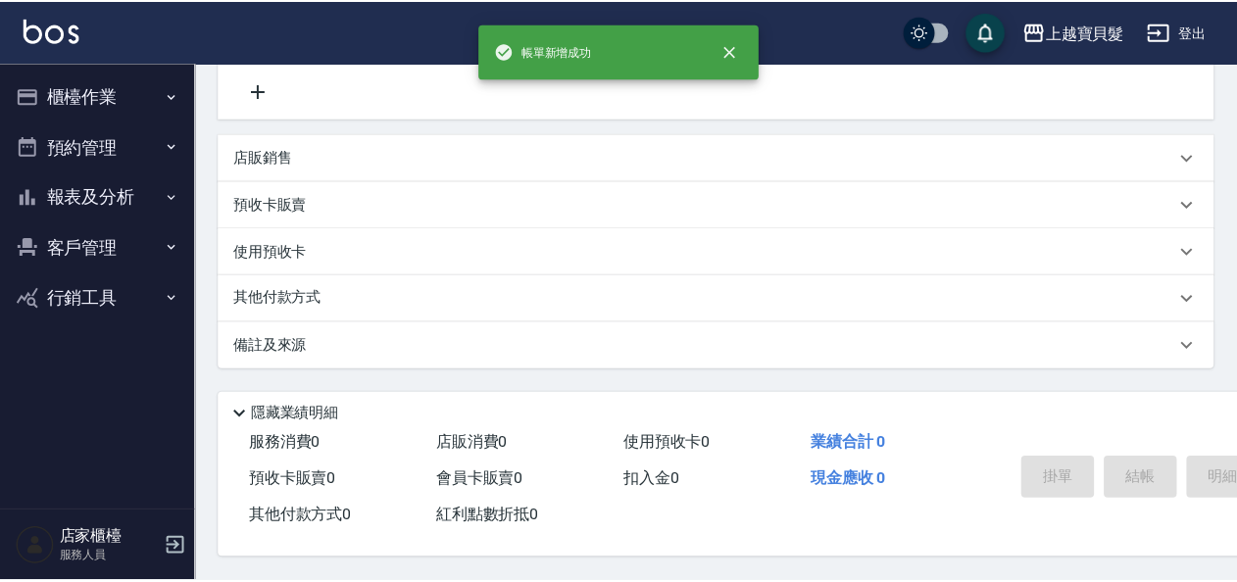
scroll to position [0, 0]
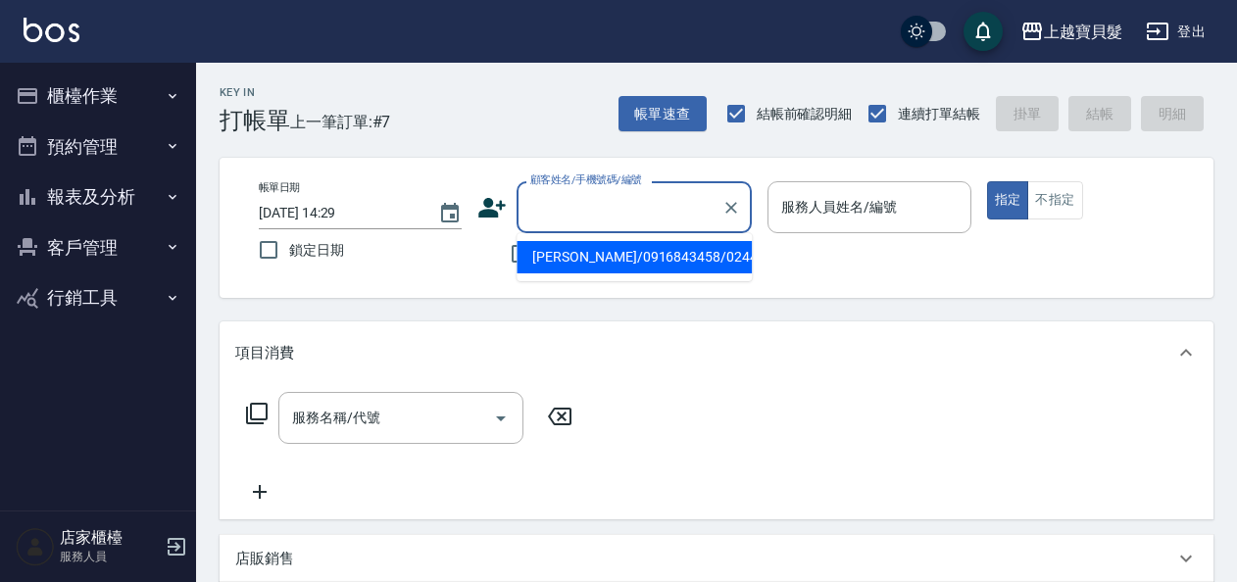
click at [614, 208] on input "顧客姓名/手機號碼/編號" at bounding box center [619, 207] width 188 height 34
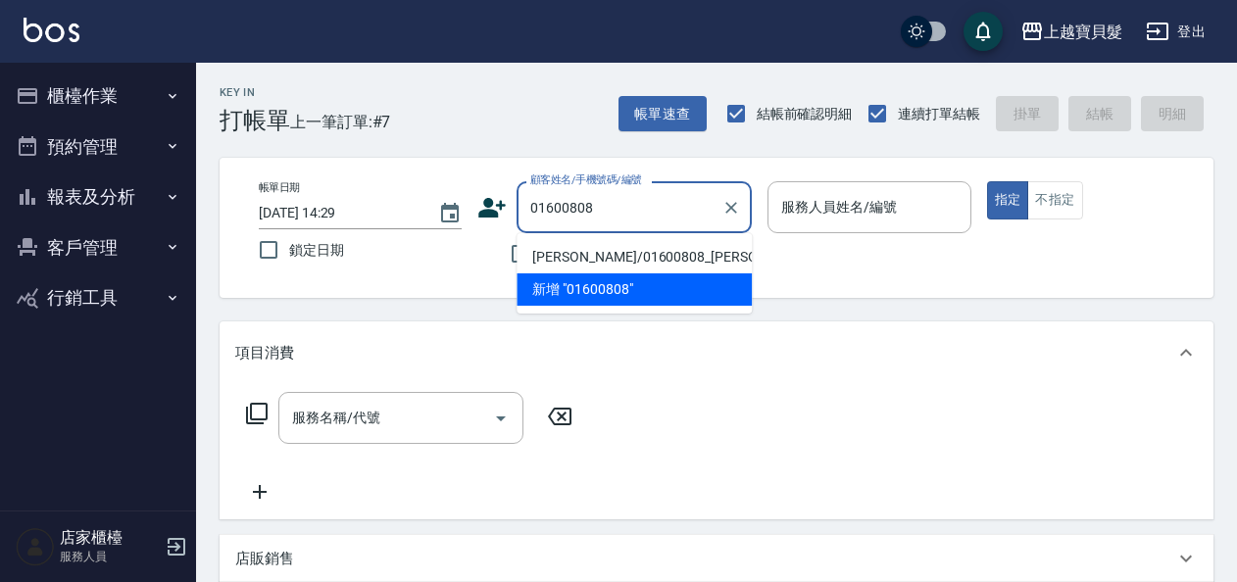
click at [593, 262] on li "[PERSON_NAME]/01600808_[PERSON_NAME]/01600808" at bounding box center [633, 257] width 235 height 32
type input "[PERSON_NAME]/01600808_[PERSON_NAME]/01600808"
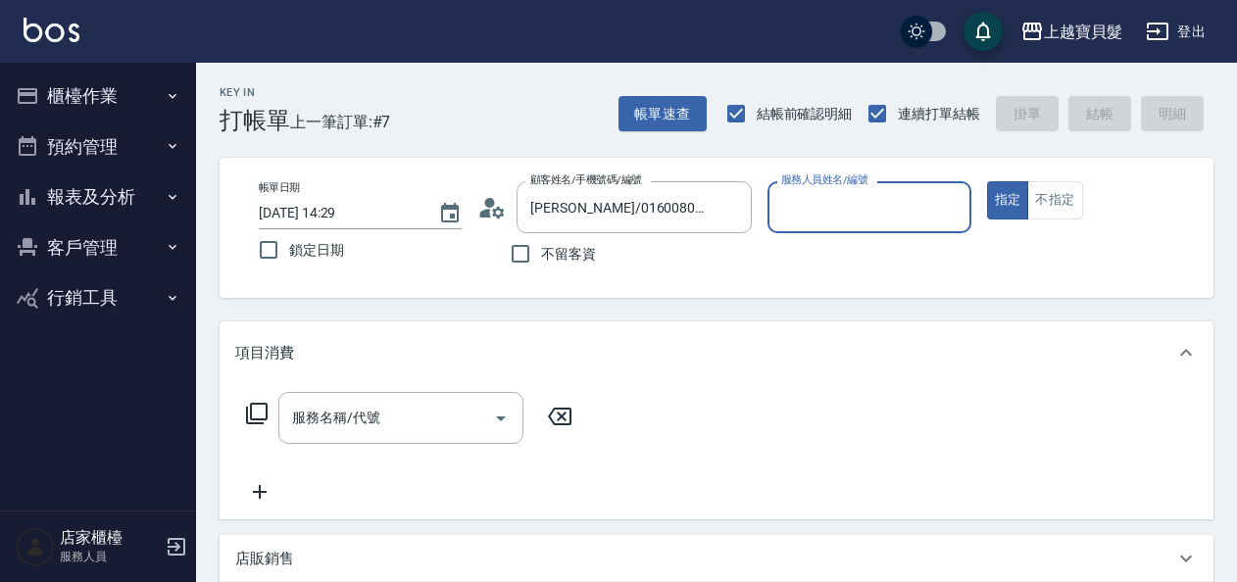
type input "[PERSON_NAME]-08"
drag, startPoint x: 254, startPoint y: 404, endPoint x: 270, endPoint y: 361, distance: 46.2
click at [255, 398] on div "服務名稱/代號 服務名稱/代號" at bounding box center [409, 418] width 349 height 52
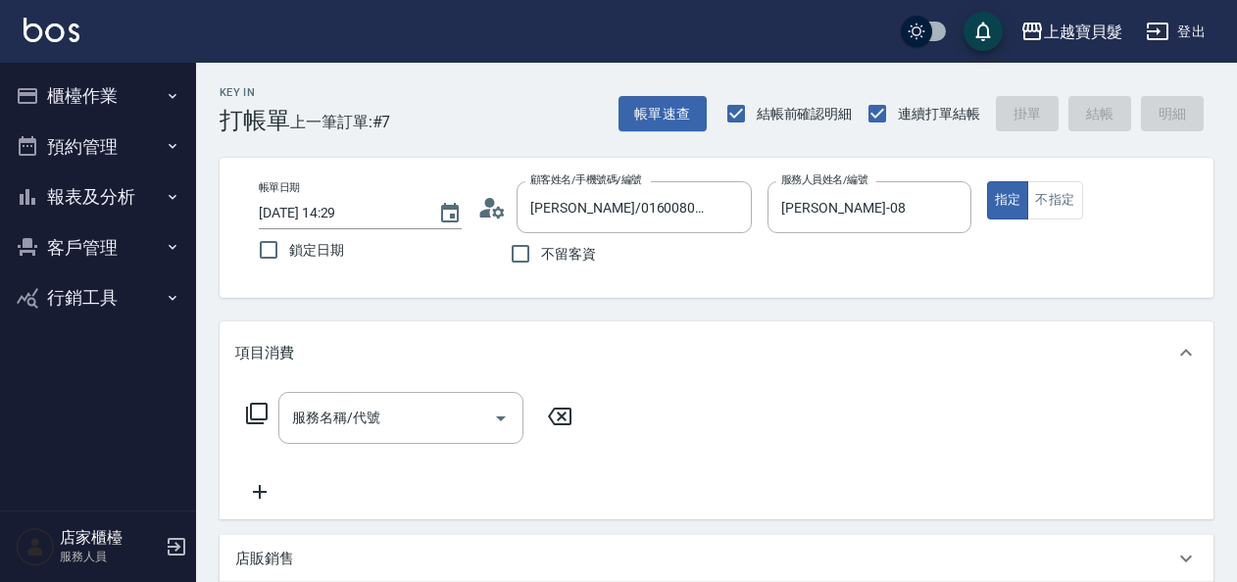
click at [260, 416] on icon at bounding box center [257, 414] width 24 height 24
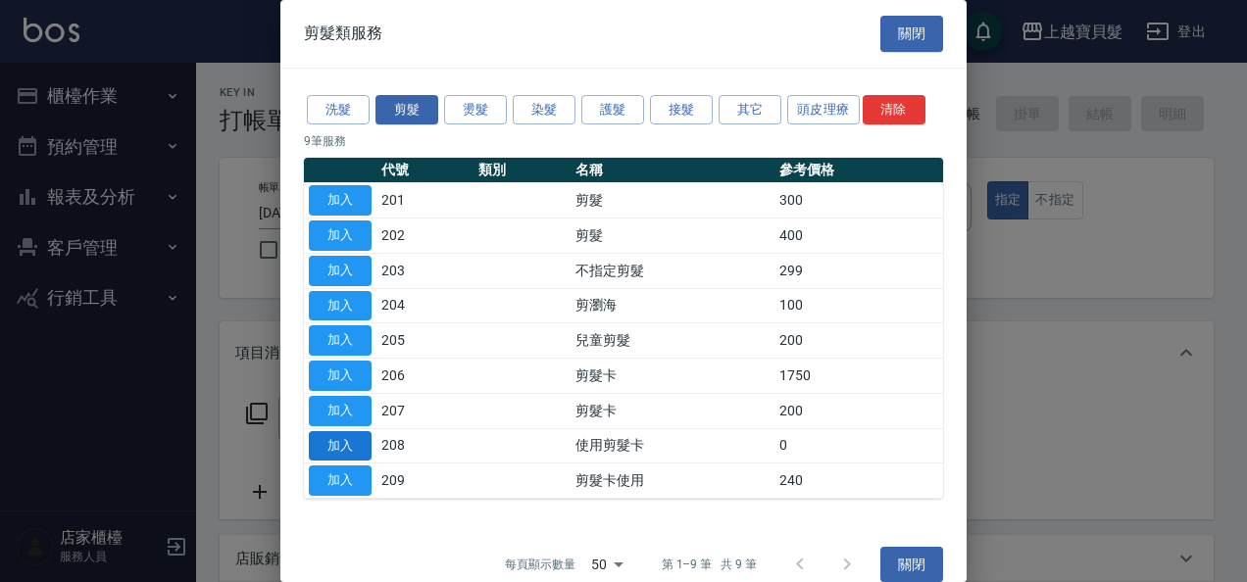
click at [348, 443] on button "加入" at bounding box center [340, 446] width 63 height 30
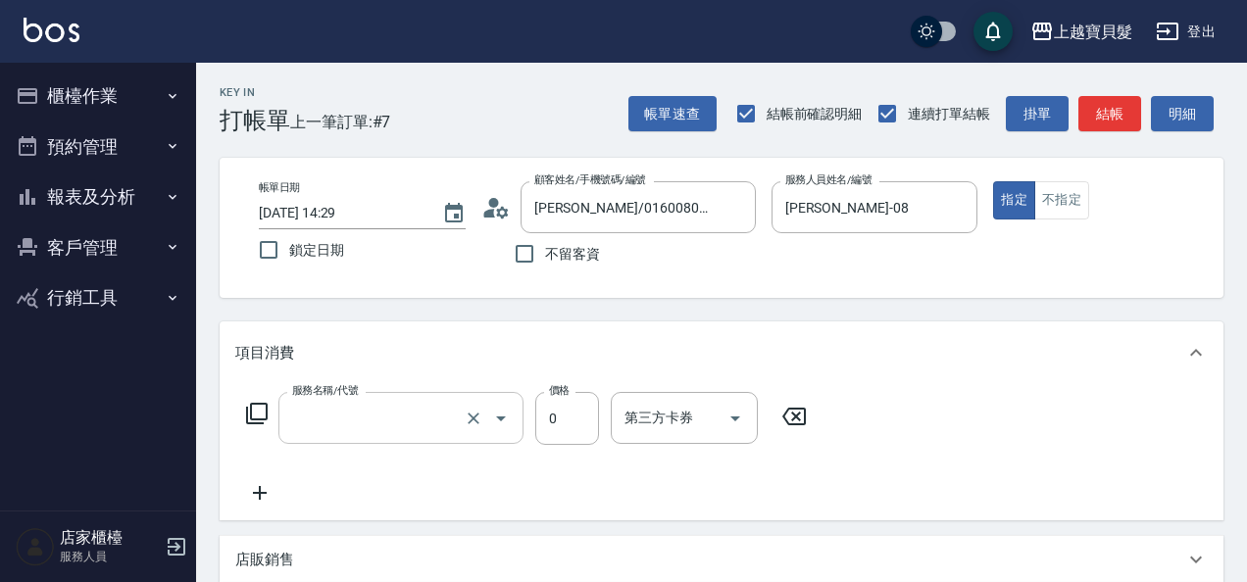
type input "使用剪髮卡(208)"
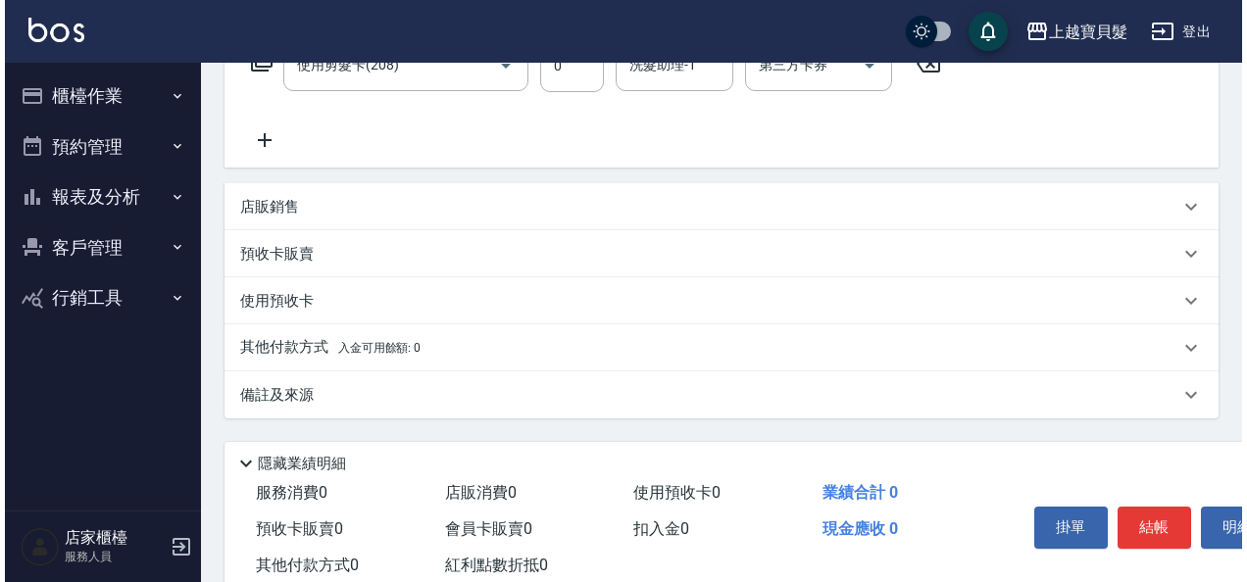
scroll to position [409, 0]
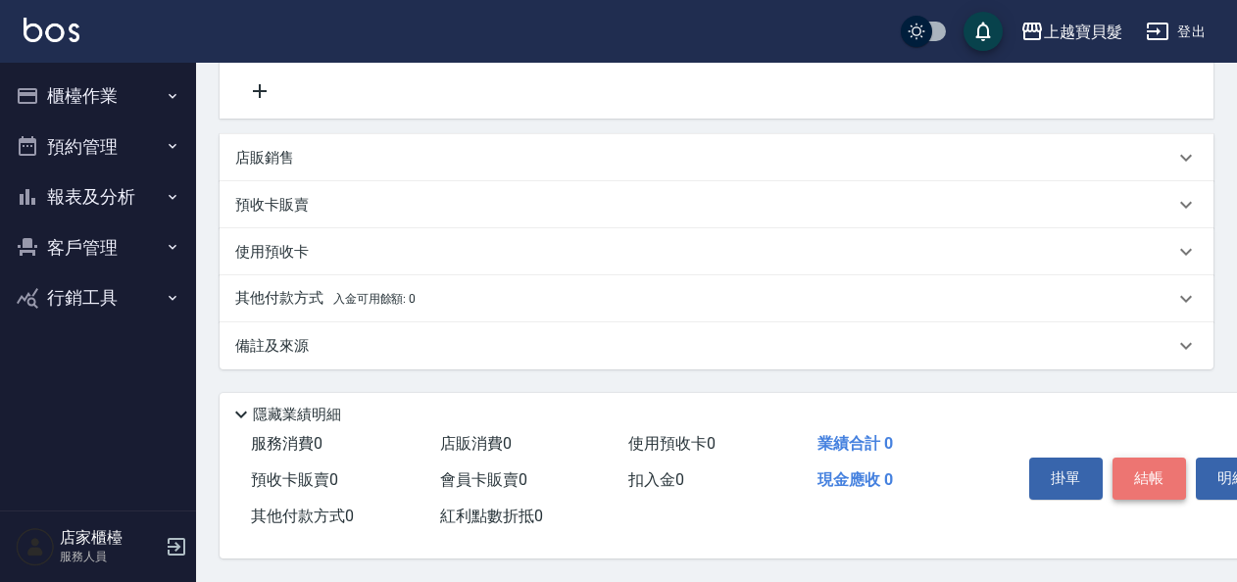
click at [1152, 470] on button "結帳" at bounding box center [1148, 478] width 73 height 41
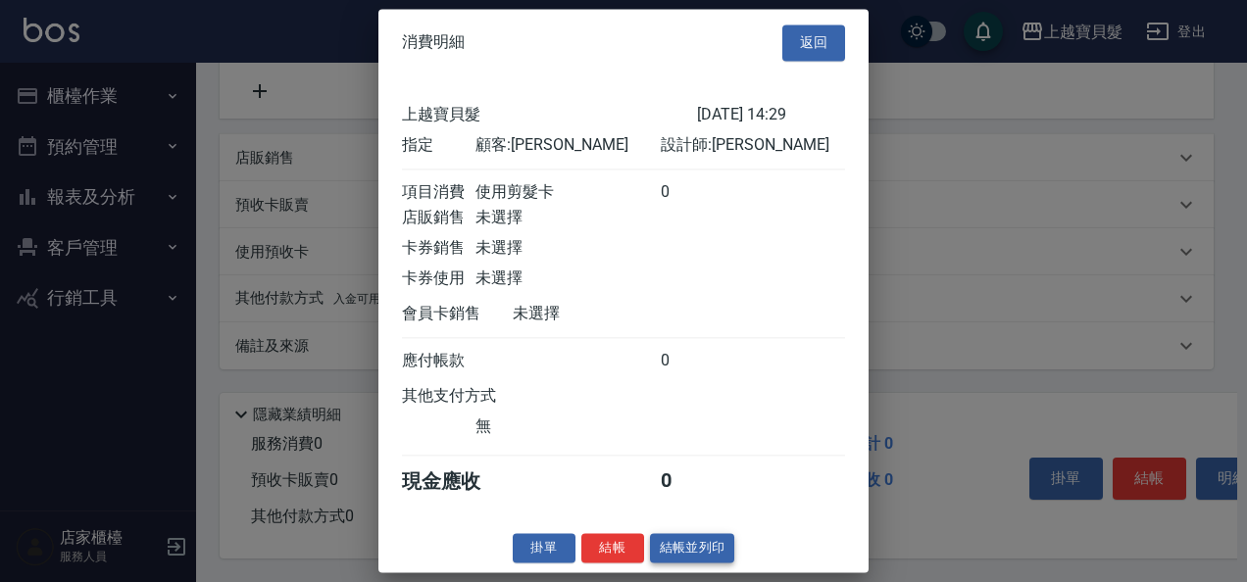
click at [674, 559] on button "結帳並列印" at bounding box center [692, 548] width 85 height 30
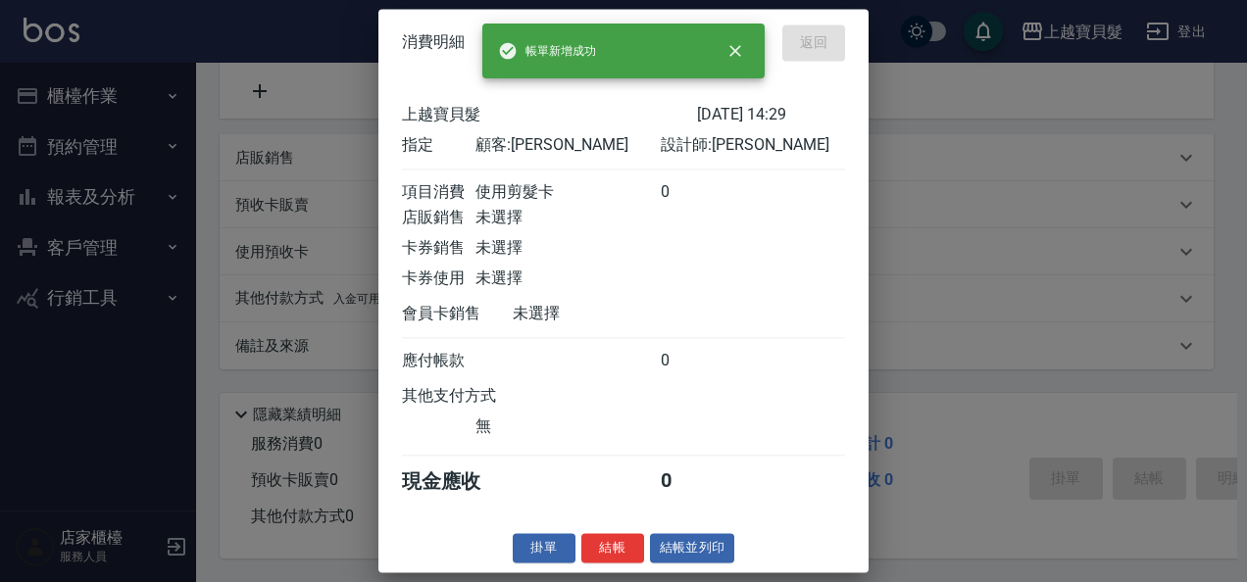
type input "[DATE] 14:30"
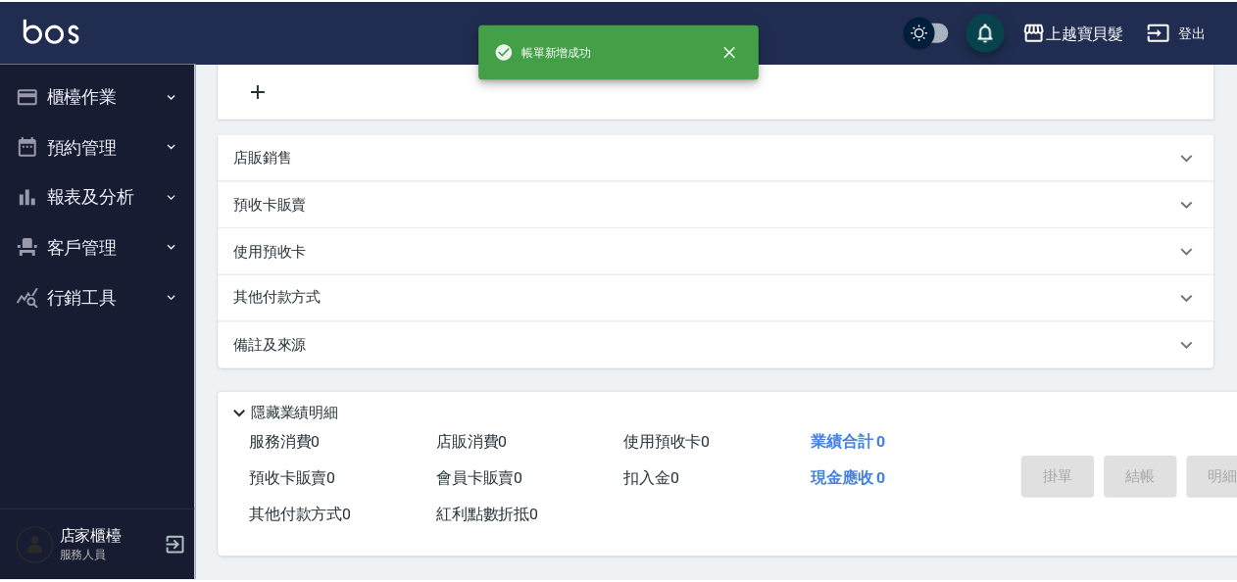
scroll to position [0, 0]
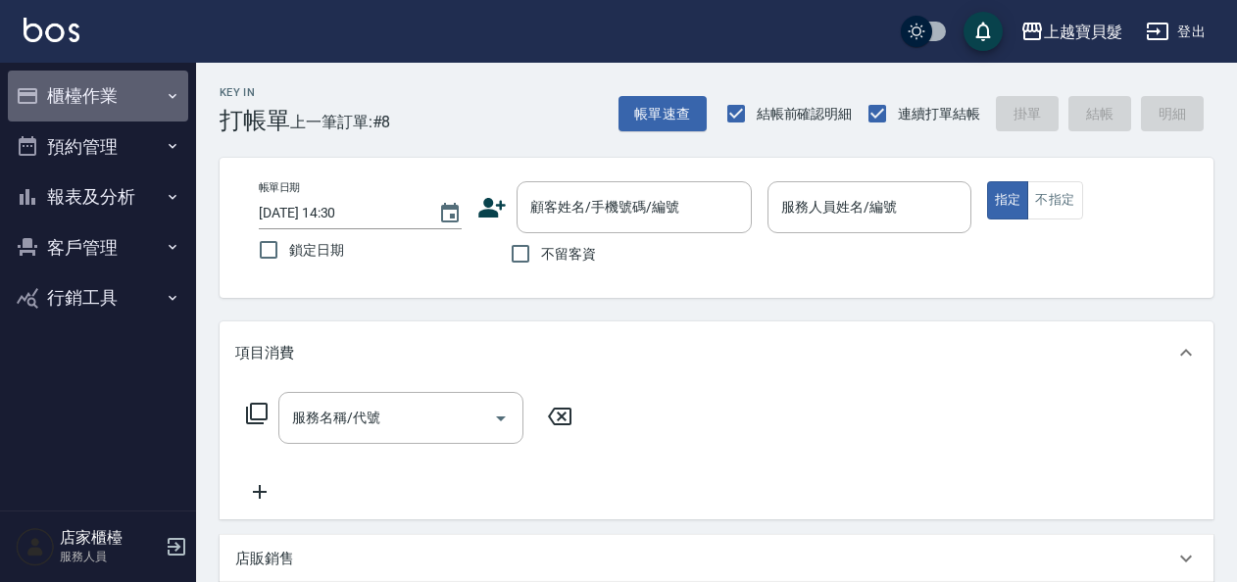
click at [155, 95] on button "櫃檯作業" at bounding box center [98, 96] width 180 height 51
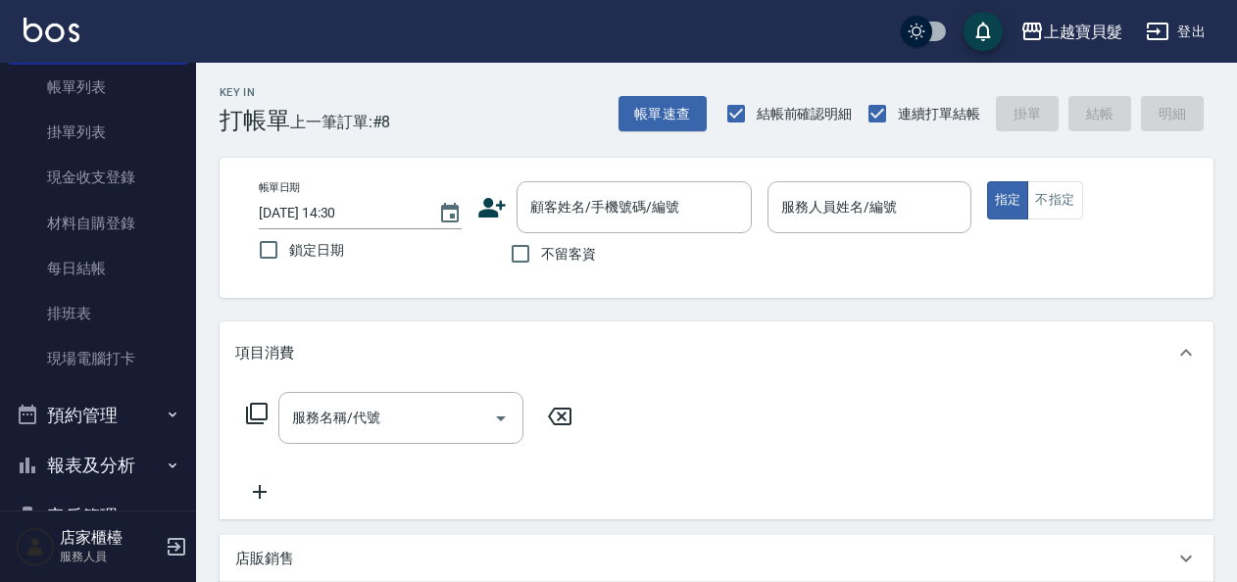
scroll to position [214, 0]
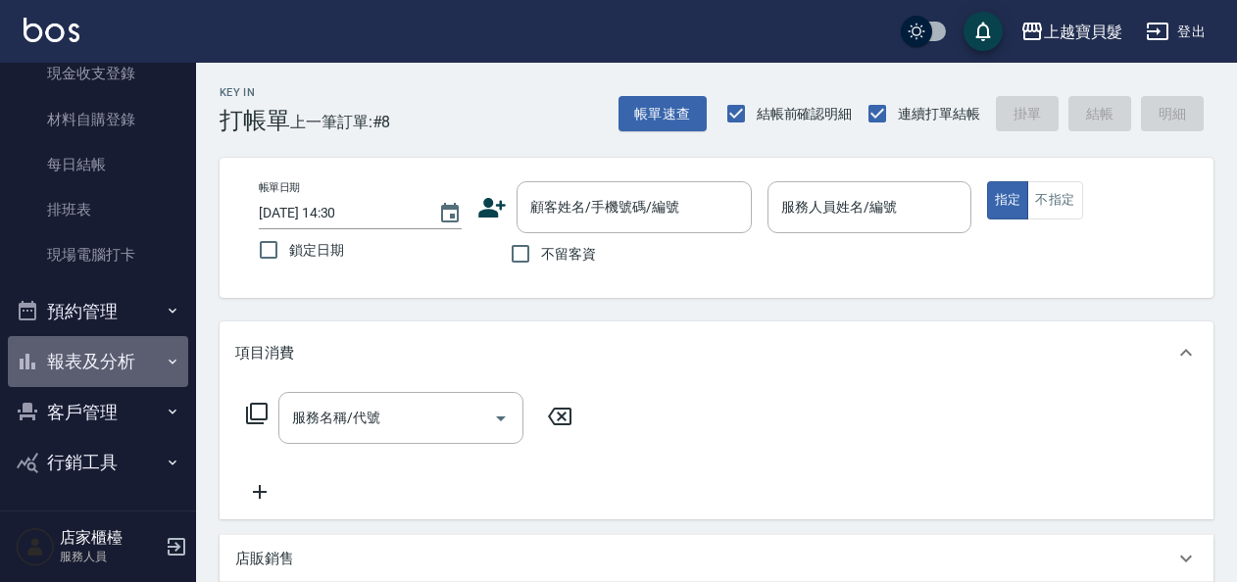
click at [135, 359] on button "報表及分析" at bounding box center [98, 361] width 180 height 51
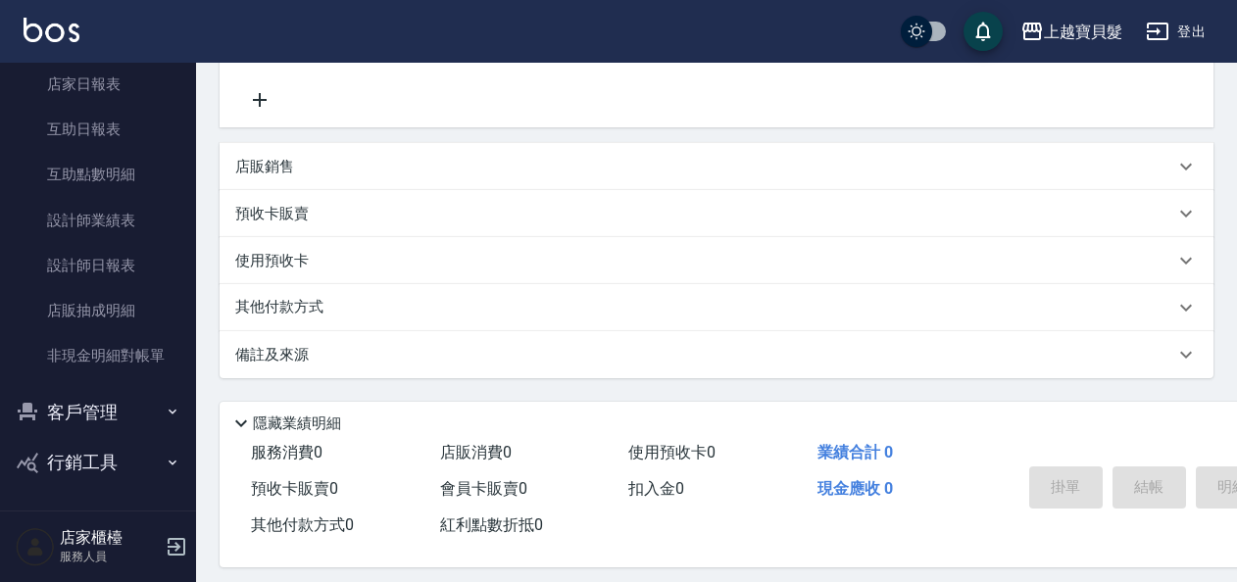
scroll to position [408, 0]
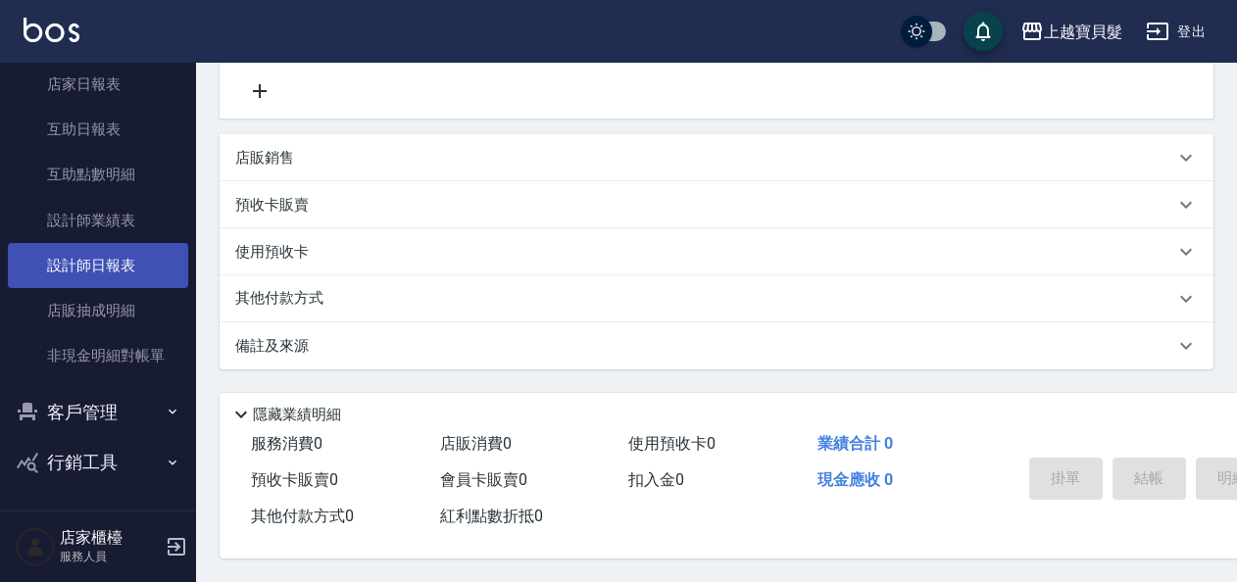
click at [103, 269] on link "設計師日報表" at bounding box center [98, 265] width 180 height 45
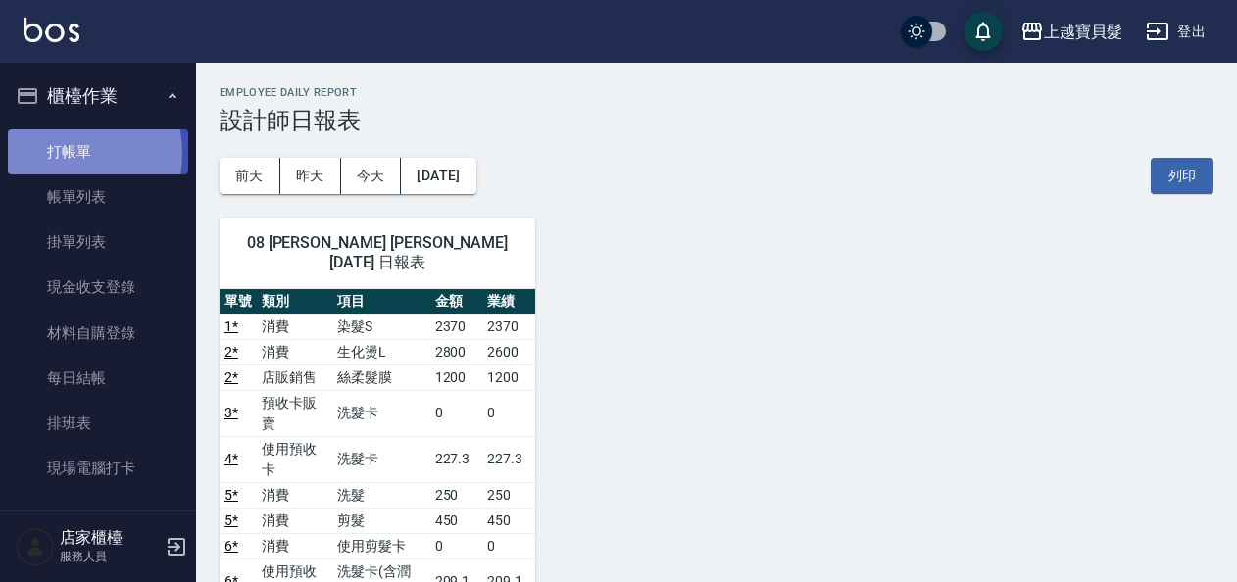
click at [52, 153] on link "打帳單" at bounding box center [98, 151] width 180 height 45
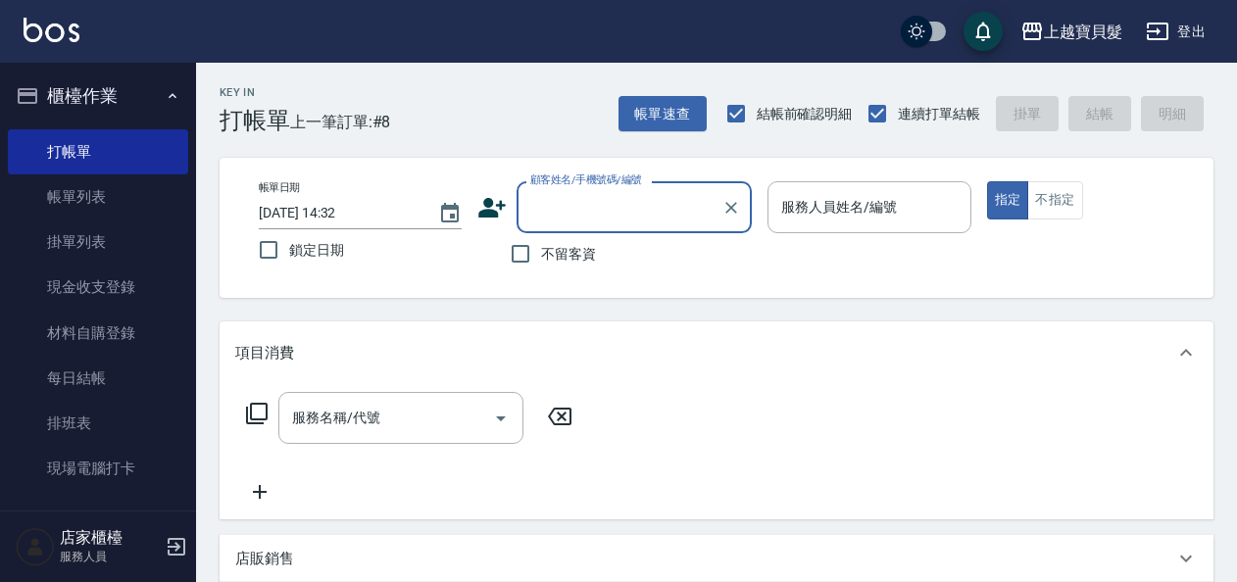
click at [572, 212] on input "顧客姓名/手機號碼/編號" at bounding box center [619, 207] width 188 height 34
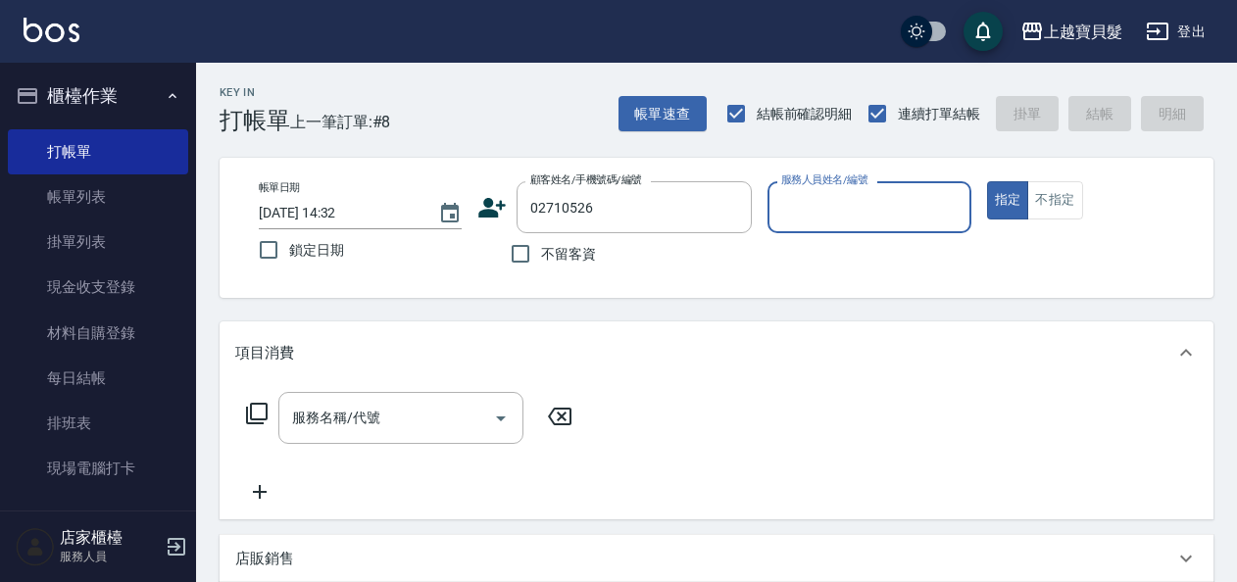
type input "[PERSON_NAME]/02710526/02710526"
type input "Ponny-11"
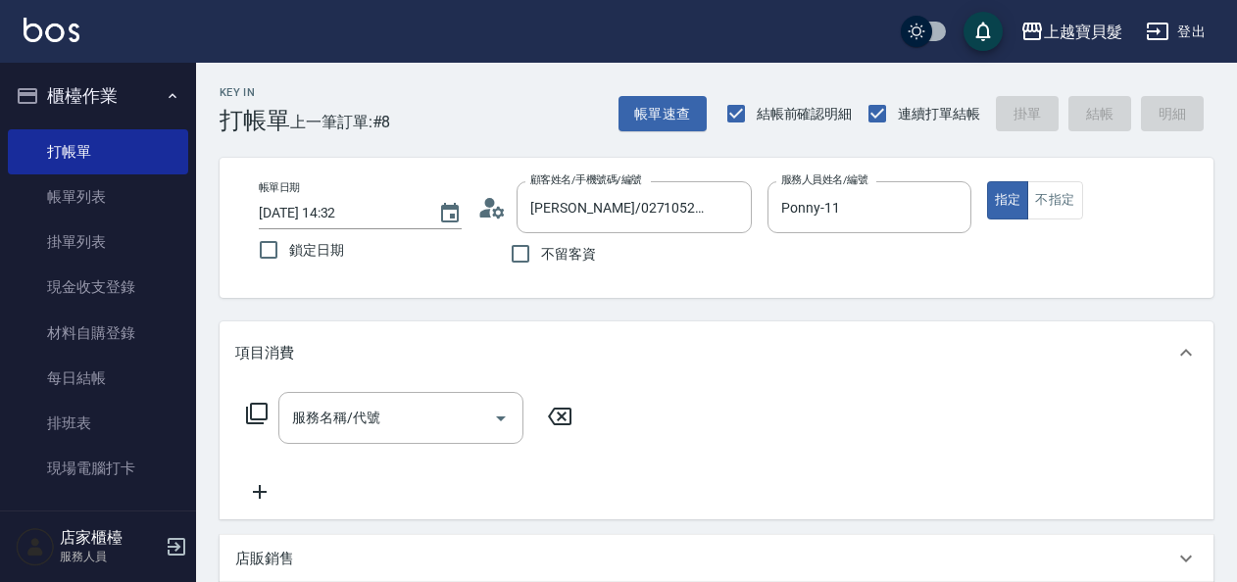
click at [257, 415] on icon at bounding box center [257, 414] width 24 height 24
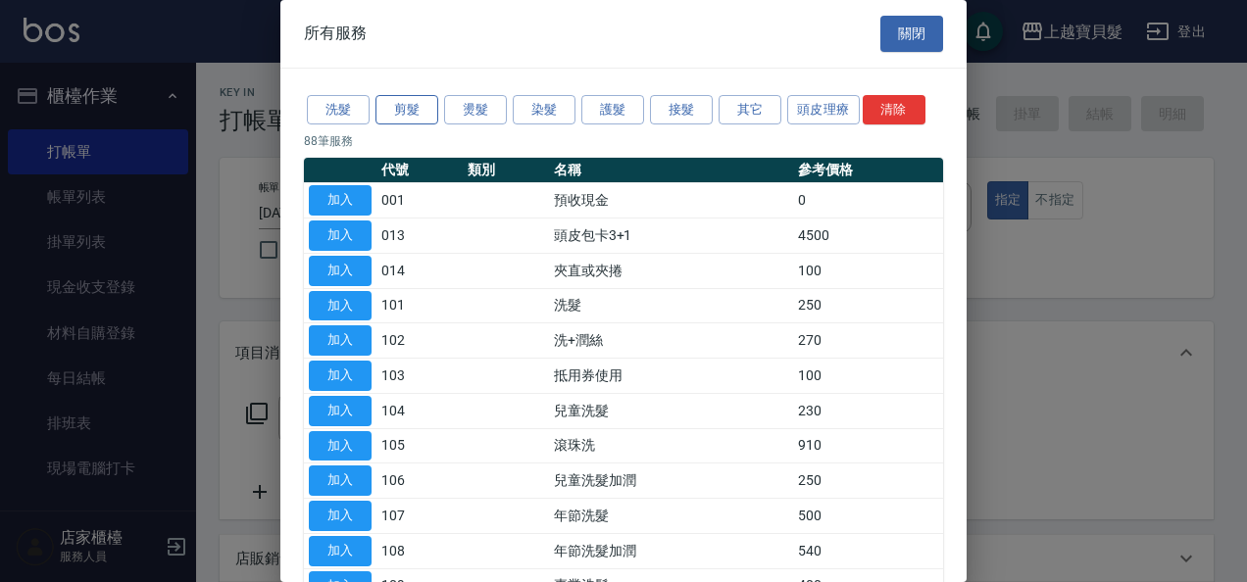
click at [409, 102] on button "剪髮" at bounding box center [406, 110] width 63 height 30
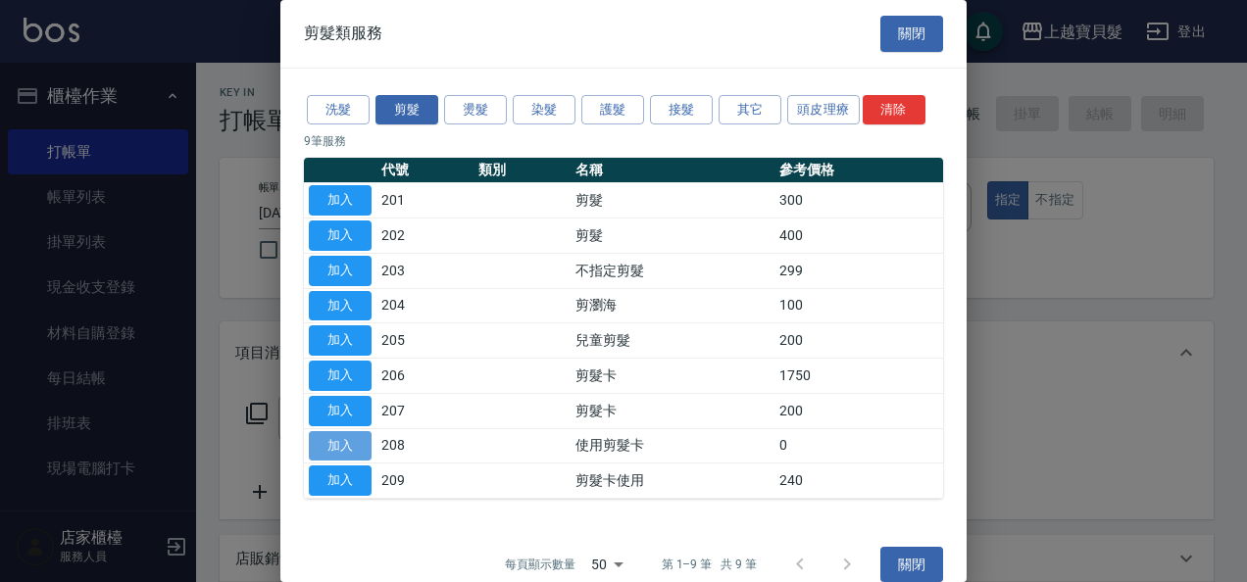
click at [345, 433] on button "加入" at bounding box center [340, 446] width 63 height 30
type input "使用剪髮卡(208)"
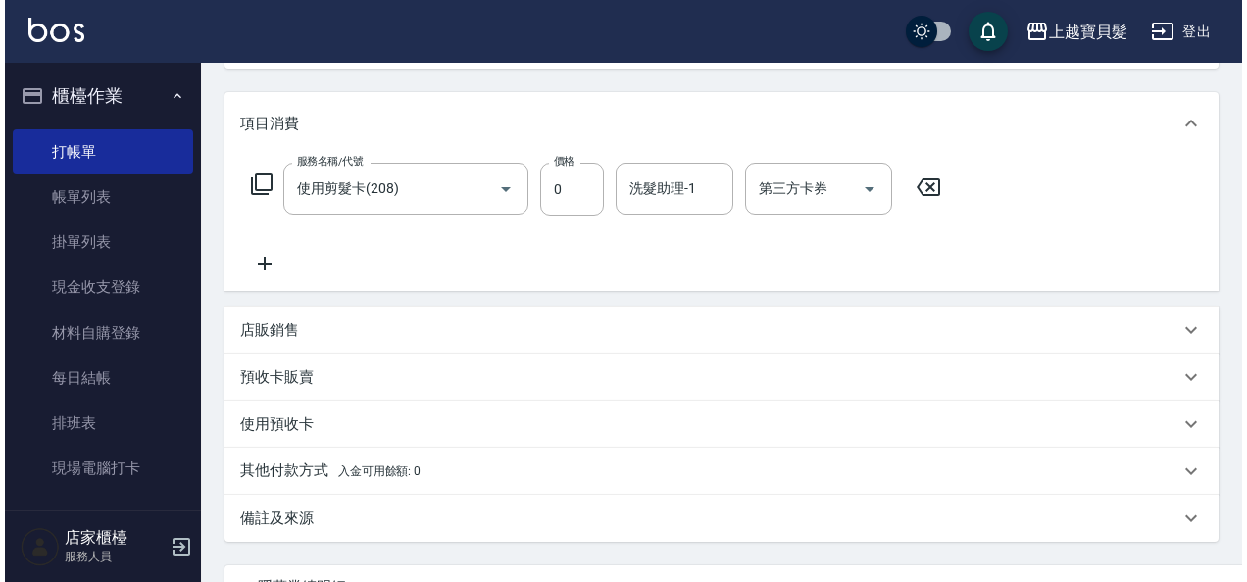
scroll to position [409, 0]
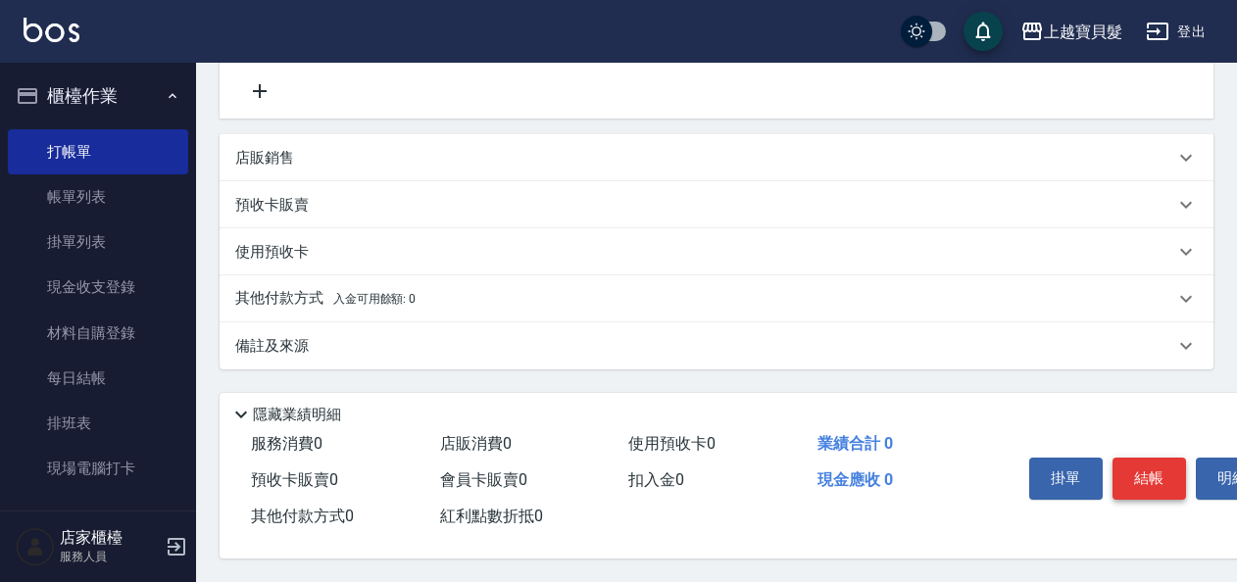
click at [1158, 460] on button "結帳" at bounding box center [1148, 478] width 73 height 41
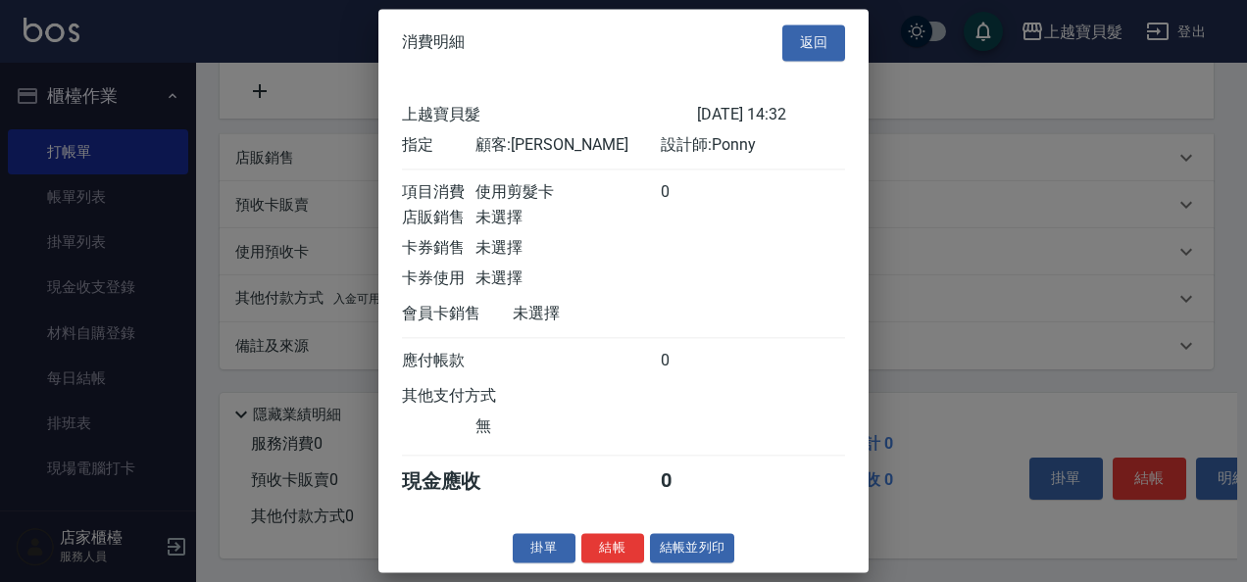
scroll to position [5, 0]
click at [694, 551] on button "結帳並列印" at bounding box center [692, 548] width 85 height 30
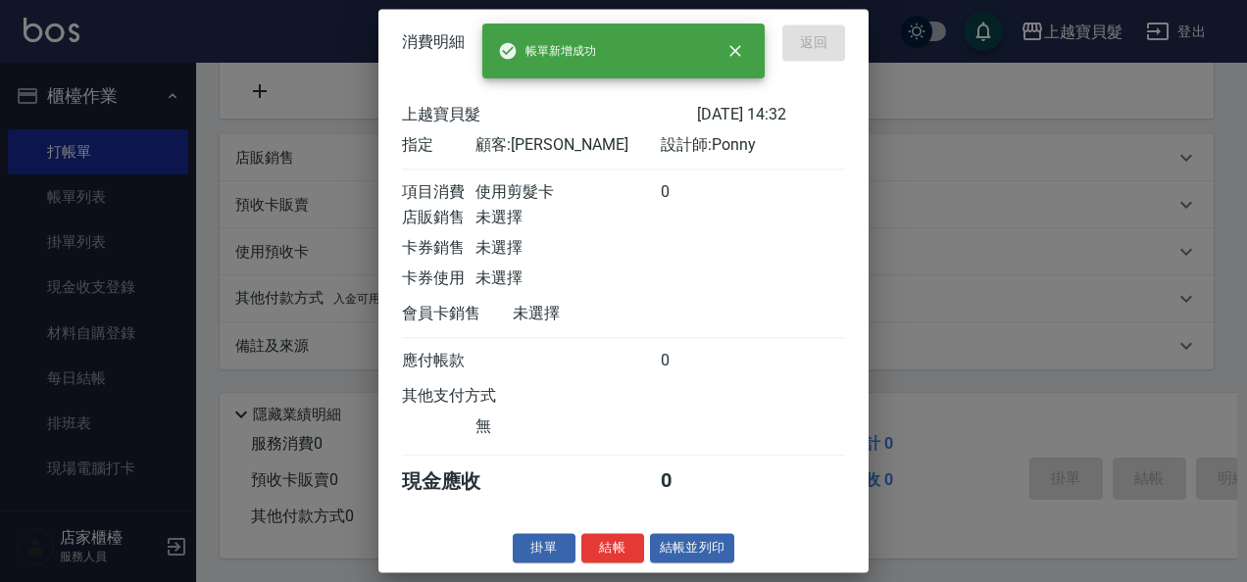
type input "[DATE] 15:09"
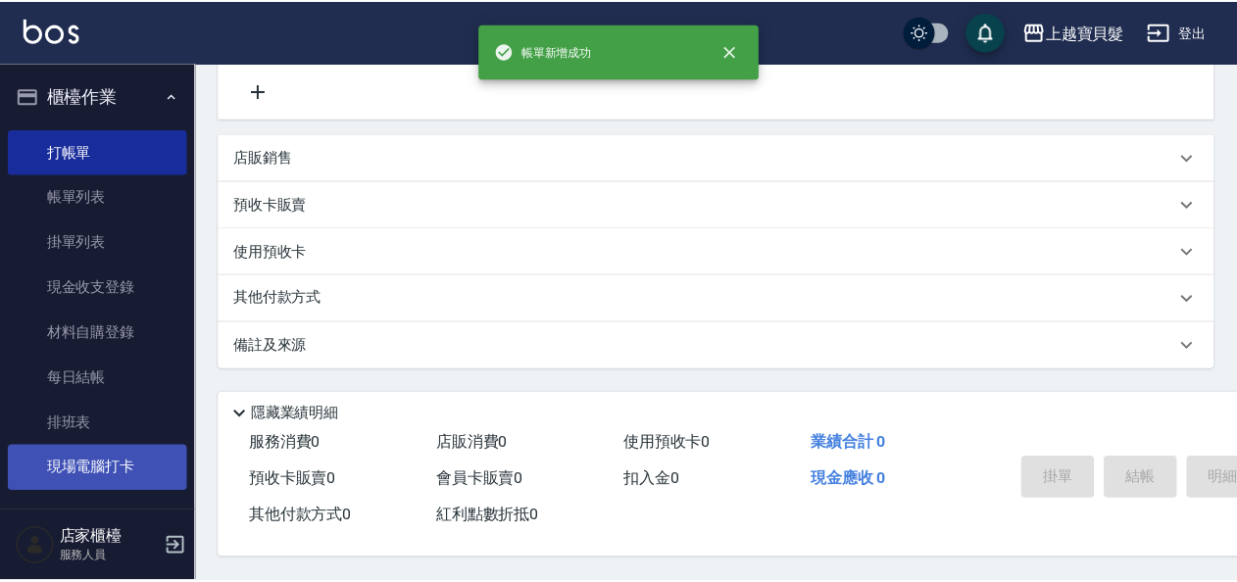
scroll to position [0, 0]
